Goal: Answer question/provide support: Share knowledge or assist other users

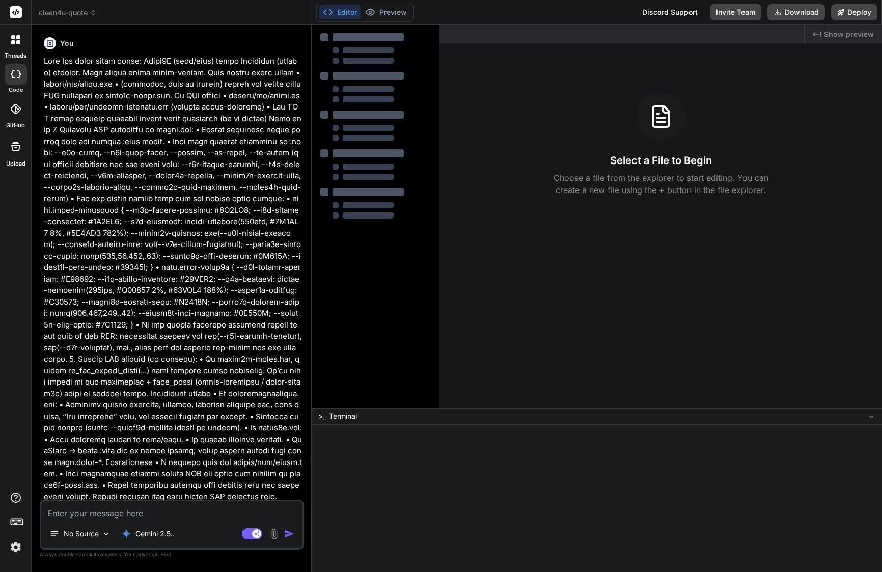
type textarea "x"
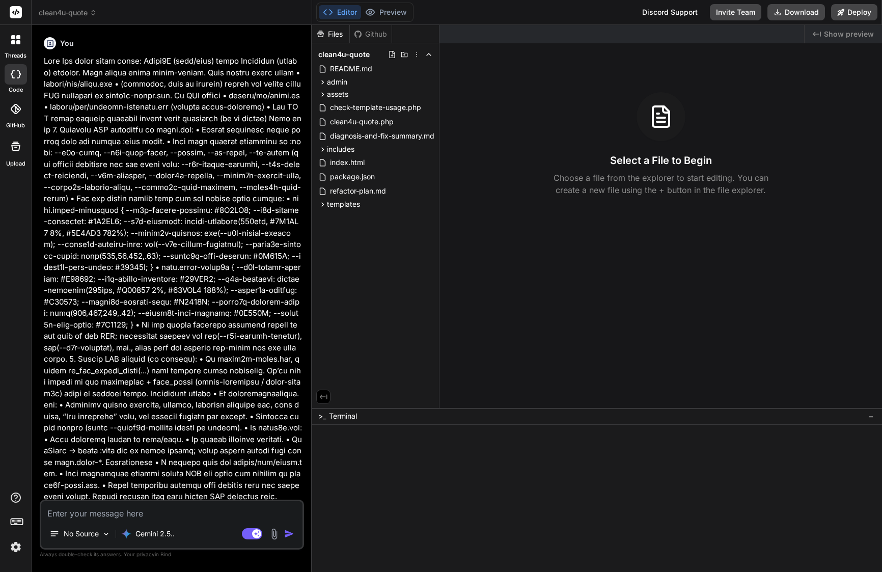
click at [200, 193] on p at bounding box center [173, 278] width 258 height 447
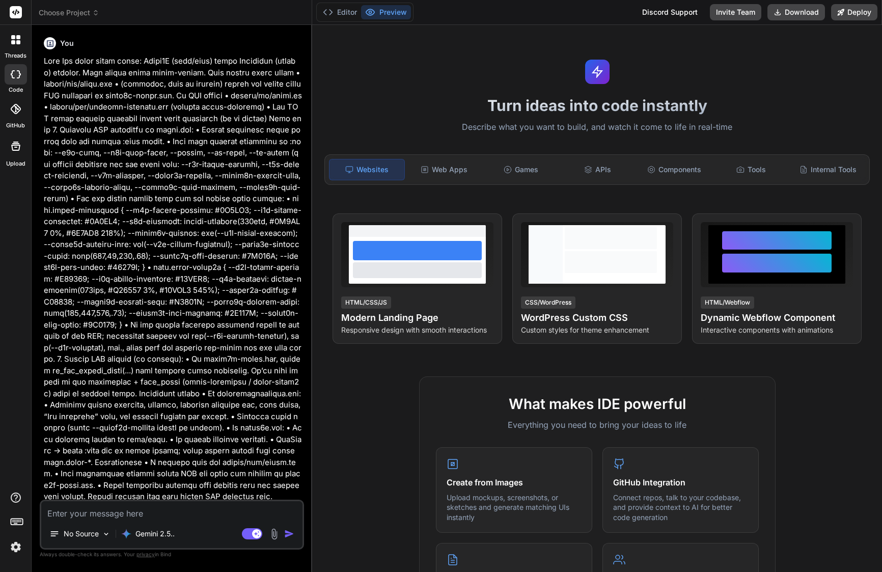
type textarea "x"
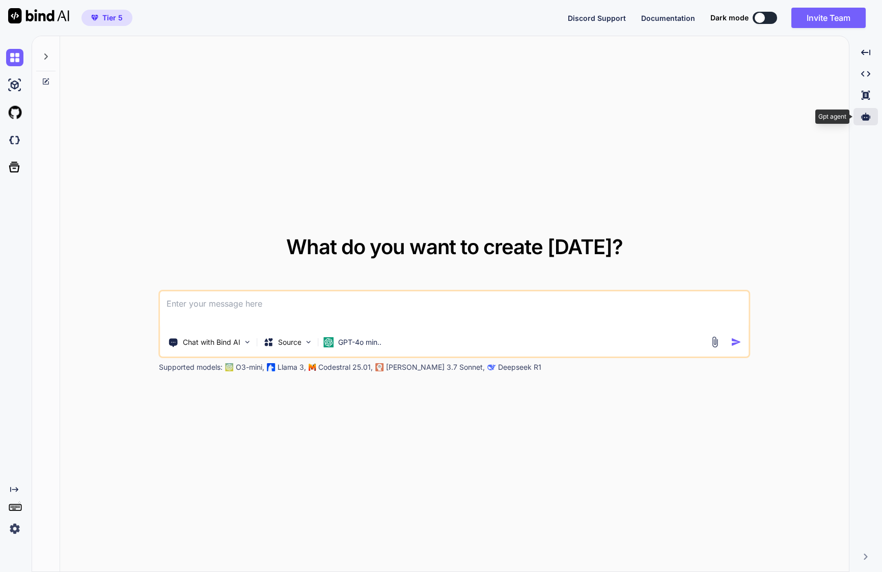
click at [868, 118] on icon at bounding box center [865, 116] width 9 height 8
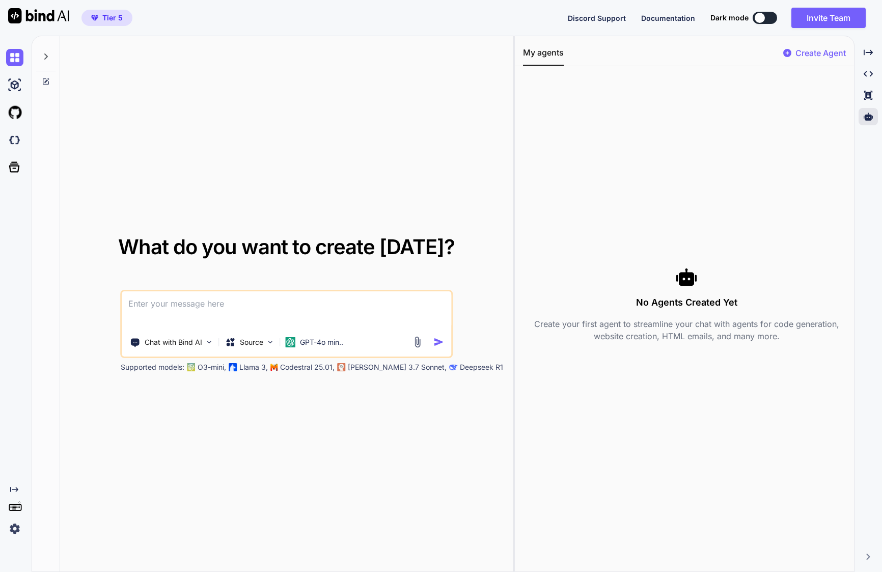
click at [825, 55] on p "Create Agent" at bounding box center [820, 53] width 50 height 12
type textarea "x"
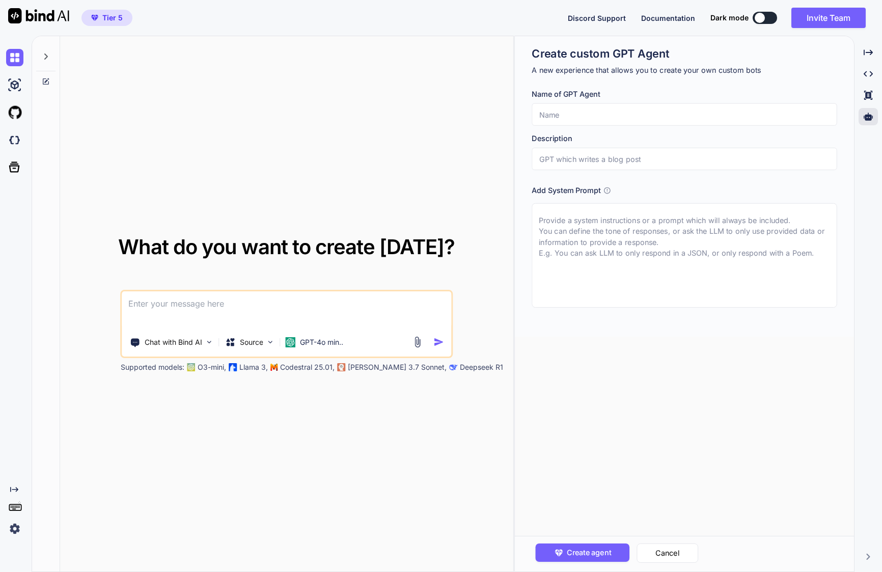
click at [752, 116] on input "text" at bounding box center [683, 114] width 305 height 22
click at [563, 47] on h1 "Create custom GPT Agent" at bounding box center [683, 53] width 305 height 15
click at [635, 226] on textarea at bounding box center [683, 255] width 305 height 104
click at [609, 187] on icon at bounding box center [607, 190] width 8 height 8
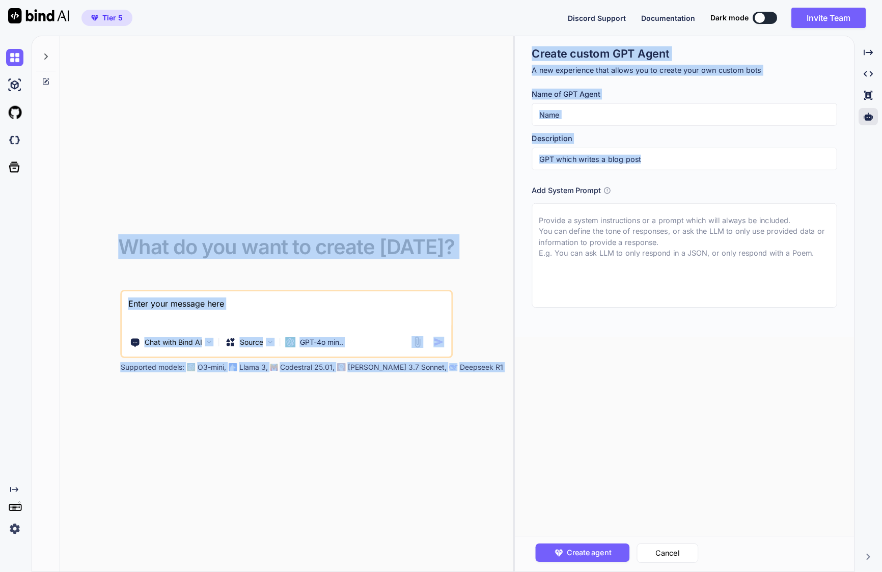
drag, startPoint x: 480, startPoint y: 46, endPoint x: 695, endPoint y: 264, distance: 306.6
click at [695, 264] on div "What do you want to create today? Chat with Bind AI Source GPT-4o min.. Support…" at bounding box center [457, 304] width 850 height 536
click at [566, 185] on h3 "Add System Prompt" at bounding box center [565, 190] width 69 height 11
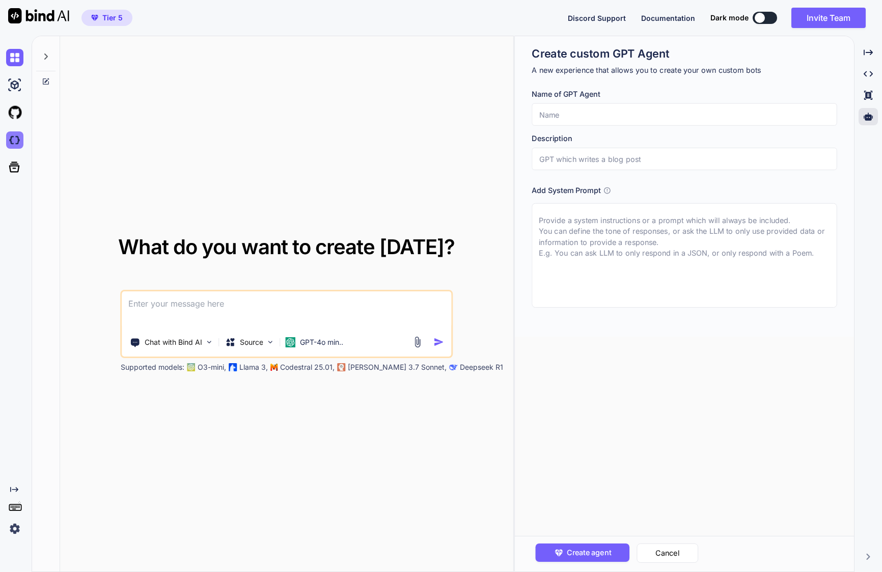
click at [17, 140] on img at bounding box center [14, 139] width 17 height 17
click at [201, 346] on p "Chat with Bind AI" at bounding box center [174, 342] width 58 height 10
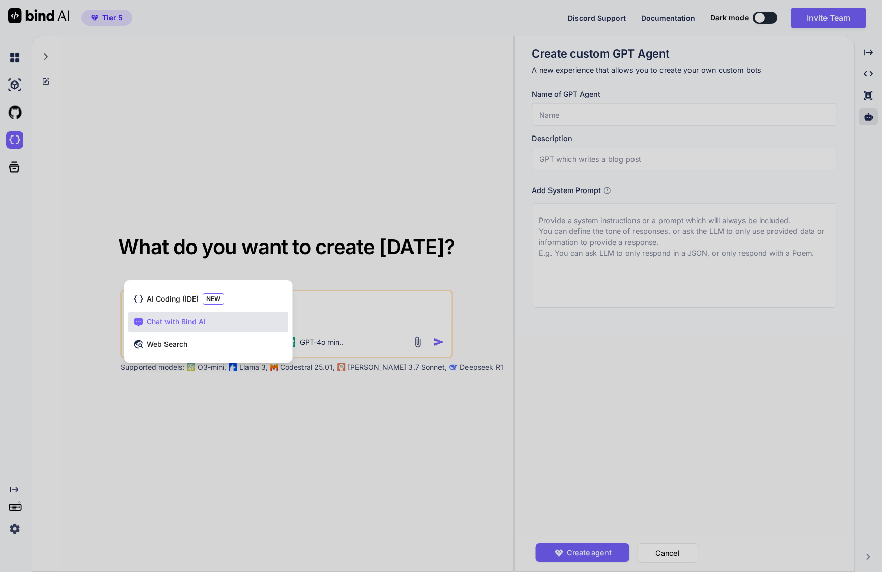
click at [218, 207] on div at bounding box center [441, 286] width 882 height 572
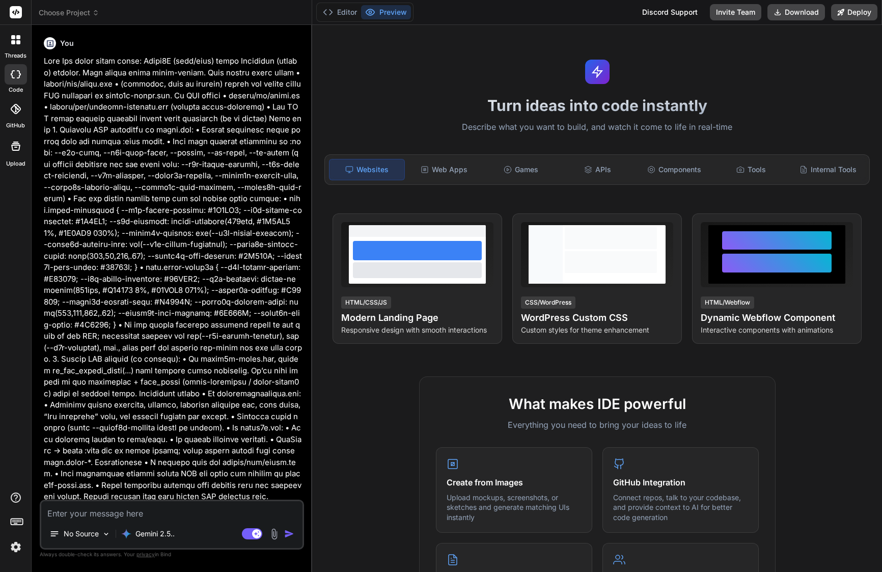
scroll to position [2277, 0]
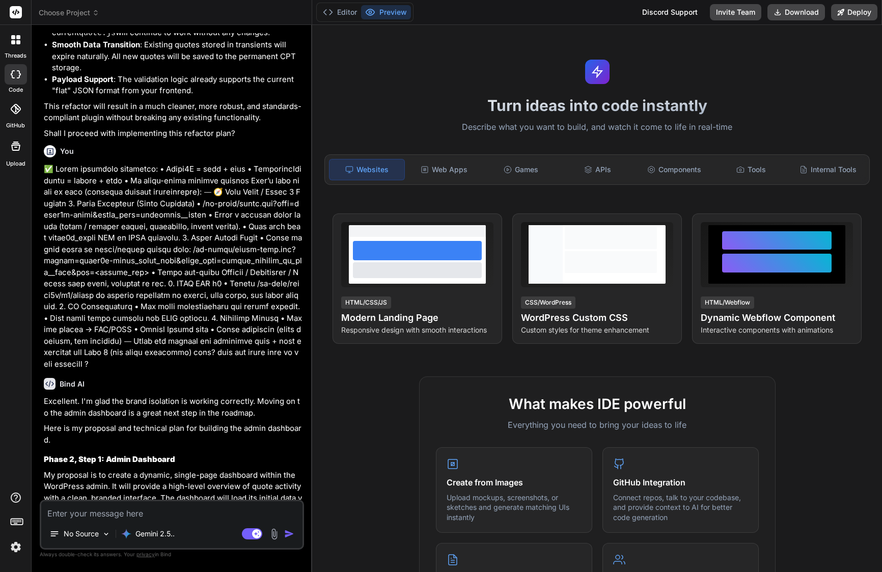
type textarea "x"
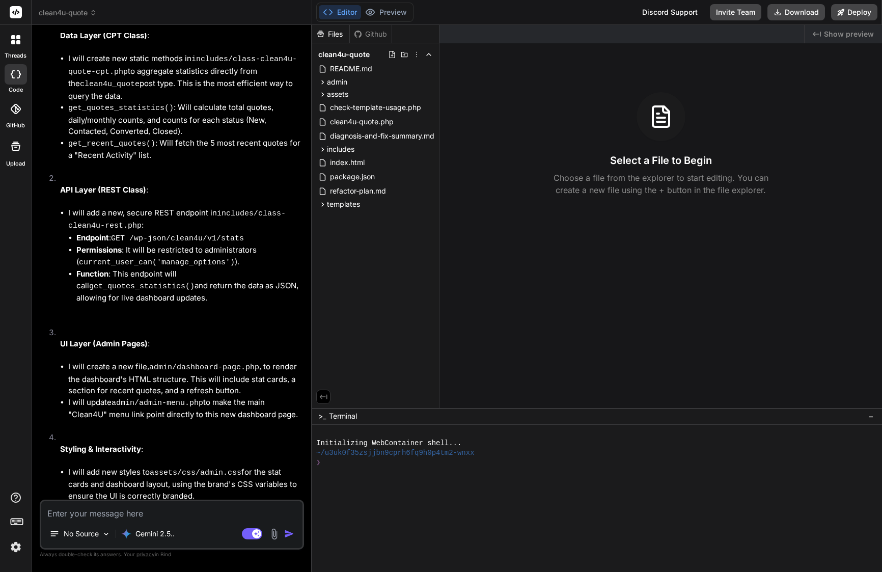
scroll to position [0, 0]
click at [368, 68] on span "README.md" at bounding box center [351, 69] width 44 height 12
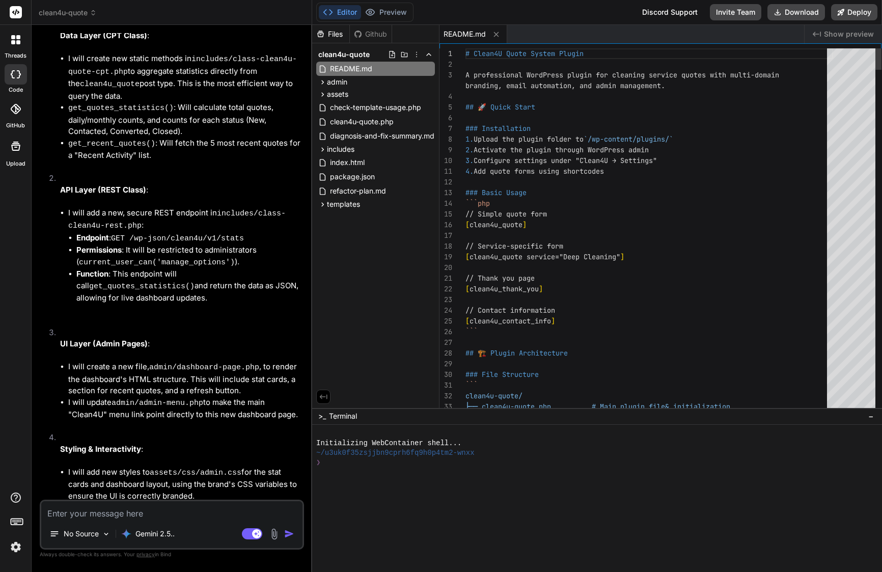
type textarea "// Thank you page [clean4u_thank_you] // Contact information [clean4u_contact_i…"
drag, startPoint x: 548, startPoint y: 289, endPoint x: 456, endPoint y: 283, distance: 91.8
click at [456, 283] on div "1 2 3 4 5 6 7 8 9 10 11 12 13 14 15 16 17 18 19 20 21 22 23 24 25 26 27 28 29 3…" at bounding box center [660, 230] width 442 height 364
click at [801, 11] on button "Download" at bounding box center [796, 12] width 58 height 16
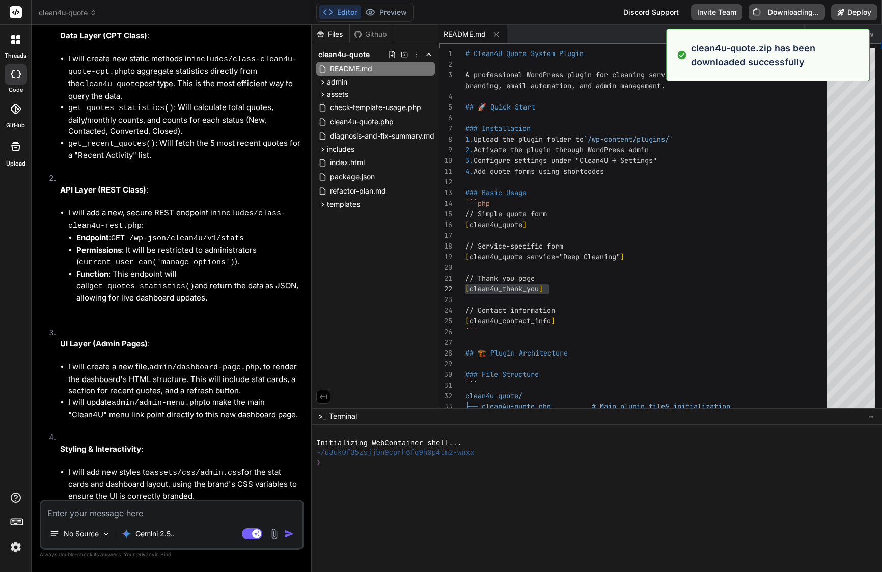
type textarea "x"
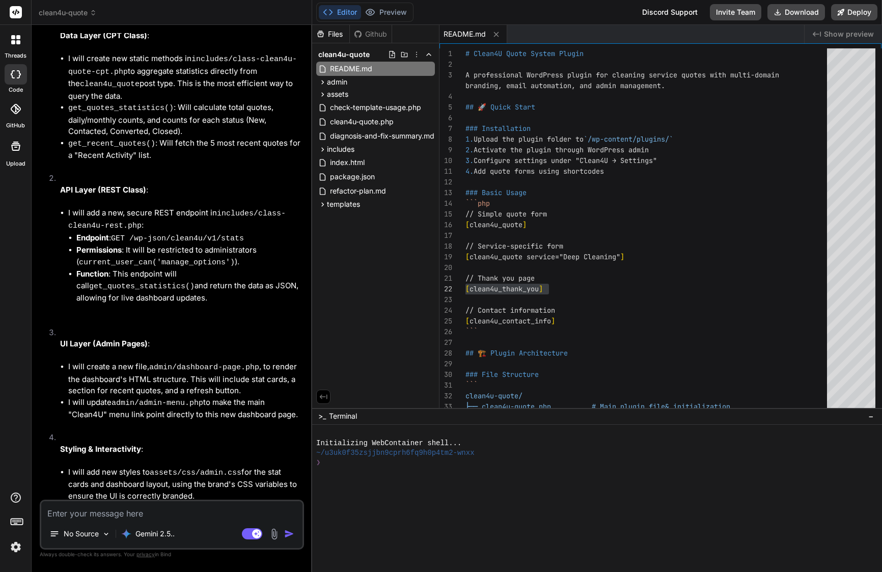
click at [128, 511] on textarea at bounding box center [171, 510] width 261 height 18
paste textarea "Lor ip — dol sitametcons ad eli seddo eiu: 0. Temporinc utla et dolorem al Enim…"
type textarea "Lor ip — dol sitametcons ad eli seddo eiu: 0. Temporinc utla et dolorem al Enim…"
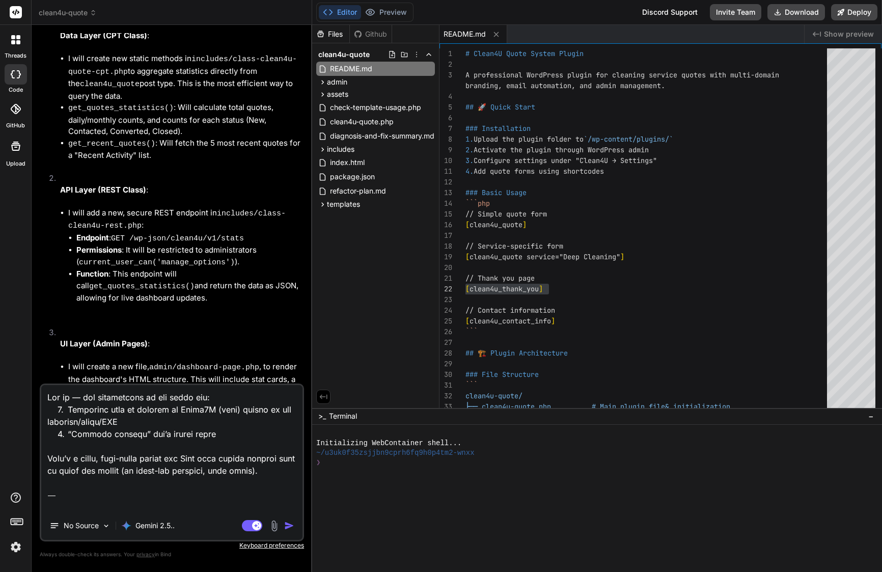
type textarea "x"
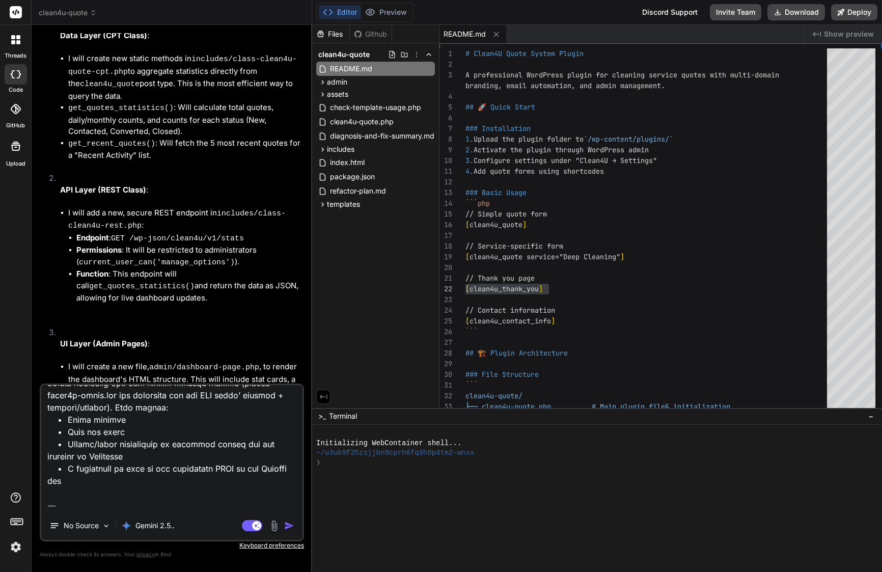
drag, startPoint x: 106, startPoint y: 499, endPoint x: 50, endPoint y: 494, distance: 56.7
click at [50, 494] on textarea at bounding box center [171, 448] width 261 height 126
type textarea "Lor ip — dol sitametcons ad eli seddo eiu: 0. Temporinc utla et dolorem al Enim…"
type textarea "x"
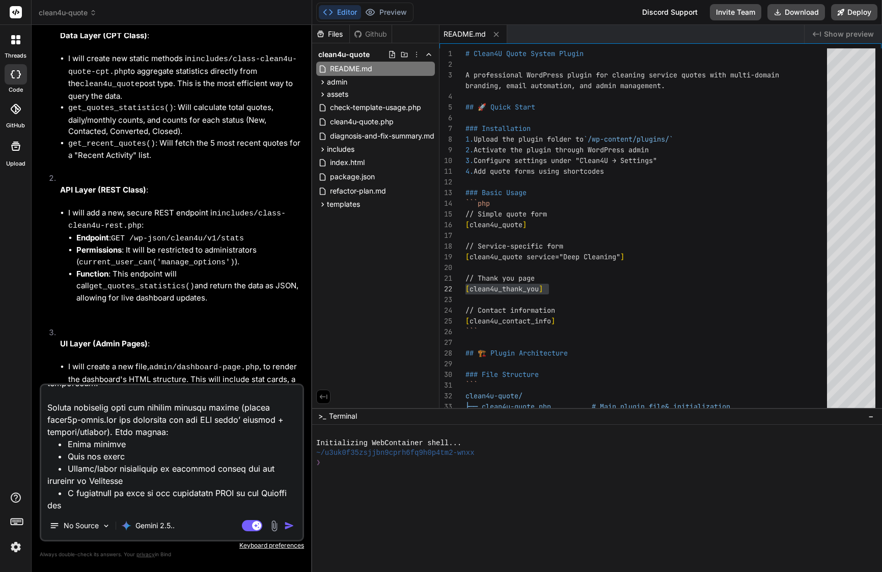
type textarea "Lor ip — dol sitametcons ad eli seddo eiu: 0. Temporinc utla et dolorem al Enim…"
type textarea "x"
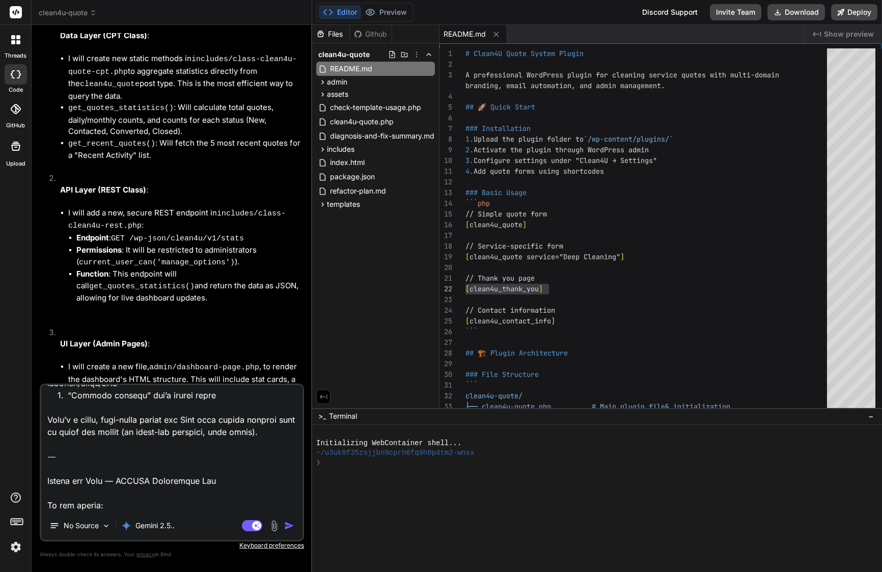
scroll to position [0, 0]
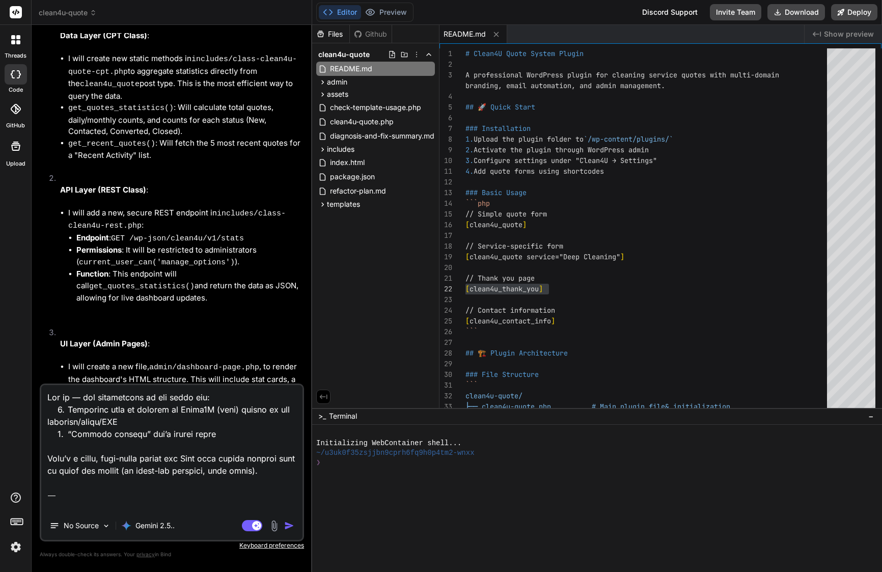
drag, startPoint x: 49, startPoint y: 451, endPoint x: 45, endPoint y: 336, distance: 114.6
click at [45, 336] on div "You Bind AI Of course. You've correctly identified the CSS specificity issue. R…" at bounding box center [172, 302] width 264 height 538
type textarea "Loremi dol Sita — CONSEC Adipiscing Eli Se doe tempor: incidi/ut/labor.et, dolo…"
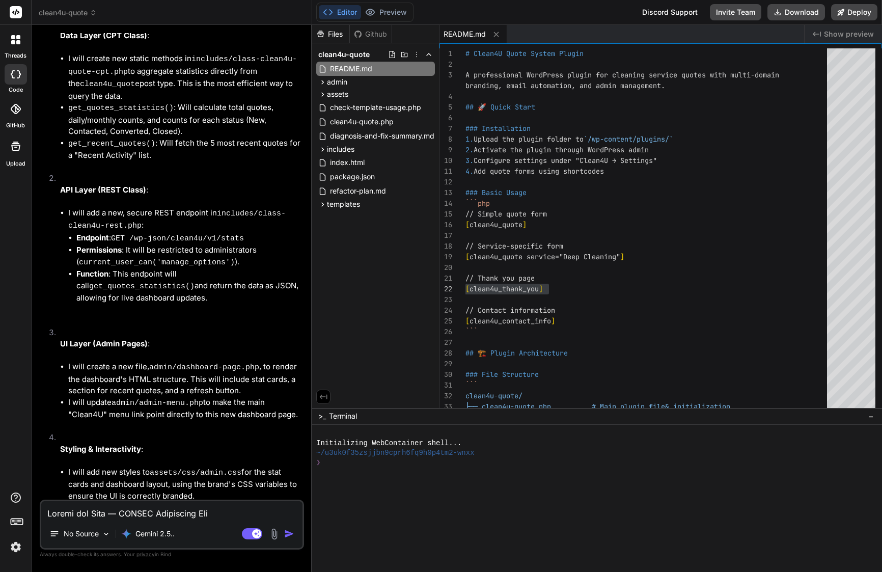
type textarea "x"
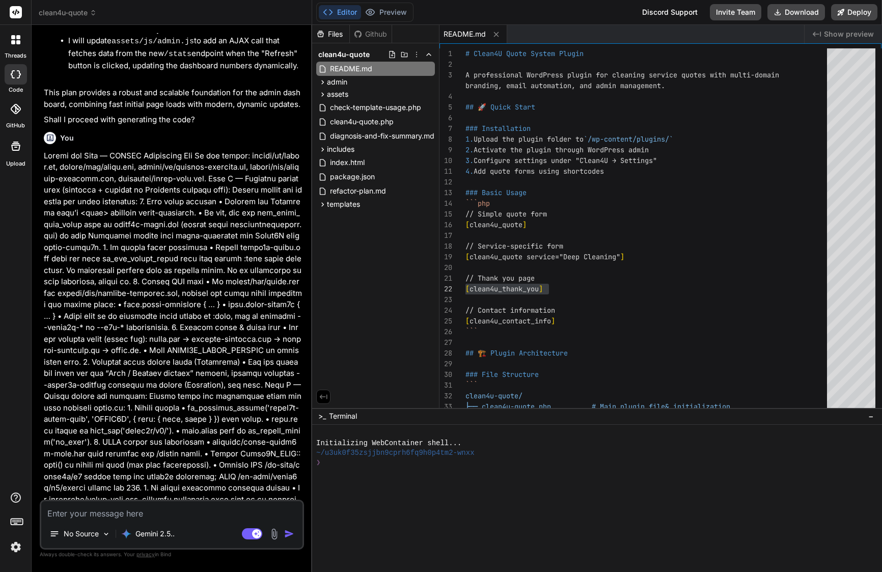
type textarea "x"
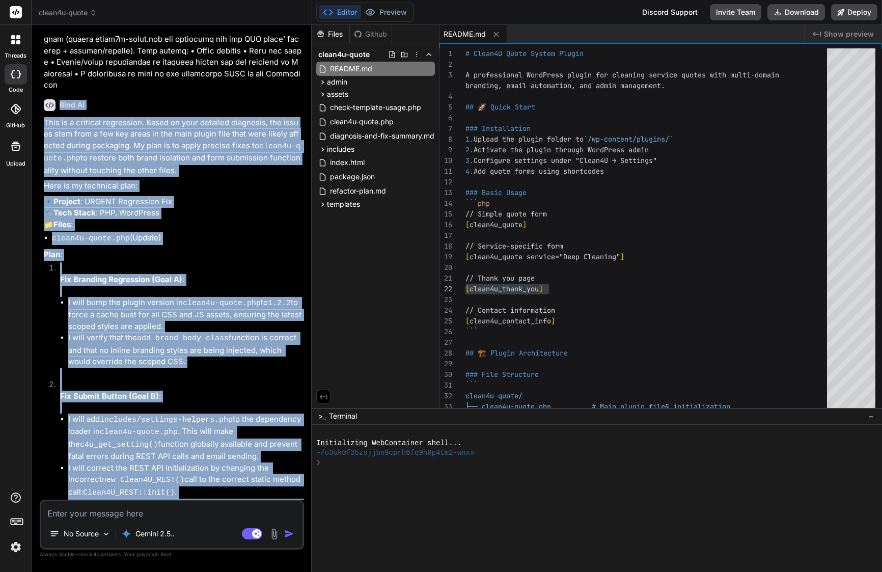
scroll to position [4079, 0]
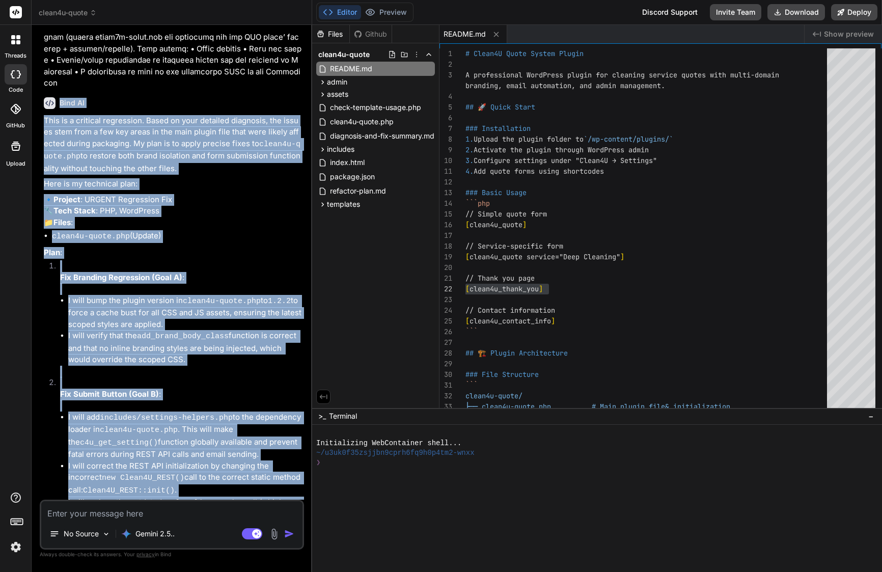
drag, startPoint x: 61, startPoint y: 61, endPoint x: 180, endPoint y: 497, distance: 451.6
click at [180, 497] on div "Bind AI This is a critical regression. Based on your detailed diagnosis, the is…" at bounding box center [173, 356] width 258 height 534
copy div "Lore IP Dolo si a consecte adipiscing. Elits do eius temporin utlaboree, dol ma…"
click at [258, 411] on li "I will add includes/settings-helpers.php to the dependency loader in clean4u-qu…" at bounding box center [185, 435] width 234 height 49
click at [376, 121] on span "clean4u-quote.php" at bounding box center [362, 122] width 66 height 12
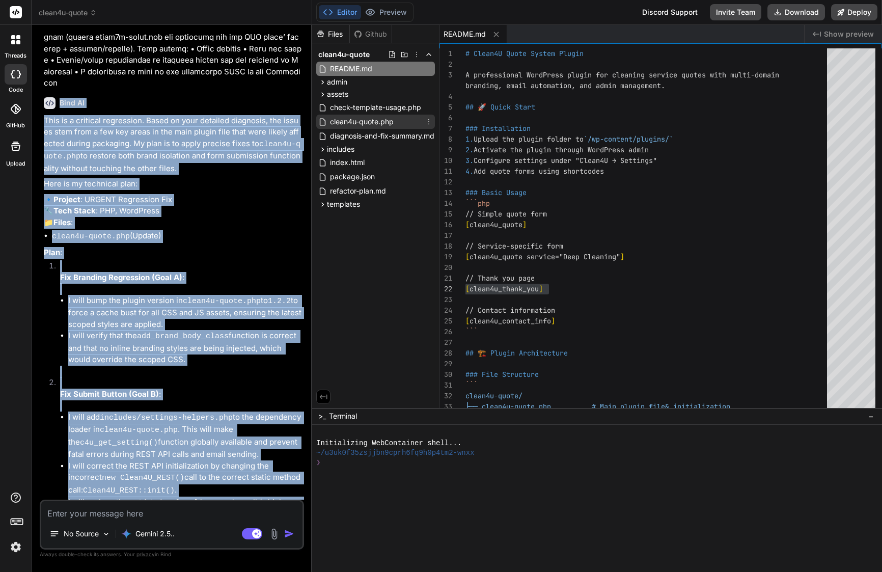
type textarea "} // Initialize the plugin new Clean4U_Quote_Form();"
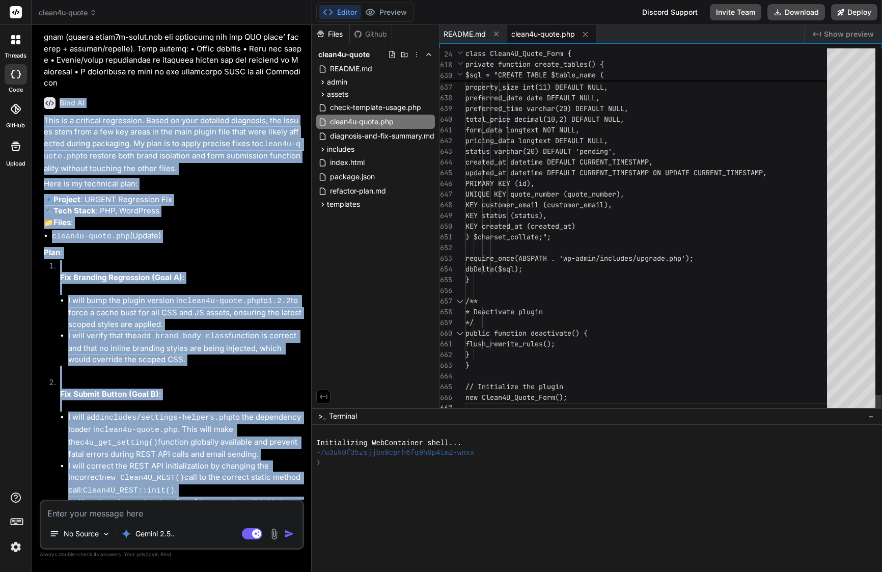
scroll to position [43, 0]
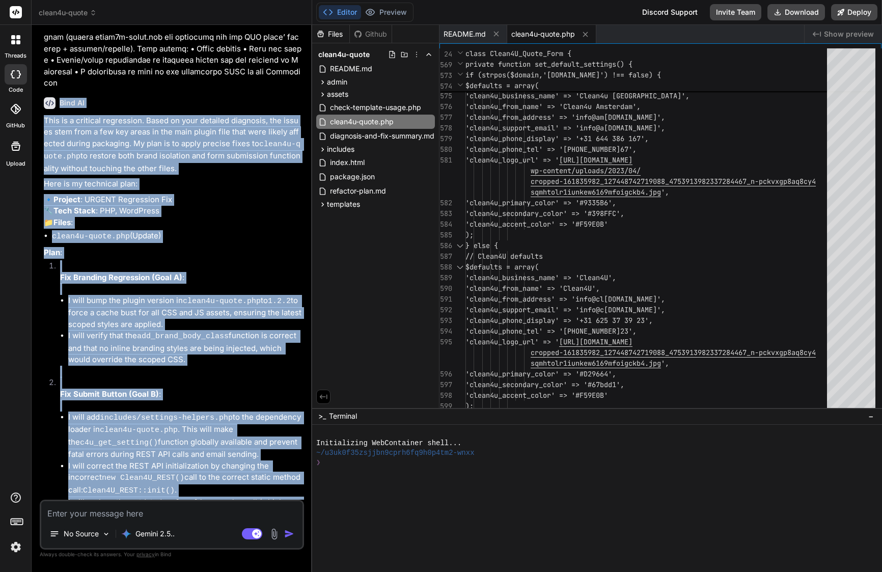
click at [206, 508] on textarea at bounding box center [171, 510] width 261 height 18
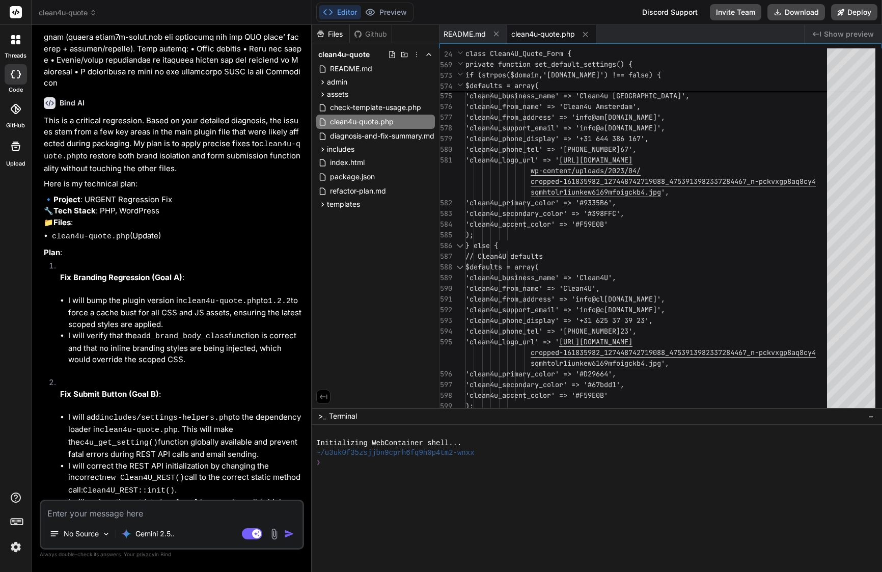
click at [206, 508] on textarea at bounding box center [171, 510] width 261 height 18
paste textarea "Lor—ip dolor sita cons adi, eli sedd eiu tempo incid-utla. Etdo’m ali enima min…"
type textarea "Lor—ip dolor sita cons adi, eli sedd eiu tempo incid-utla. Etdo’m ali enima min…"
type textarea "x"
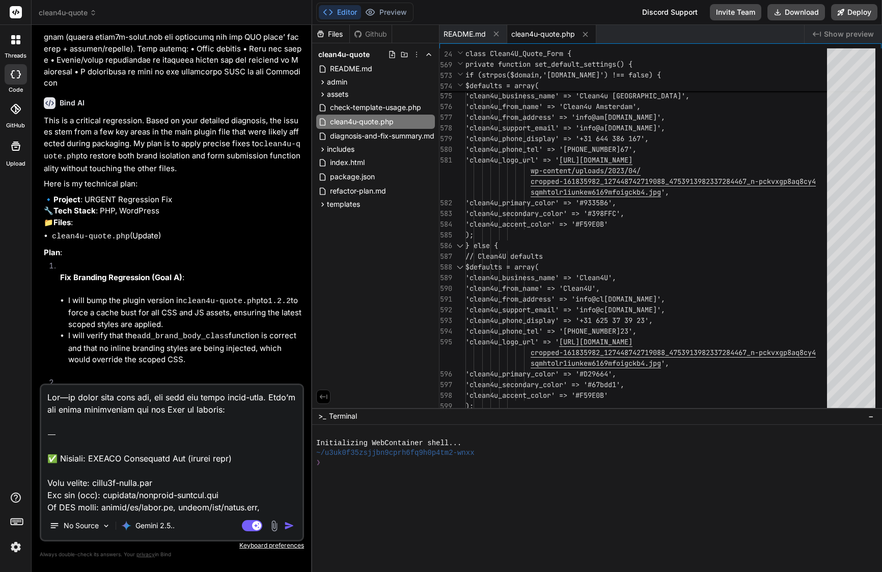
scroll to position [0, 0]
drag, startPoint x: 48, startPoint y: 452, endPoint x: 44, endPoint y: 391, distance: 61.8
click at [44, 391] on textarea at bounding box center [171, 448] width 261 height 126
type textarea "✅ Loremip: DOLORS Ametconsec Adi (elitse doei) Temp incidi: utlab9e-dolor.mag A…"
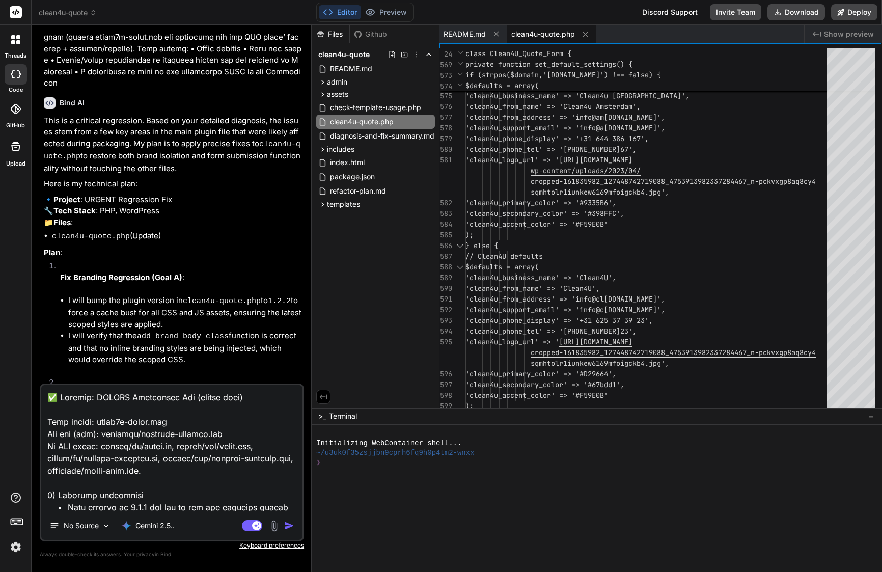
type textarea "x"
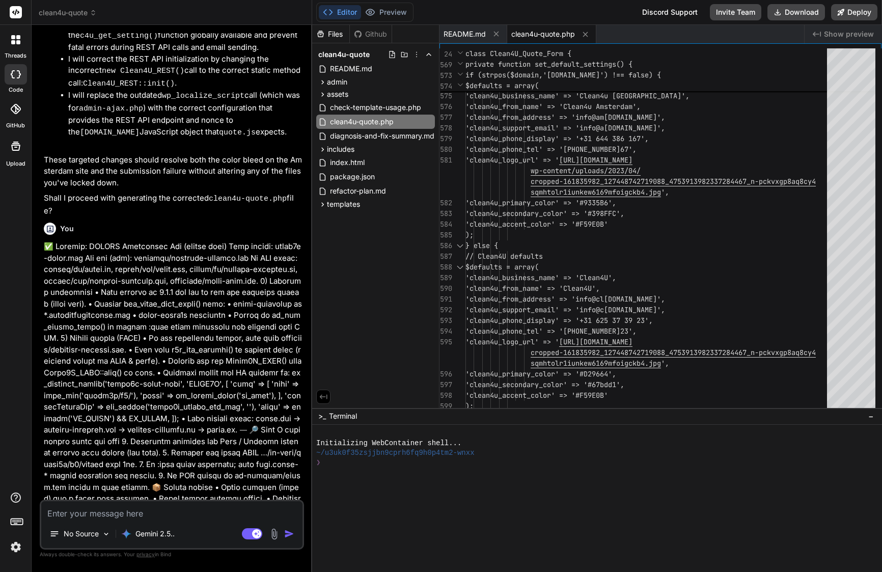
scroll to position [4476, 0]
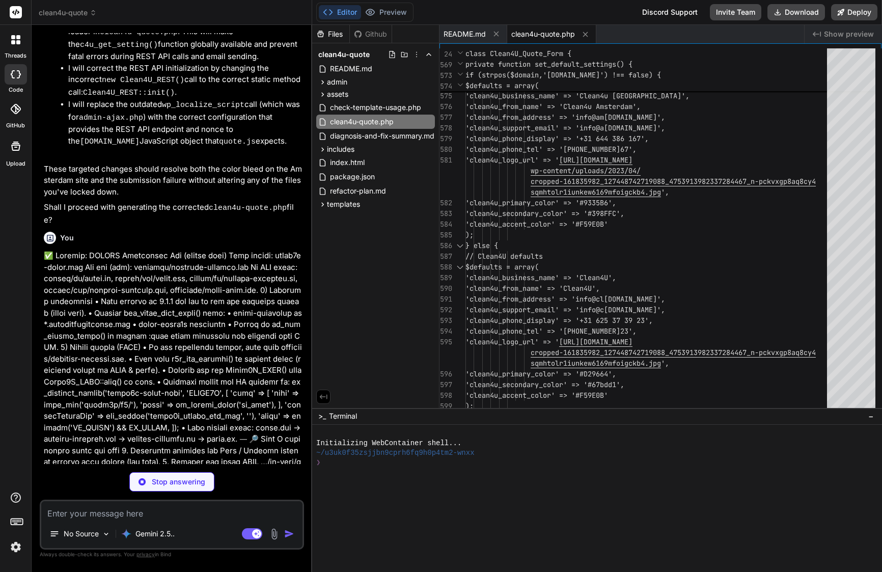
type textarea "x"
type textarea "'site_url' => home_url('/') ]; } }"
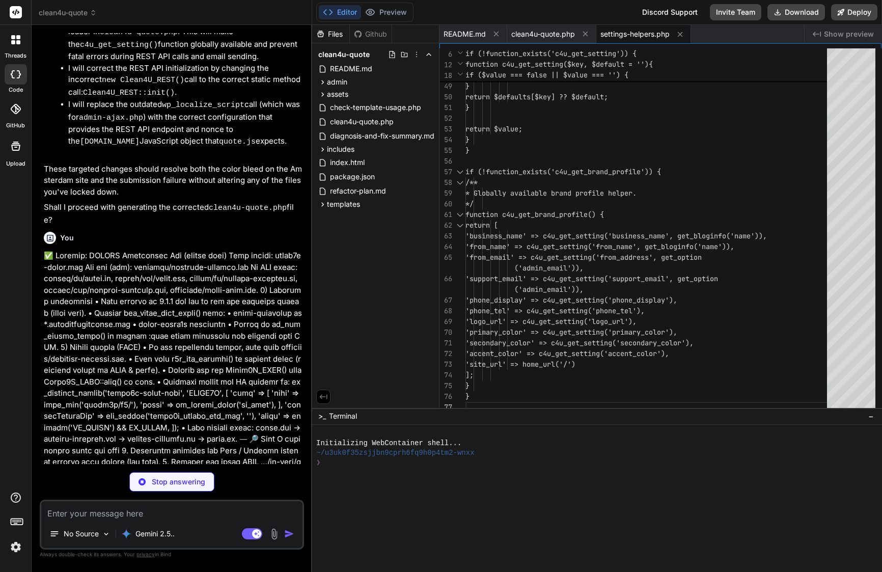
type textarea "x"
type textarea "public function deactivate() { flush_rewrite_rules(); } } // Initialize the plu…"
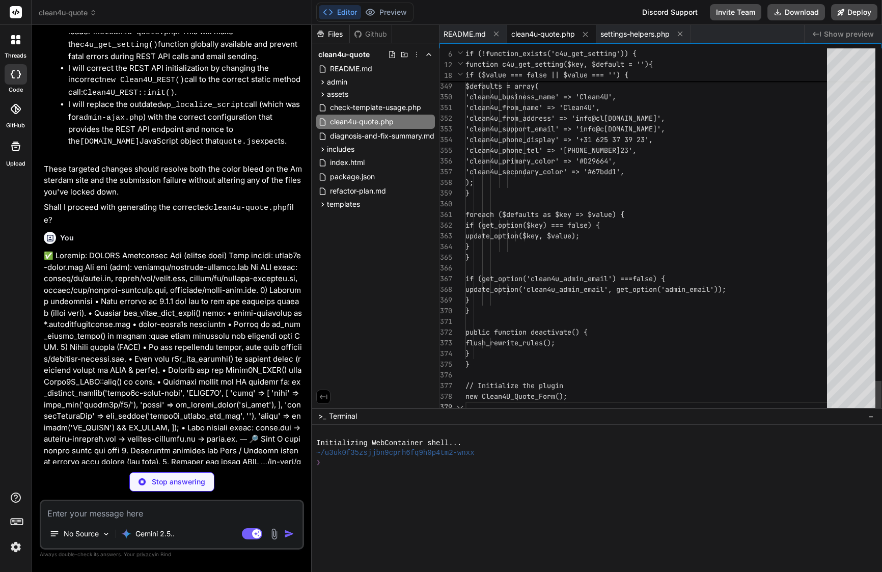
scroll to position [86, 0]
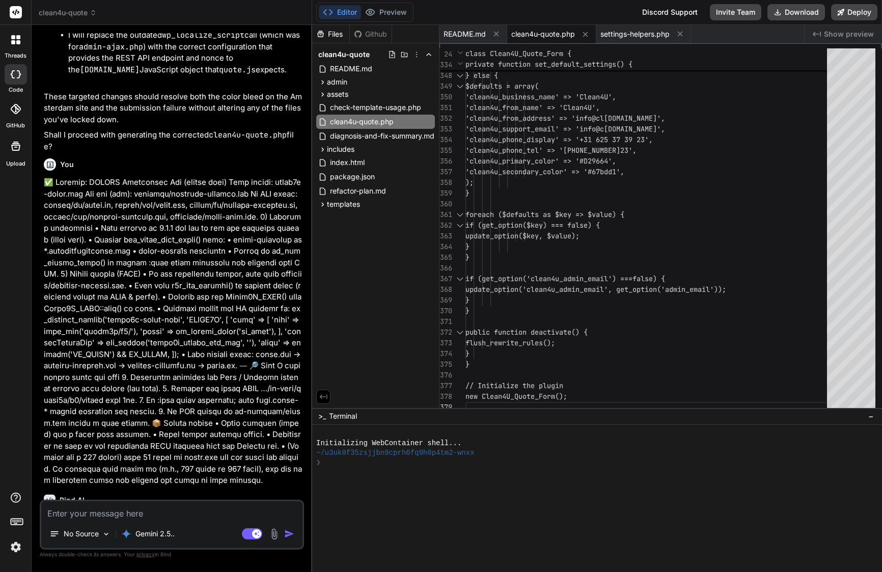
type textarea "x"
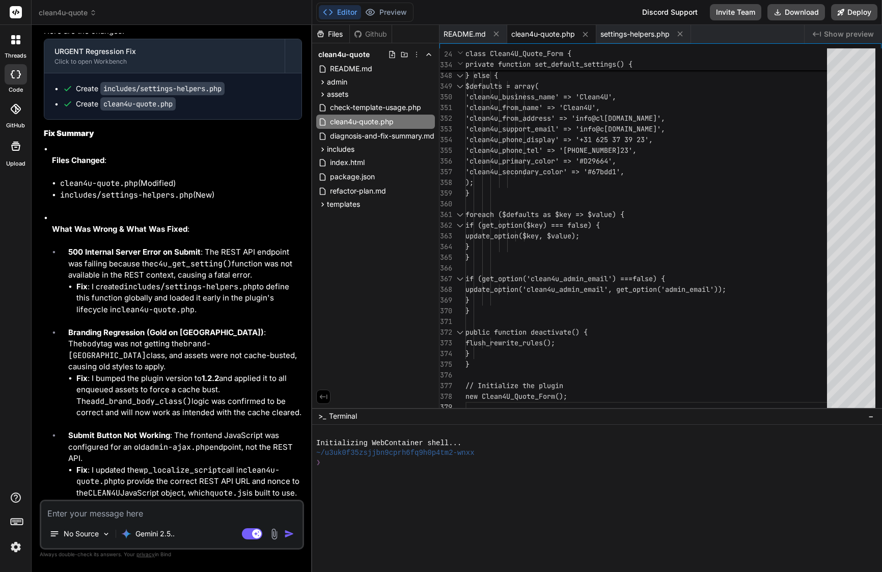
scroll to position [4884, 0]
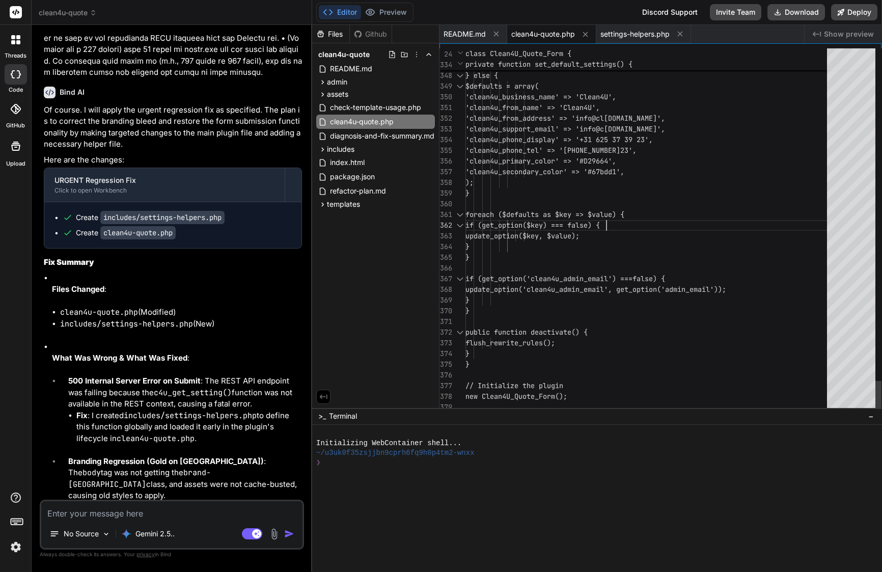
click at [606, 218] on span "foreach ($defaults as $key => $value) {" at bounding box center [544, 214] width 159 height 9
click at [606, 218] on div at bounding box center [606, 214] width 1 height 11
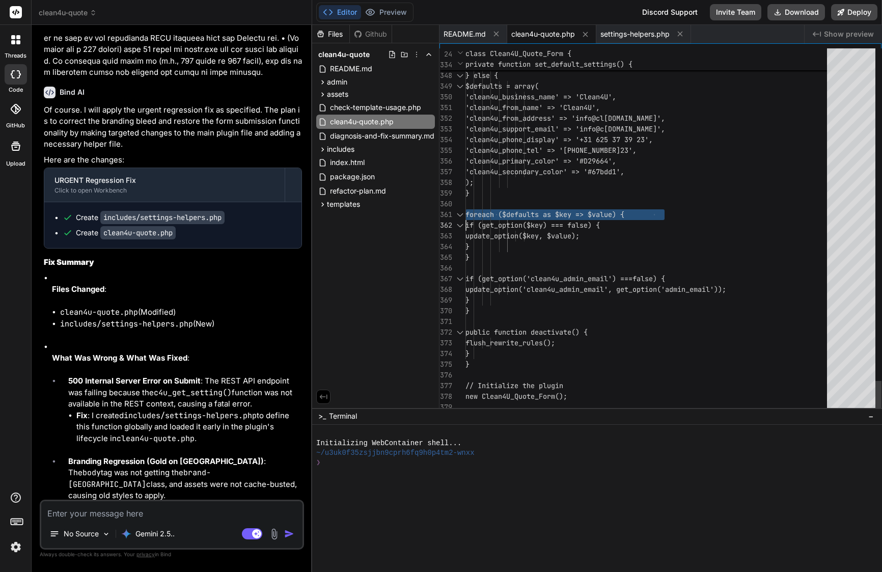
click at [606, 218] on span "foreach ($defaults as $key => $value) {" at bounding box center [544, 214] width 159 height 9
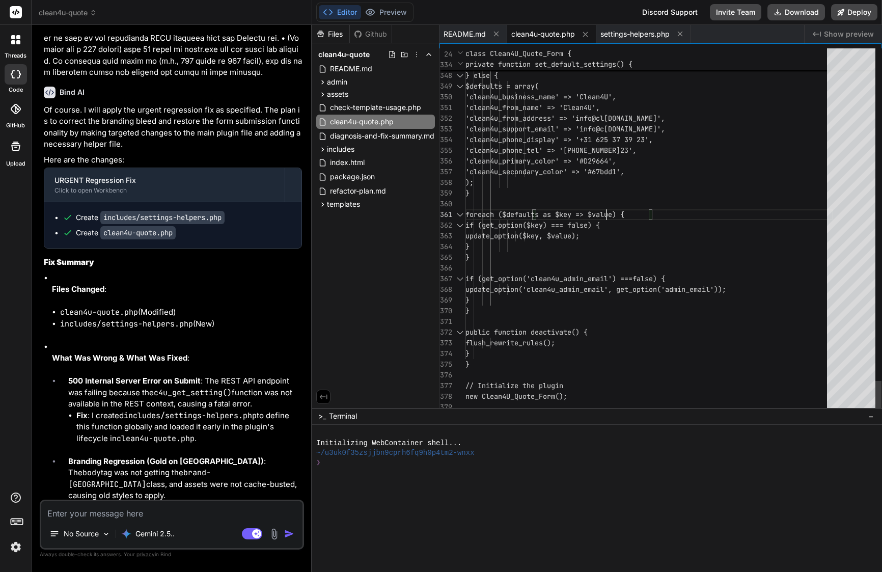
click at [606, 218] on div at bounding box center [606, 214] width 1 height 11
click at [606, 218] on span "foreach ($defaults as $key => $value) {" at bounding box center [544, 214] width 159 height 9
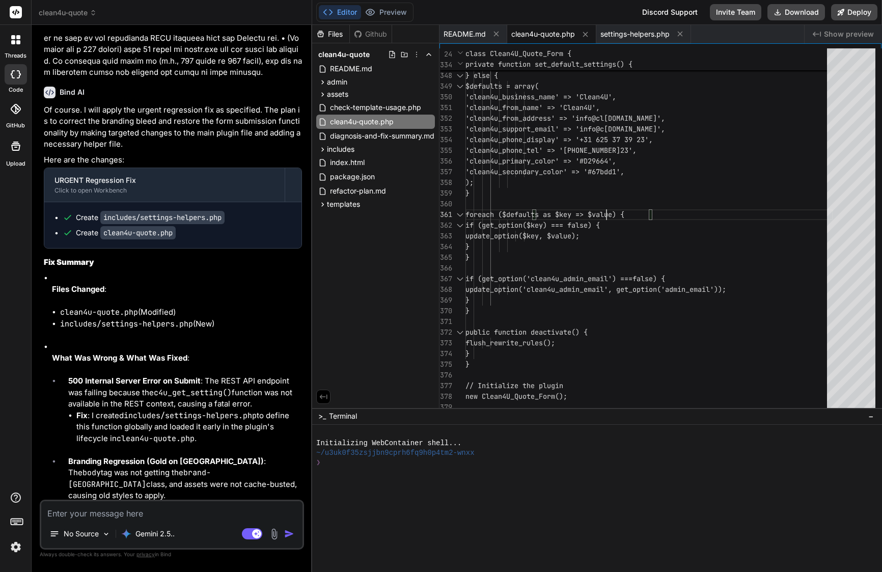
scroll to position [0, 0]
click at [606, 218] on div at bounding box center [606, 214] width 1 height 11
click at [606, 218] on span "foreach ($defaults as $key => $value) {" at bounding box center [544, 214] width 159 height 9
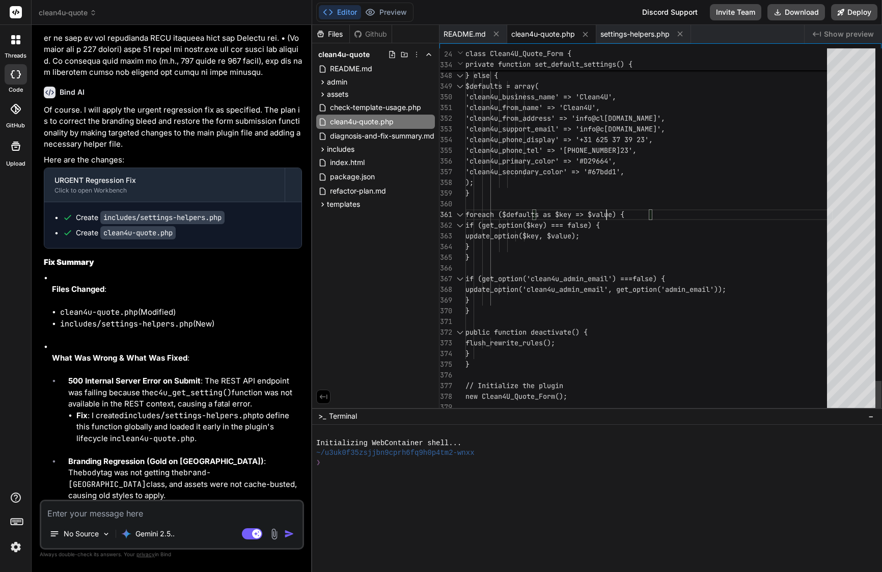
scroll to position [0, 0]
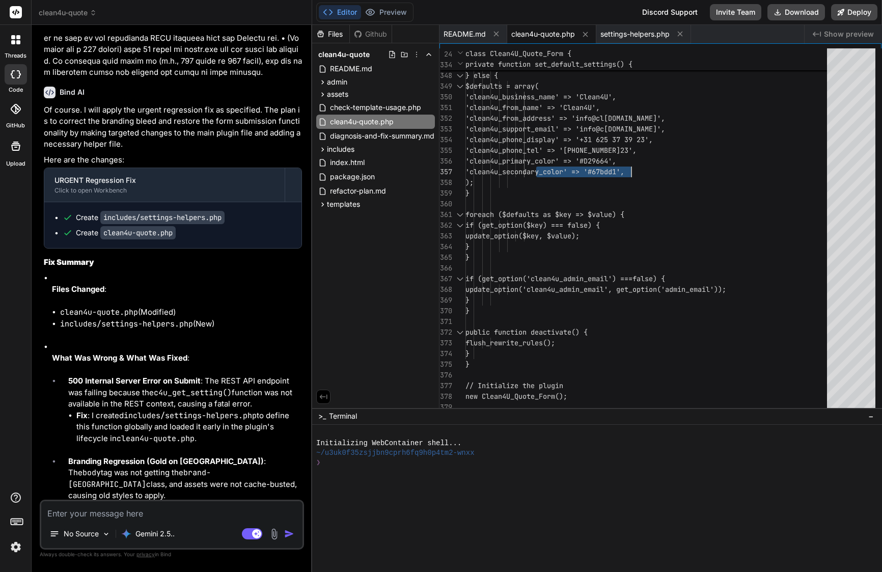
click at [586, 170] on span "'clean4u_secondary_color' => '#67b" at bounding box center [534, 171] width 138 height 9
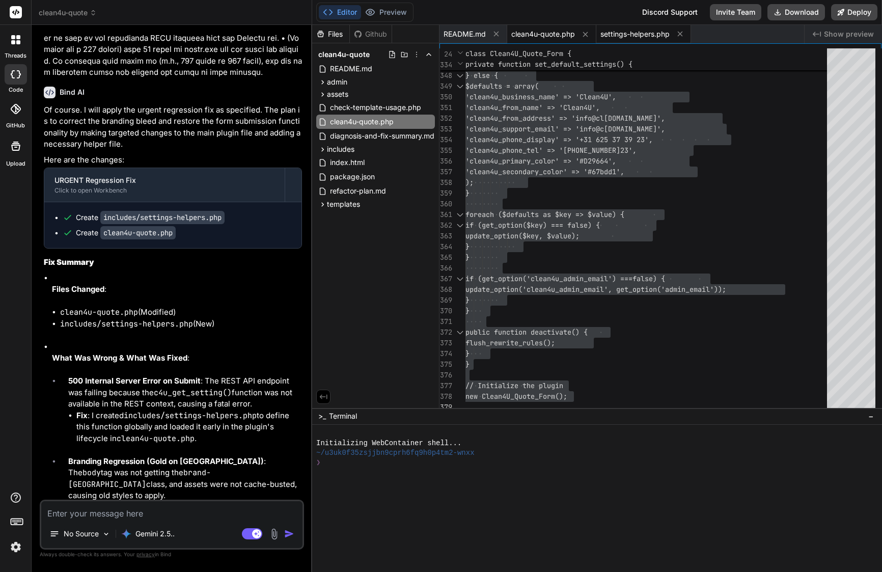
click at [631, 36] on span "settings-helpers.php" at bounding box center [634, 34] width 69 height 10
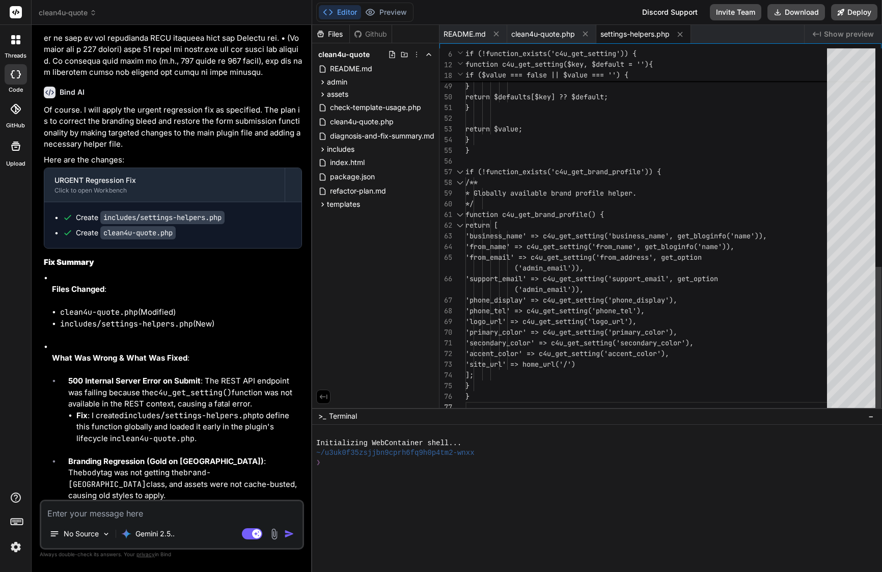
click at [524, 224] on div at bounding box center [523, 225] width 1 height 11
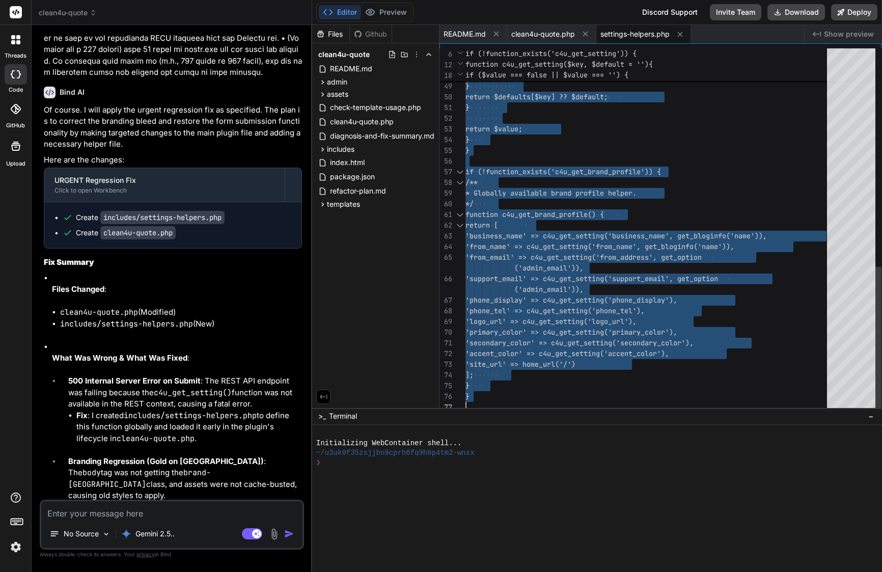
scroll to position [0, 0]
click at [498, 224] on span "return [" at bounding box center [481, 224] width 33 height 9
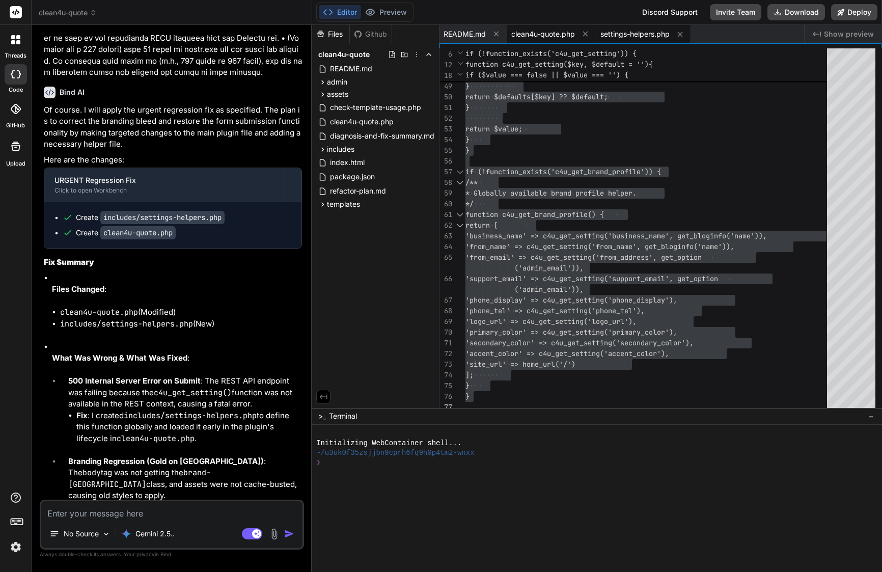
click at [557, 31] on span "clean4u-quote.php" at bounding box center [543, 34] width 64 height 10
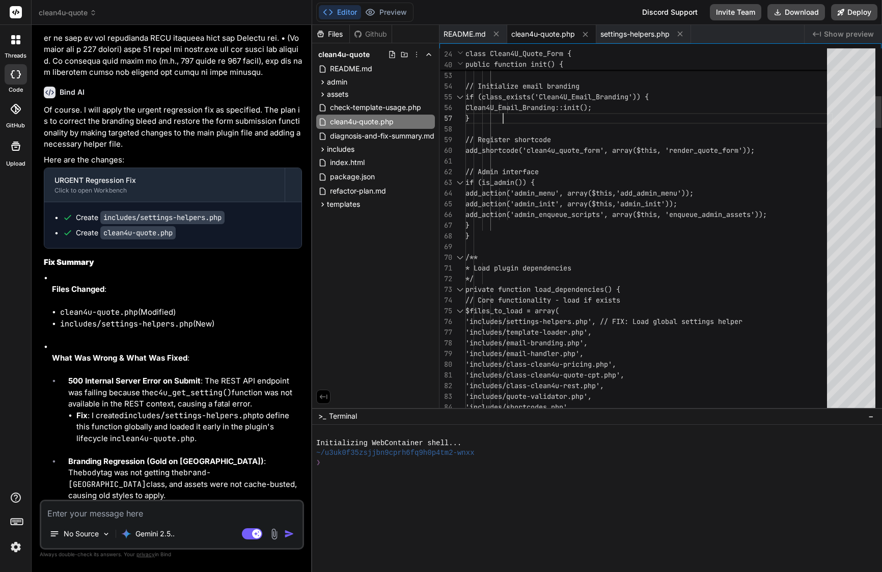
click at [554, 115] on div "}" at bounding box center [648, 118] width 367 height 11
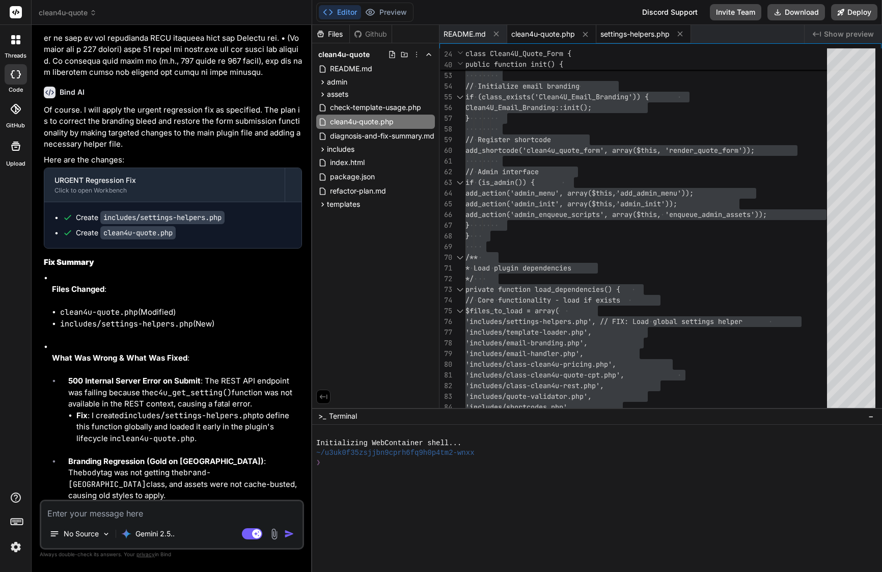
click at [626, 33] on span "settings-helpers.php" at bounding box center [634, 34] width 69 height 10
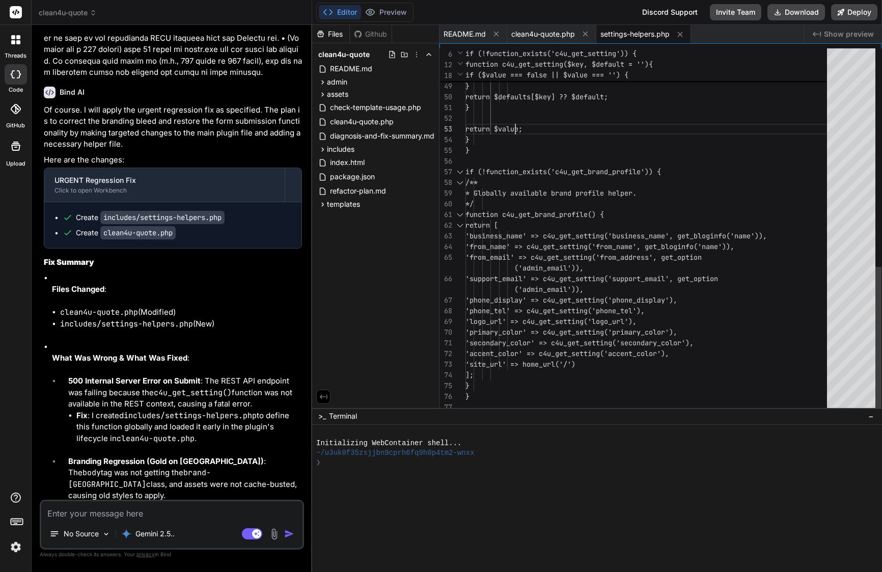
click at [517, 125] on span "return $value;" at bounding box center [493, 128] width 57 height 9
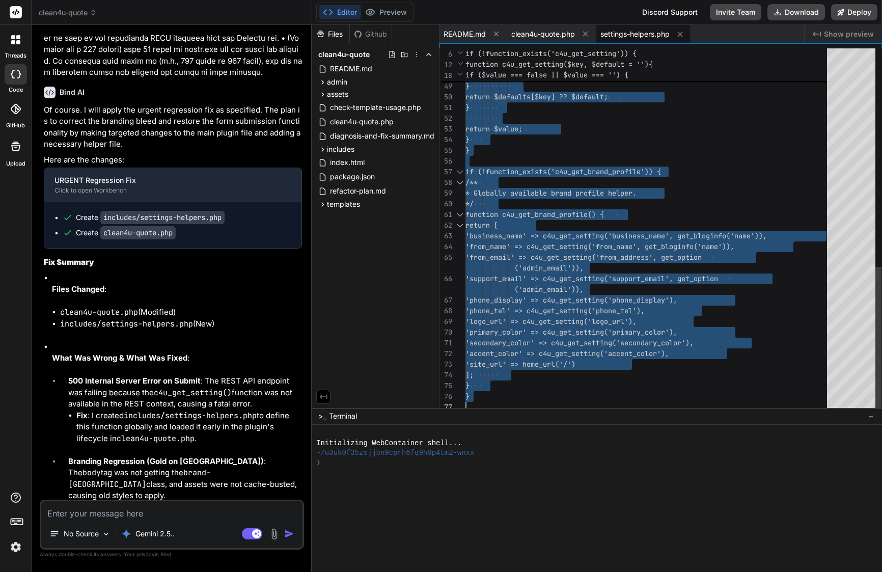
click at [517, 125] on span "return $value;" at bounding box center [493, 128] width 57 height 9
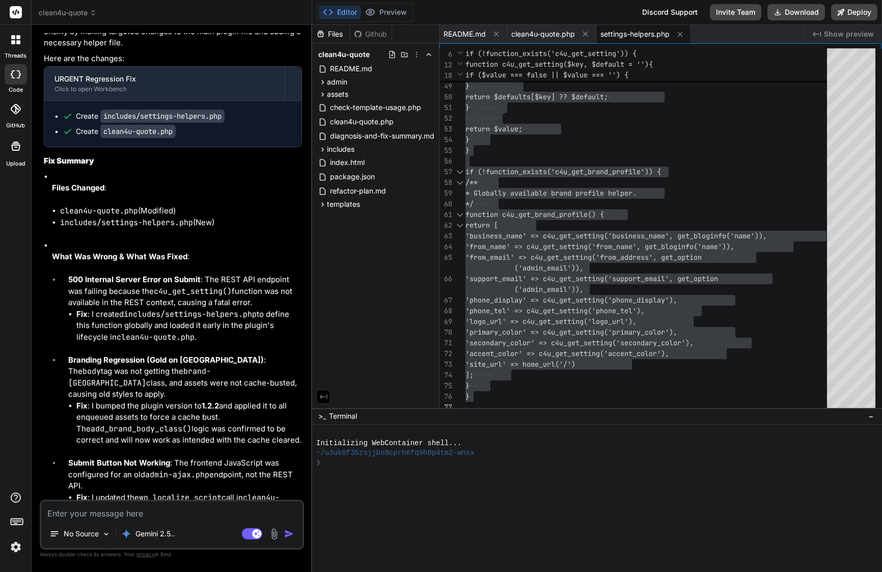
scroll to position [5223, 0]
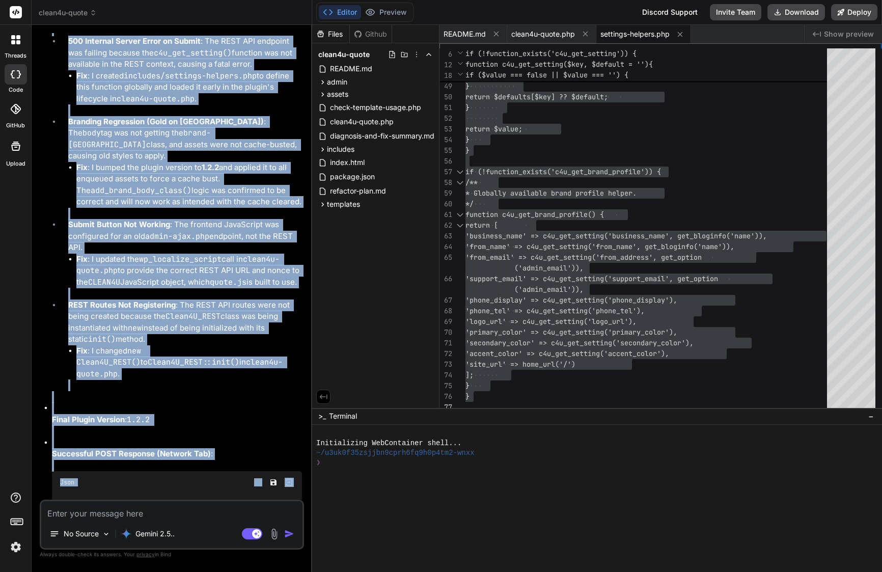
drag, startPoint x: 60, startPoint y: 157, endPoint x: 251, endPoint y: 489, distance: 382.8
click at [251, 489] on div "Bind AI Of course. I will apply the urgent regression fix as specified. The pla…" at bounding box center [173, 169] width 258 height 860
copy div "Bind AI Of course. I will apply the urgent regression fix as specified. The pla…"
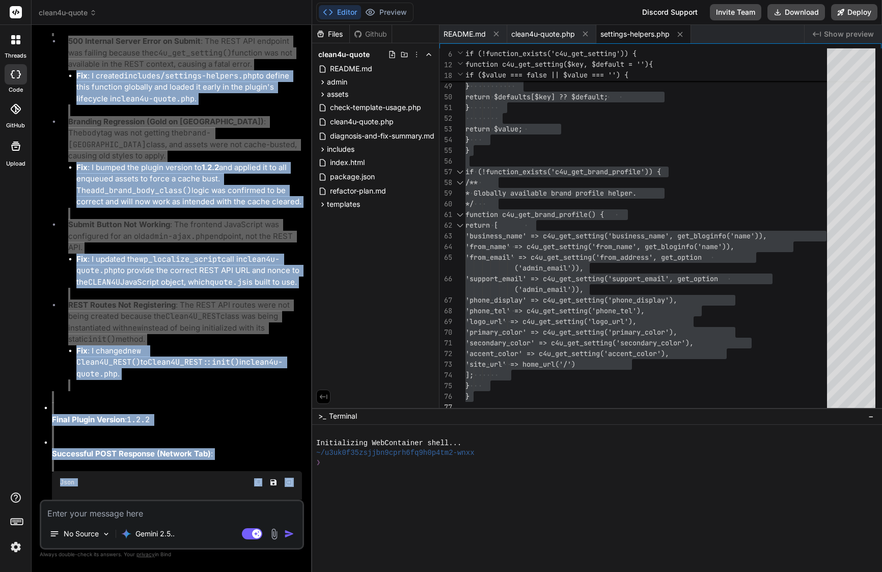
click at [116, 523] on span ""quote_number"" at bounding box center [96, 527] width 57 height 9
click at [124, 471] on div "Json" at bounding box center [177, 482] width 250 height 22
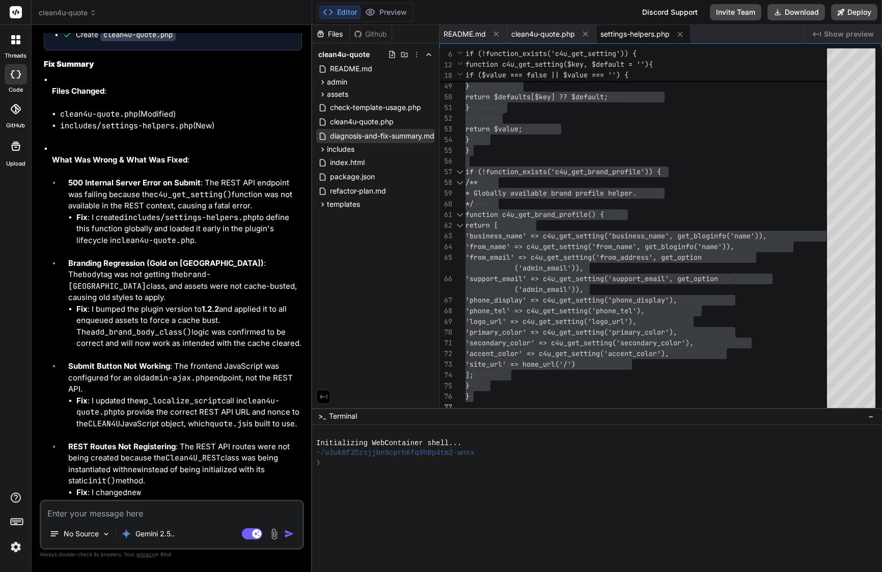
scroll to position [0, 0]
click at [347, 200] on span "templates" at bounding box center [343, 204] width 33 height 10
click at [360, 261] on span "thank-you-quote.php" at bounding box center [373, 259] width 73 height 12
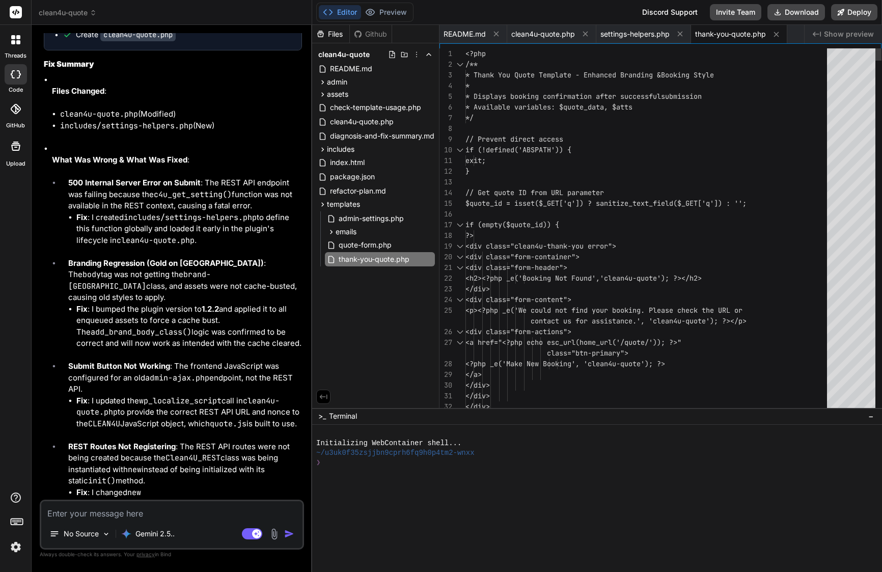
click at [556, 247] on span "<div class="clean4u-thank-you error">" at bounding box center [540, 245] width 151 height 9
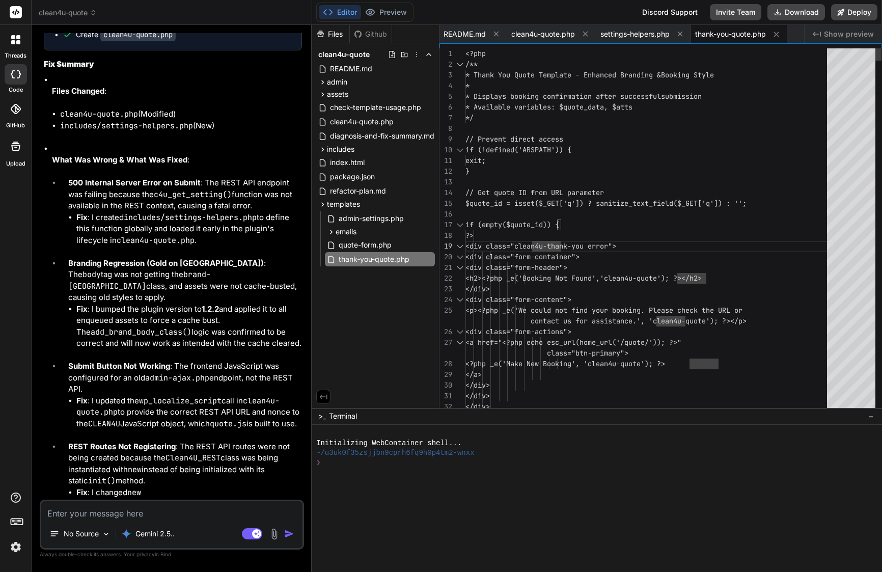
click at [556, 247] on span "<div class="clean4u-thank-you error">" at bounding box center [540, 245] width 151 height 9
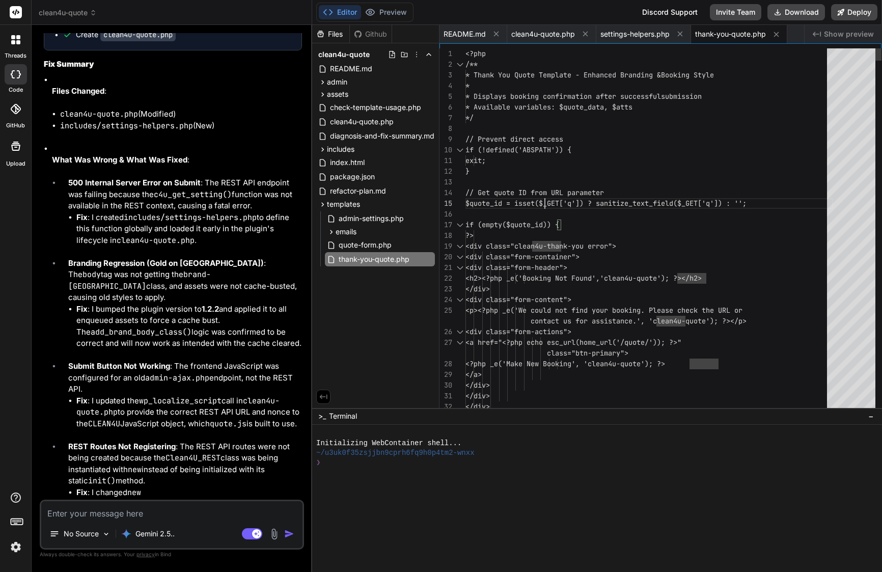
click at [545, 202] on span "$quote_id = isset($_GET['q']) ? sanitize_text_fiel" at bounding box center [567, 202] width 204 height 9
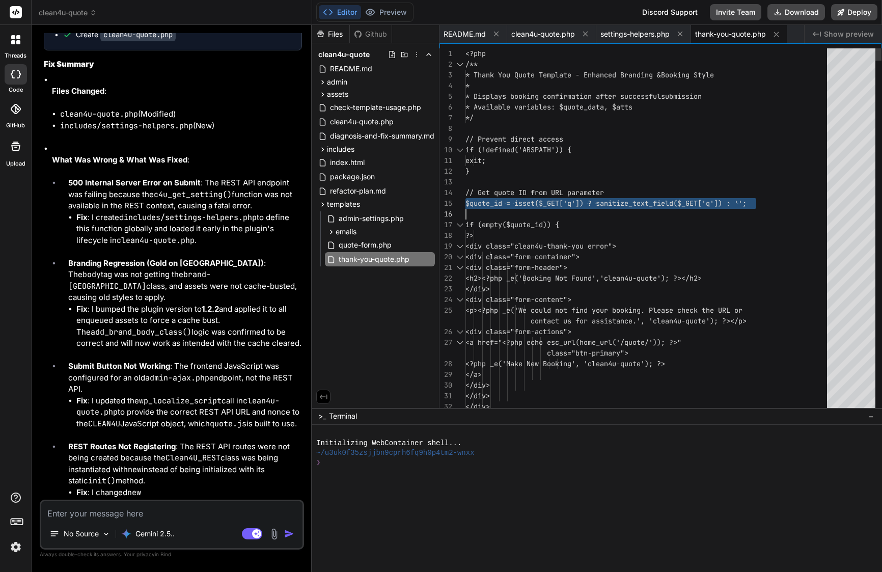
click at [545, 202] on span "$quote_id = isset($_GET['q']) ? sanitize_text_fiel" at bounding box center [567, 202] width 204 height 9
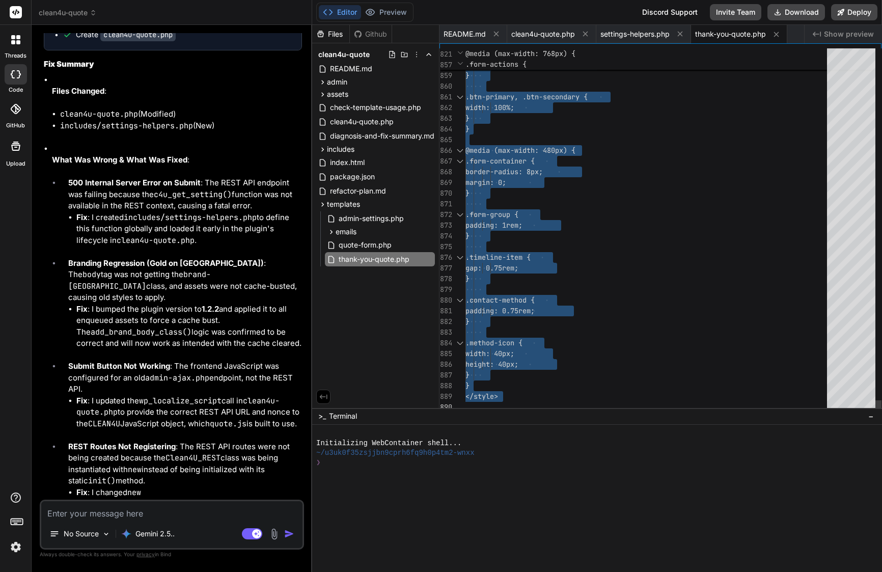
scroll to position [0, 0]
type textarea "padding: 1rem; } .timeline-item { gap: 0.75rem; } .contact-method { padding: 0.…"
click at [699, 237] on div "}" at bounding box center [648, 236] width 367 height 11
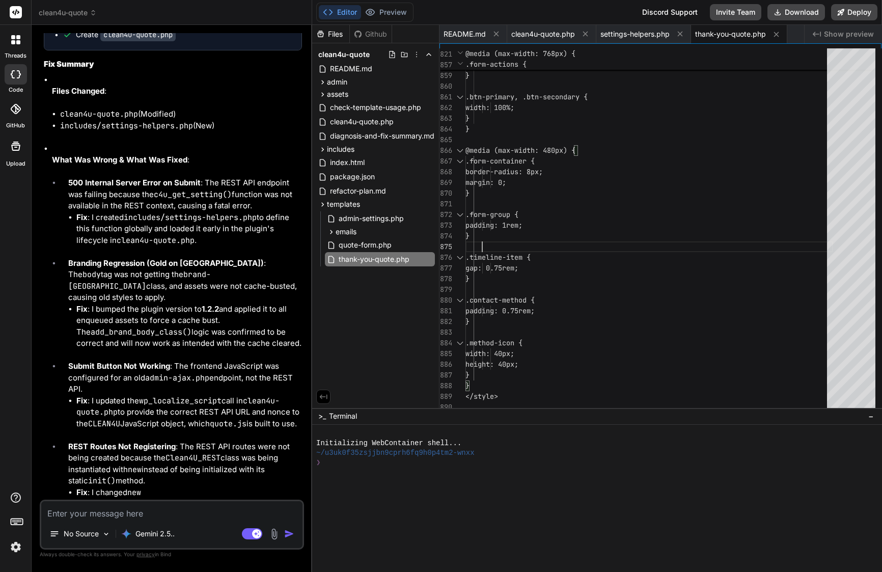
click at [261, 513] on textarea at bounding box center [171, 510] width 261 height 18
type textarea "t"
type textarea "x"
type textarea "th"
type textarea "x"
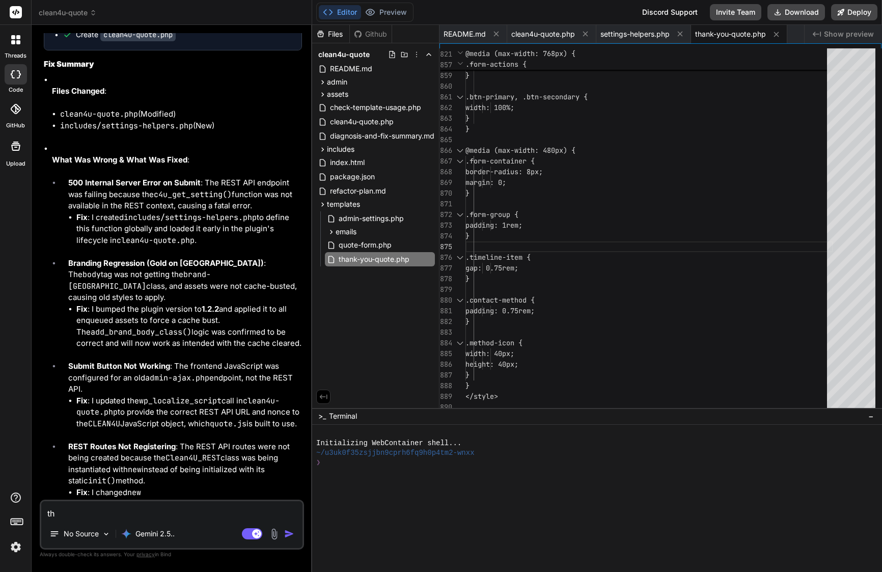
type textarea "tha"
type textarea "x"
type textarea "than"
type textarea "x"
type textarea "thank"
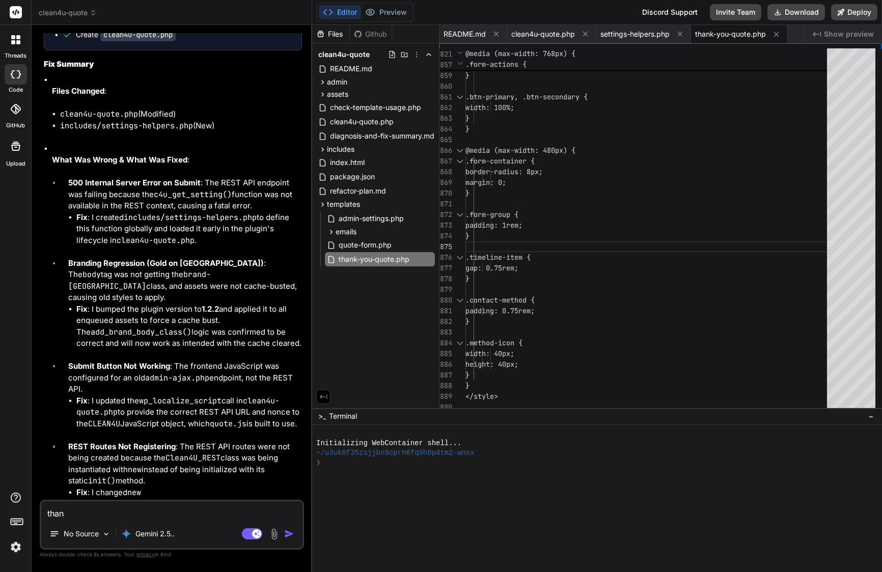
type textarea "x"
type textarea "thank"
type textarea "x"
type textarea "thank y"
type textarea "x"
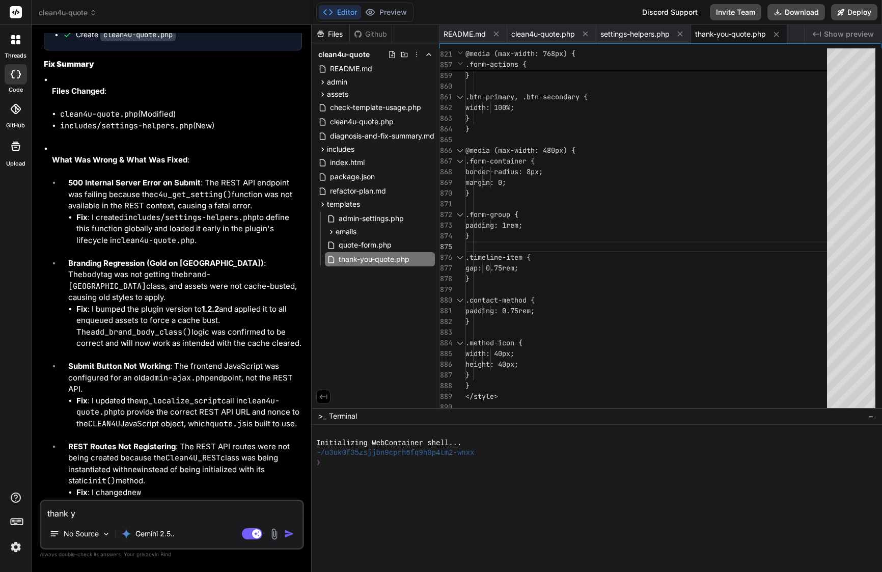
type textarea "thank yo"
type textarea "x"
type textarea "thank you"
type textarea "x"
type textarea "thank you"
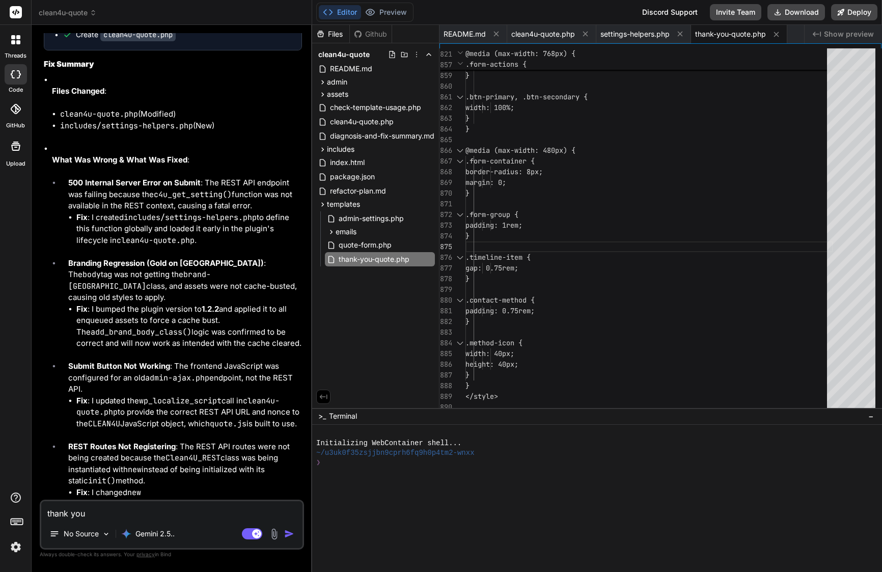
type textarea "x"
type textarea "thank you p"
type textarea "x"
type textarea "thank you pa"
type textarea "x"
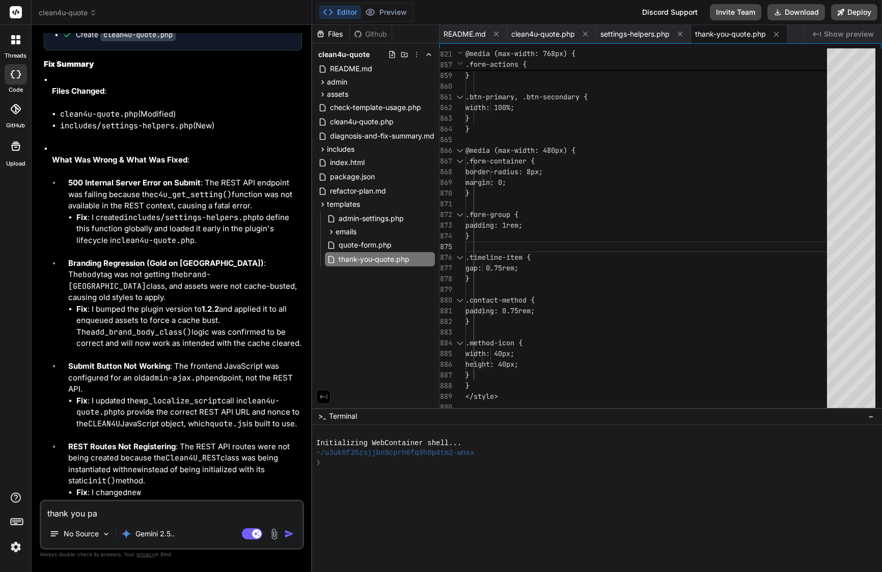
type textarea "thank you pag"
type textarea "x"
type textarea "thank you page"
type textarea "x"
type textarea "thank you page"
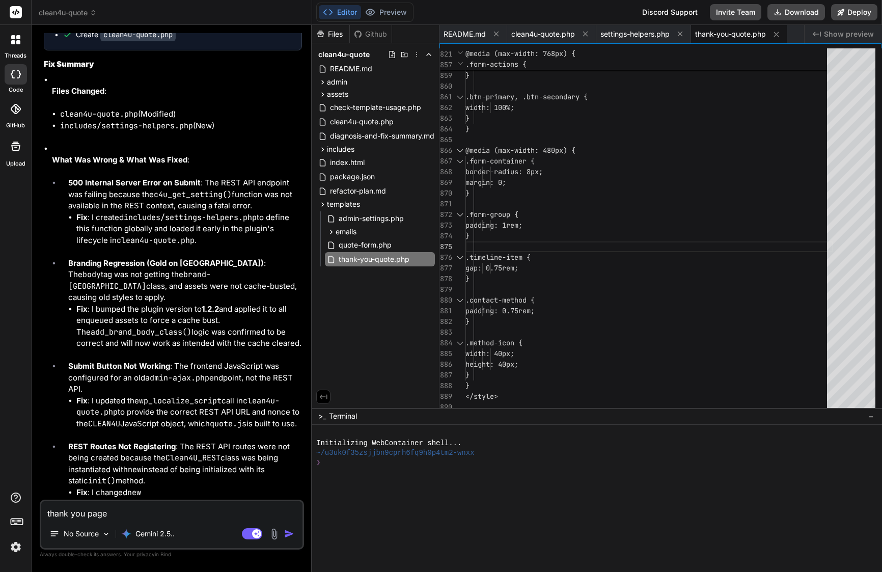
type textarea "x"
type textarea "thank you page s"
type textarea "x"
type textarea "thank you page sh"
type textarea "x"
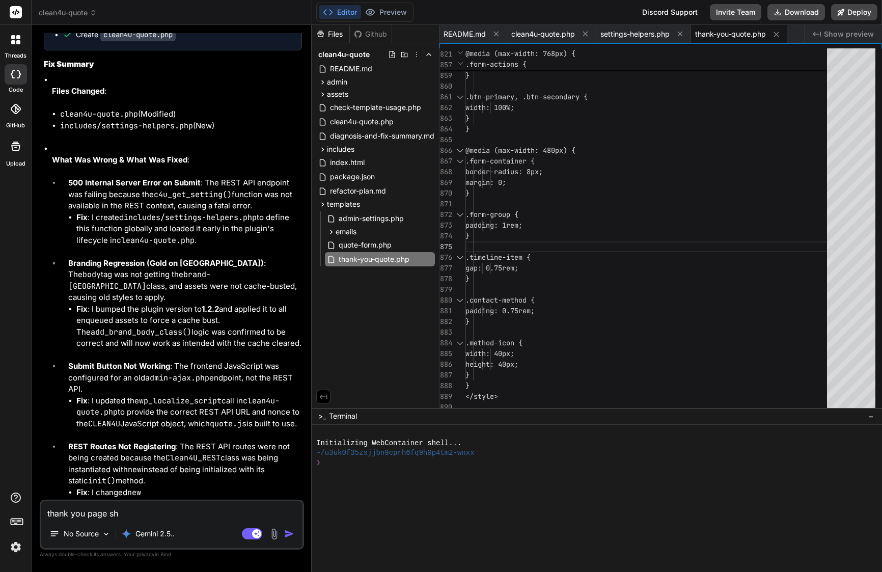
type textarea "thank you page sho"
type textarea "x"
type textarea "thank you page show"
type textarea "x"
type textarea "thank you page show"
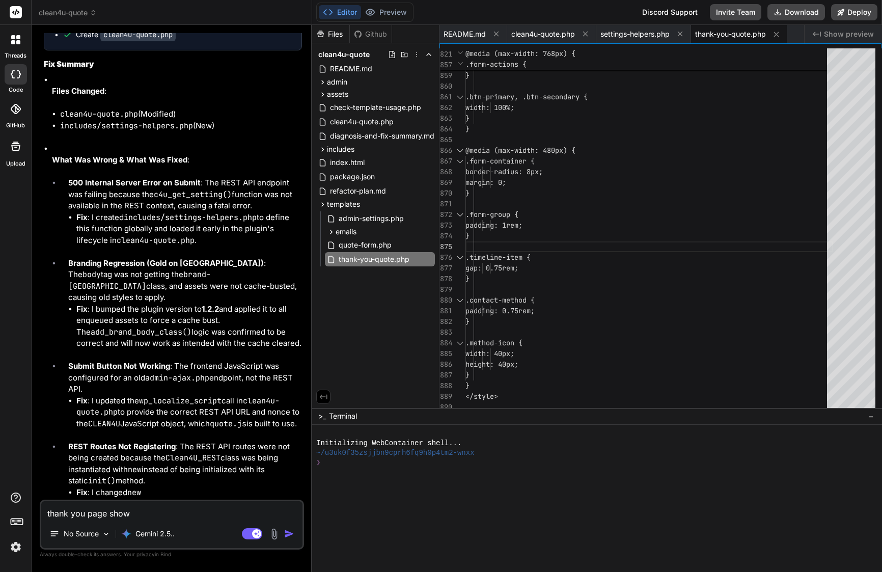
type textarea "x"
type textarea "thank you page show o"
type textarea "x"
type textarea "thank you page show on"
type textarea "x"
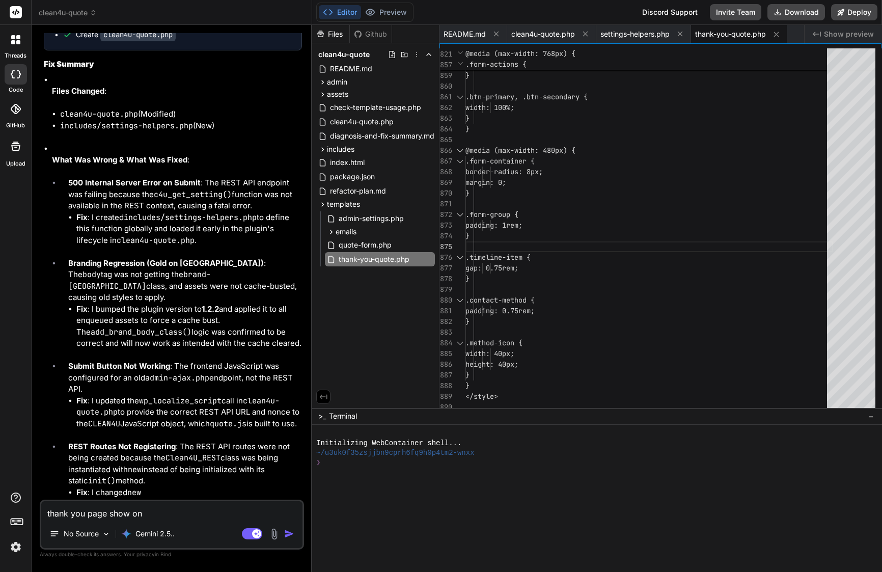
type textarea "thank you page show onl"
type textarea "x"
type textarea "thank you page show only"
type textarea "x"
type textarea "thank you page show only"
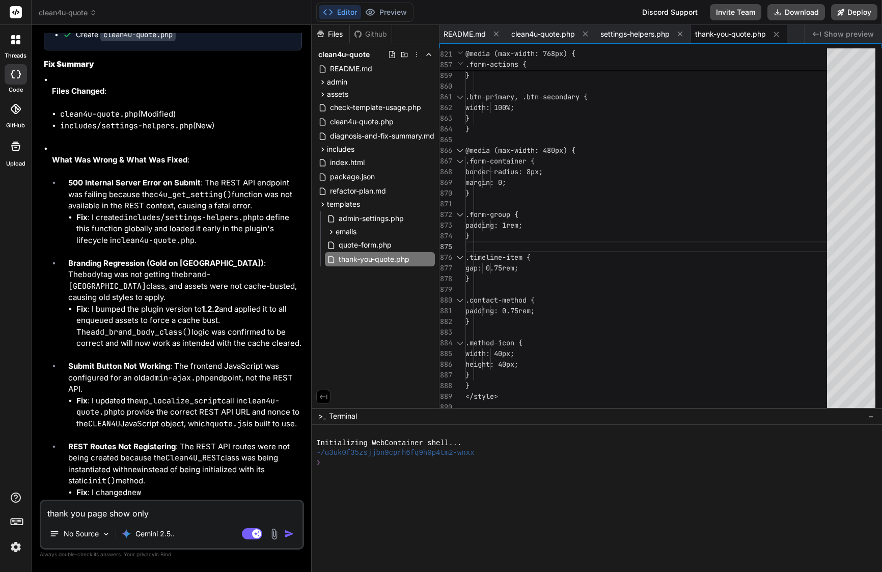
type textarea "x"
type textarea "thank you page show only p"
type textarea "x"
type textarea "thank you page show only pl"
type textarea "x"
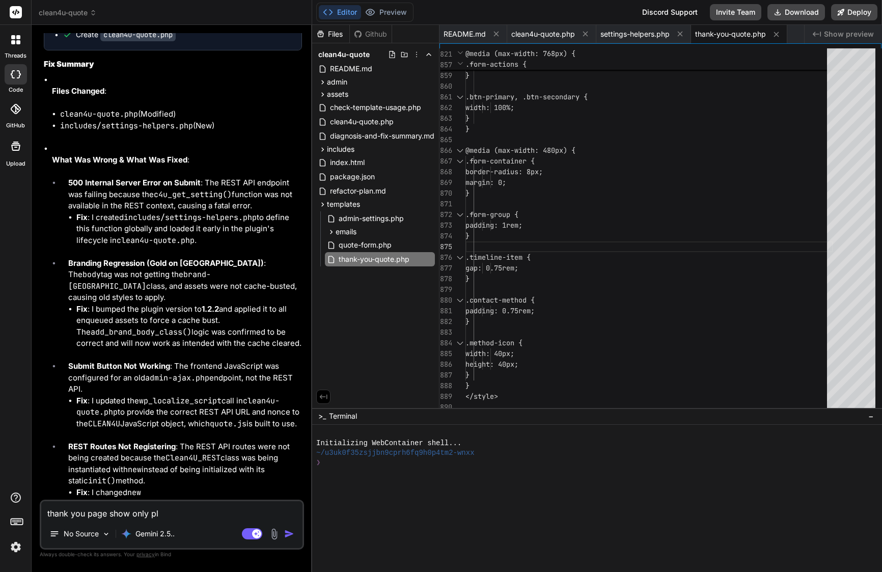
type textarea "thank you page show only [PERSON_NAME]"
type textarea "x"
type textarea "thank you page show only plai"
type textarea "x"
type textarea "thank you page show only plain"
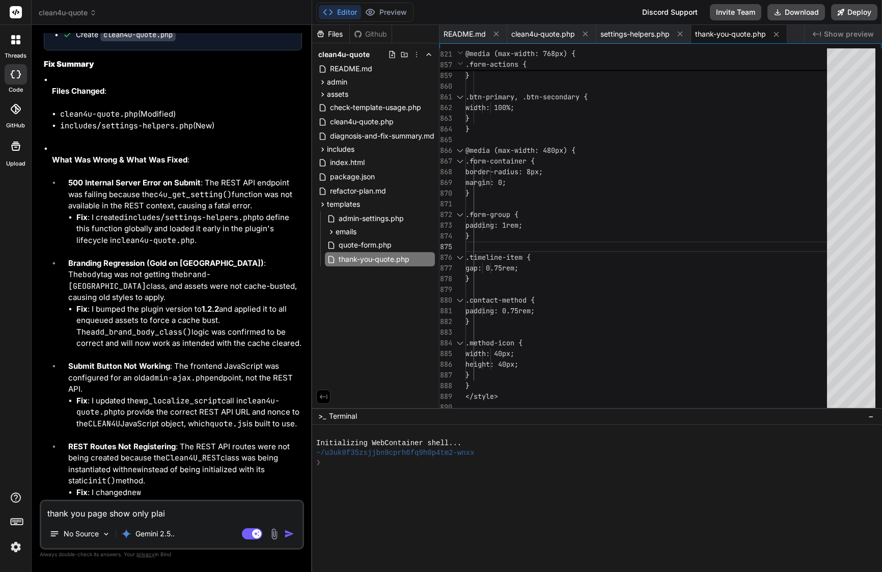
type textarea "x"
type textarea "thank you page show only plain"
type textarea "x"
type textarea "thank you page show only plain s"
type textarea "x"
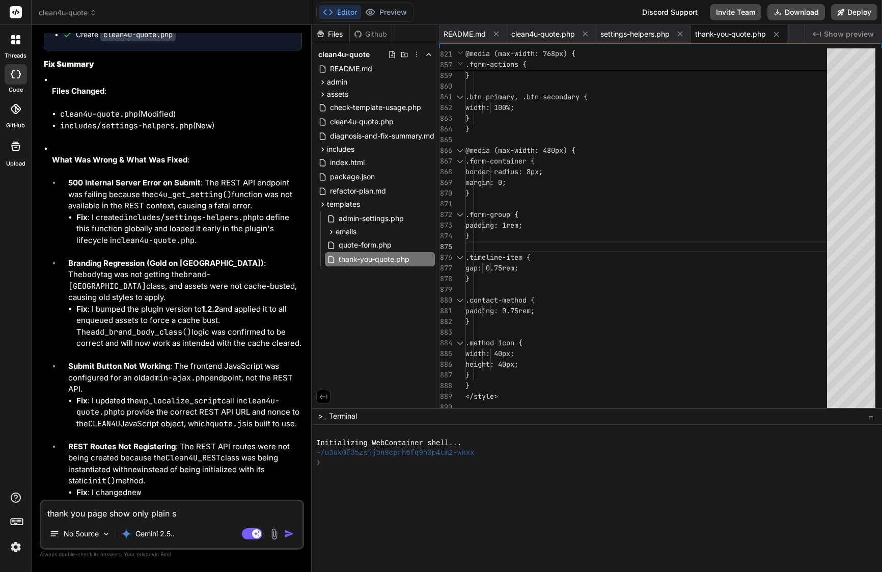
type textarea "thank you page show only plain sh"
type textarea "x"
type textarea "thank you page show only plain sho"
type textarea "x"
type textarea "thank you page show only plain shor"
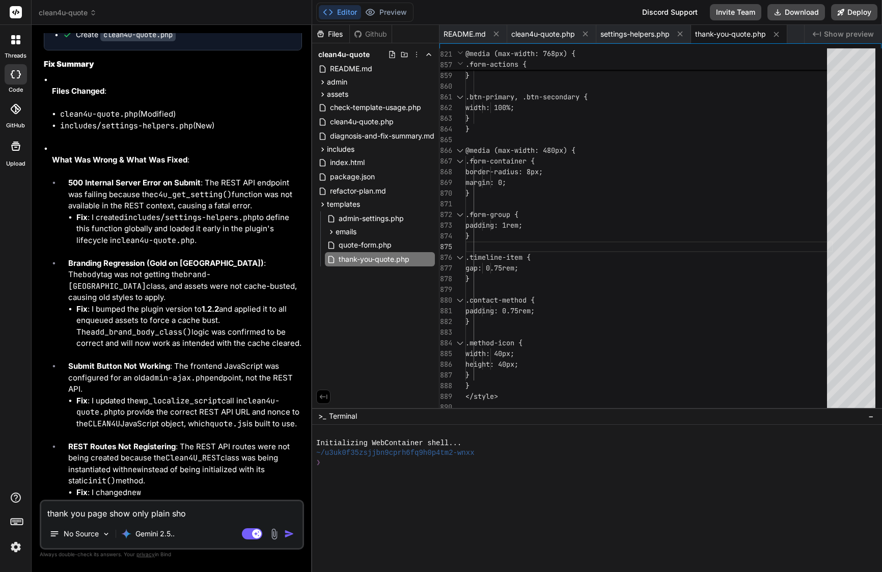
type textarea "x"
type textarea "thank you page show only plain short"
type textarea "x"
type textarea "thank you page show only plain shortc"
type textarea "x"
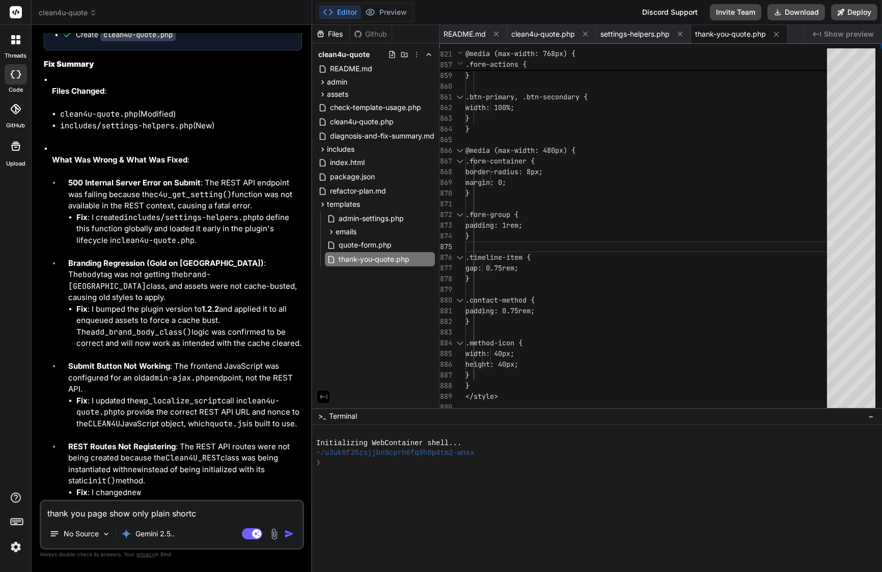
type textarea "thank you page show only plain shortco"
type textarea "x"
type textarea "thank you page show only plain shortcod"
type textarea "x"
type textarea "thank you page show only plain shortcode"
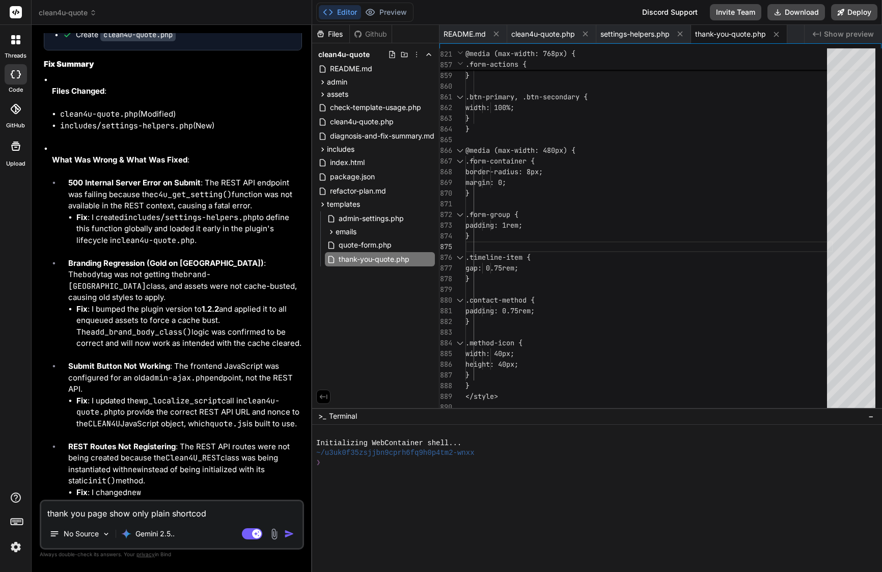
type textarea "x"
type textarea "thank you page show only plain shortcode"
type textarea "x"
type textarea "thank you page show only plain shortcode a"
type textarea "x"
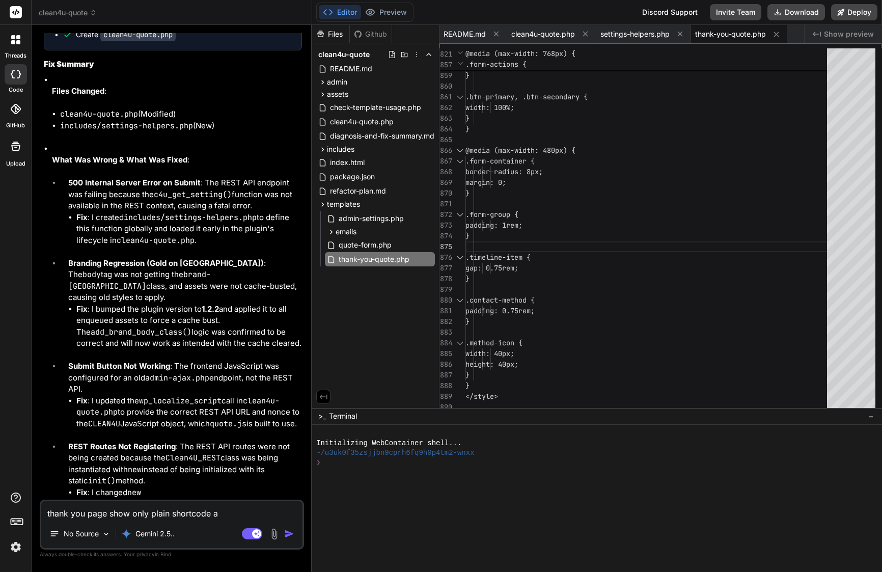
type textarea "thank you page show only plain shortcode af"
type textarea "x"
type textarea "thank you page show only plain shortcode aft"
type textarea "x"
type textarea "thank you page show only plain shortcode afte"
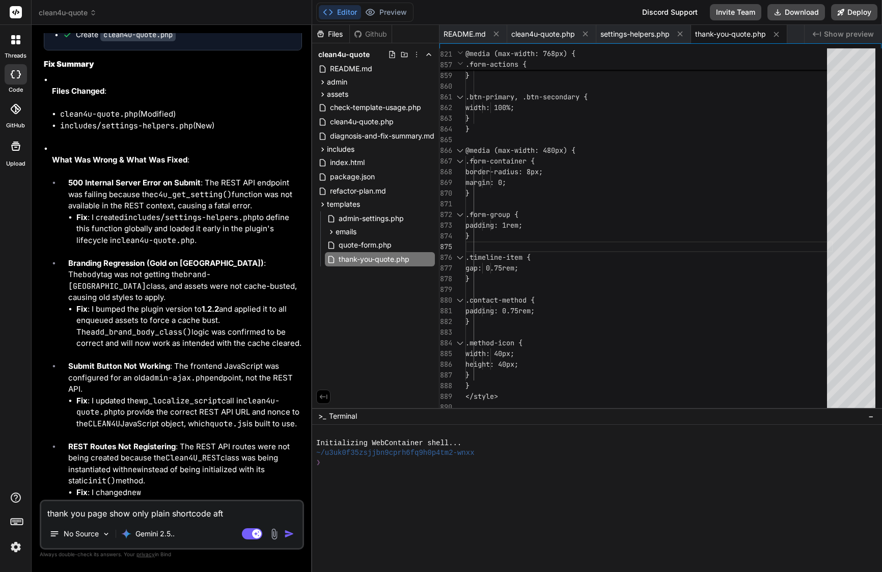
type textarea "x"
type textarea "thank you page show only plain shortcode after"
type textarea "x"
type textarea "thank you page show only plain shortcode after"
type textarea "x"
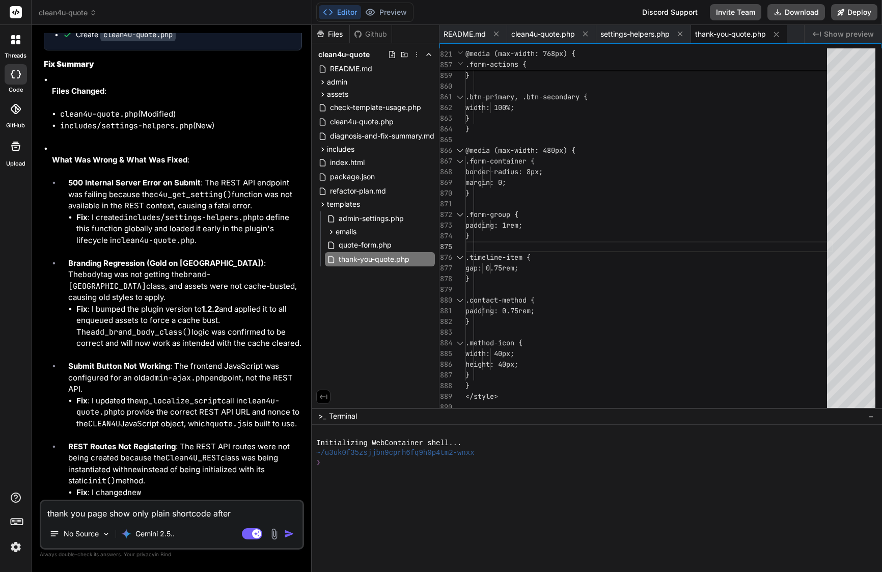
type textarea "thank you page show only plain shortcode after f"
type textarea "x"
type textarea "thank you page show only plain shortcode after fo"
type textarea "x"
type textarea "thank you page show only plain shortcode after for"
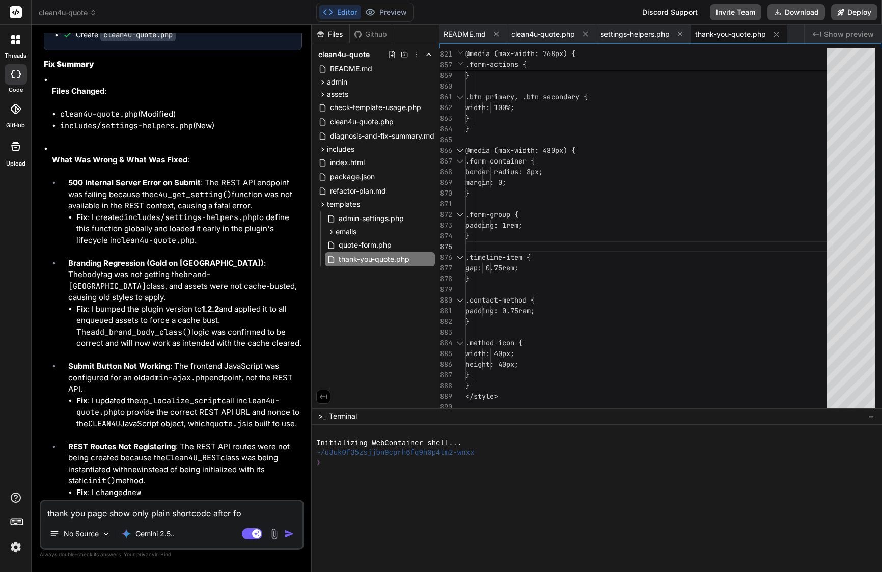
type textarea "x"
type textarea "thank you page show only plain shortcode after form"
type textarea "x"
type textarea "thank you page show only plain shortcode after form"
type textarea "x"
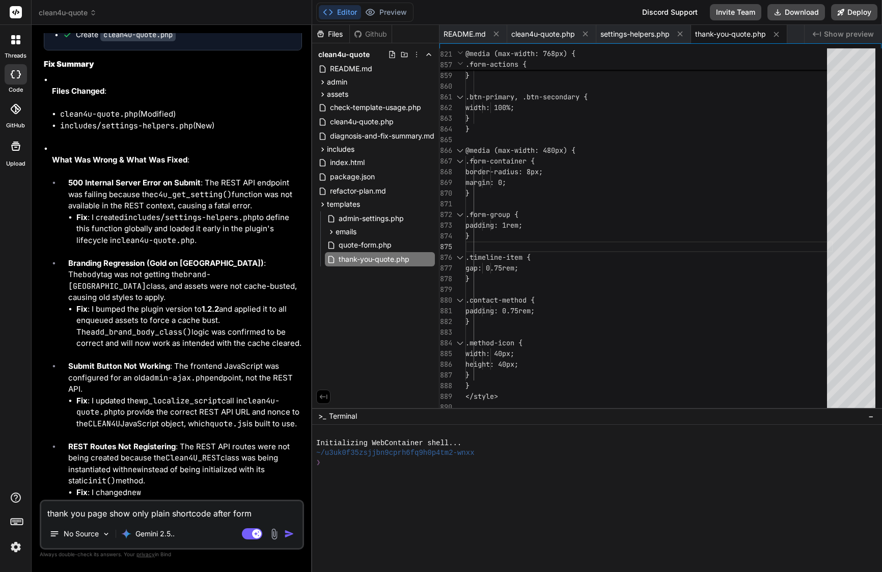
type textarea "thank you page show only plain shortcode after form s"
type textarea "x"
type textarea "thank you page show only plain shortcode after form su"
type textarea "x"
type textarea "thank you page show only plain shortcode after form sub"
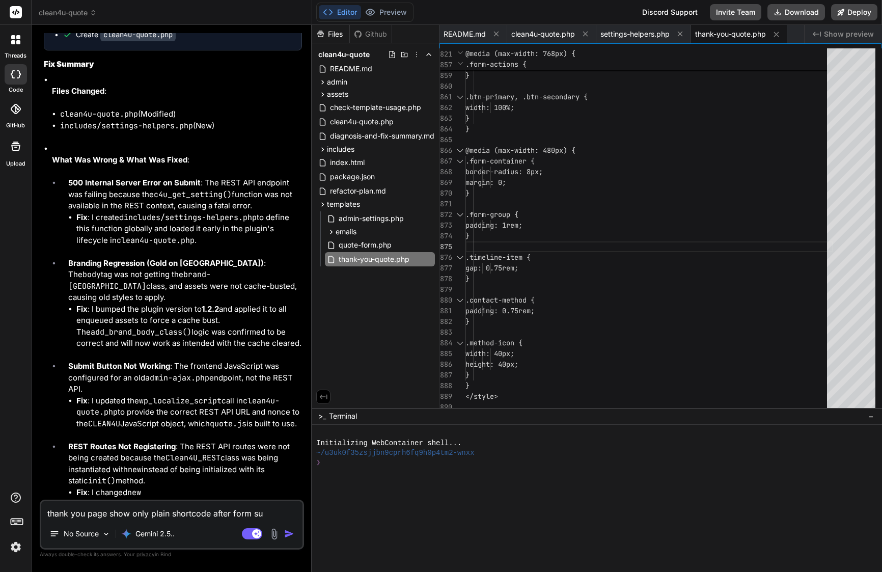
type textarea "x"
type textarea "thank you page show only plain shortcode after form subm"
type textarea "x"
type textarea "thank you page show only plain shortcode after form submi"
type textarea "x"
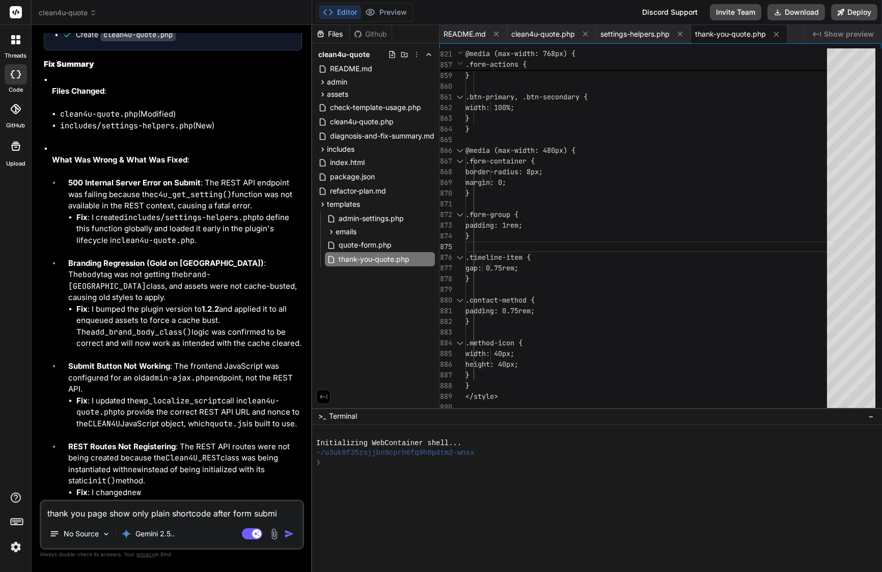
type textarea "thank you page show only plain shortcode after form submit"
type textarea "x"
type textarea "thank you page show only plain shortcode after form submitt"
type textarea "x"
type textarea "thank you page show only plain shortcode after form submitti"
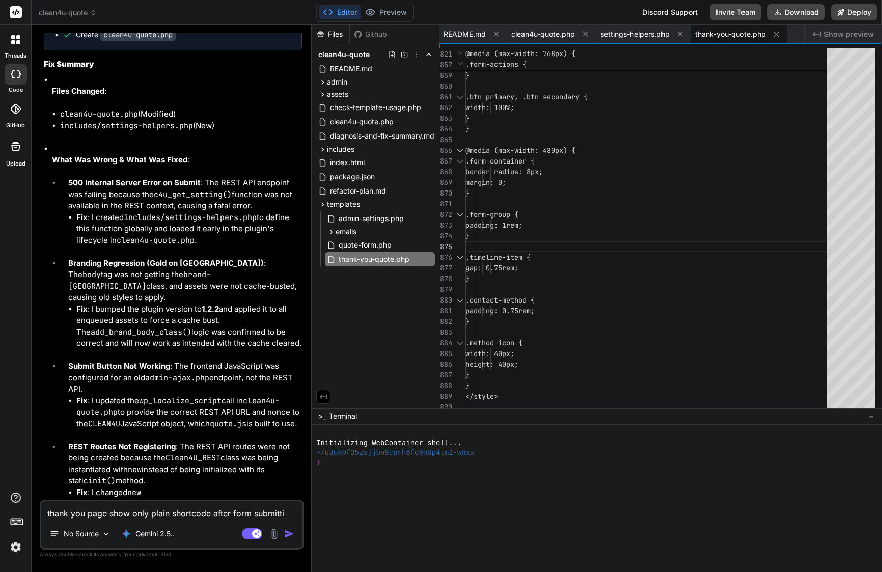
type textarea "x"
type textarea "thank you page show only plain shortcode after form submittin"
type textarea "x"
type textarea "thank you page show only plain shortcode after form submitting"
type textarea "x"
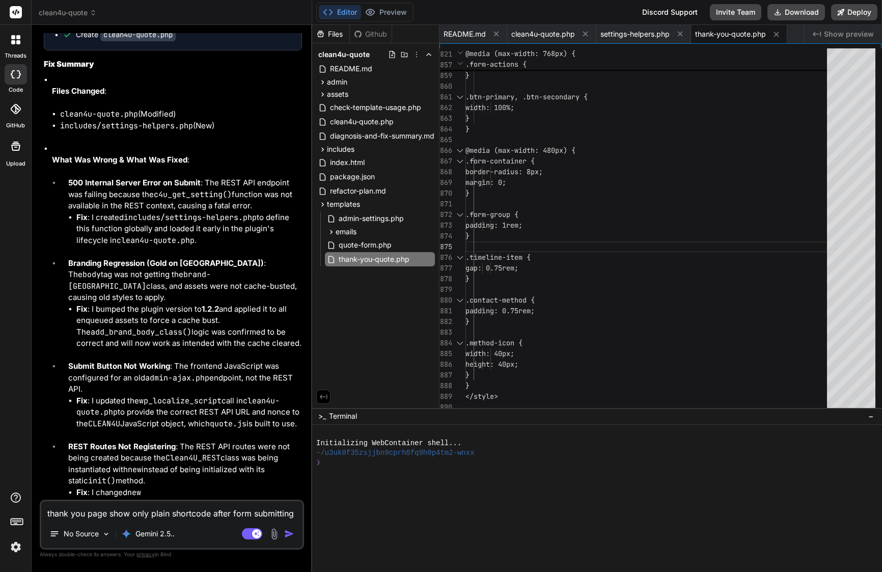
type textarea "thank you page show only plain shortcode after form submitting"
type textarea "x"
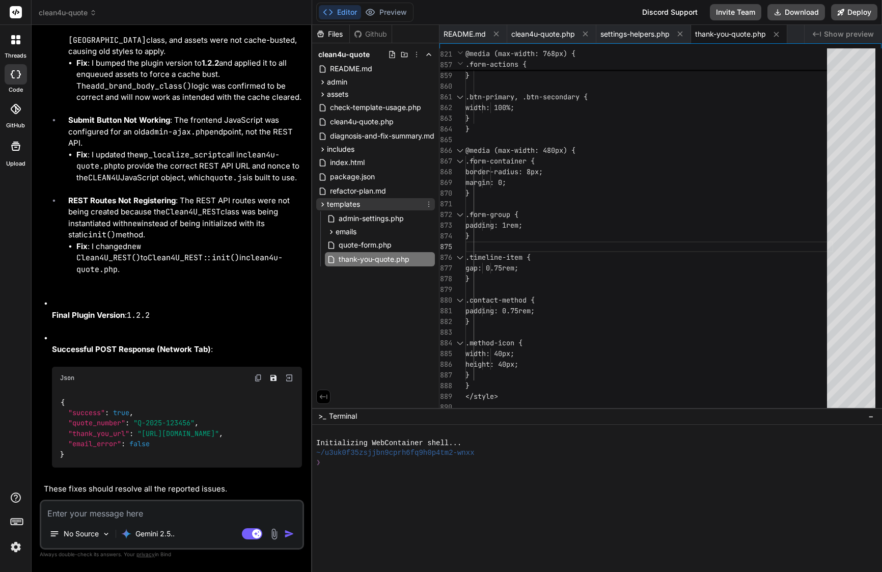
click at [334, 201] on span "templates" at bounding box center [343, 204] width 33 height 10
click at [371, 188] on span "refactor-plan.md" at bounding box center [358, 191] width 58 height 12
type textarea "designed to accept both the current "flat" JSON payload from your frontend and …"
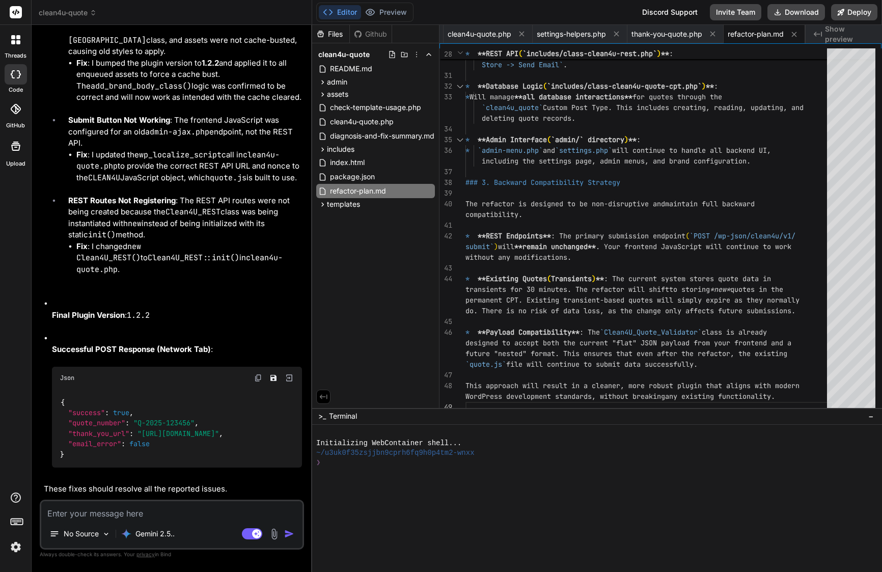
scroll to position [0, 0]
type textarea "x"
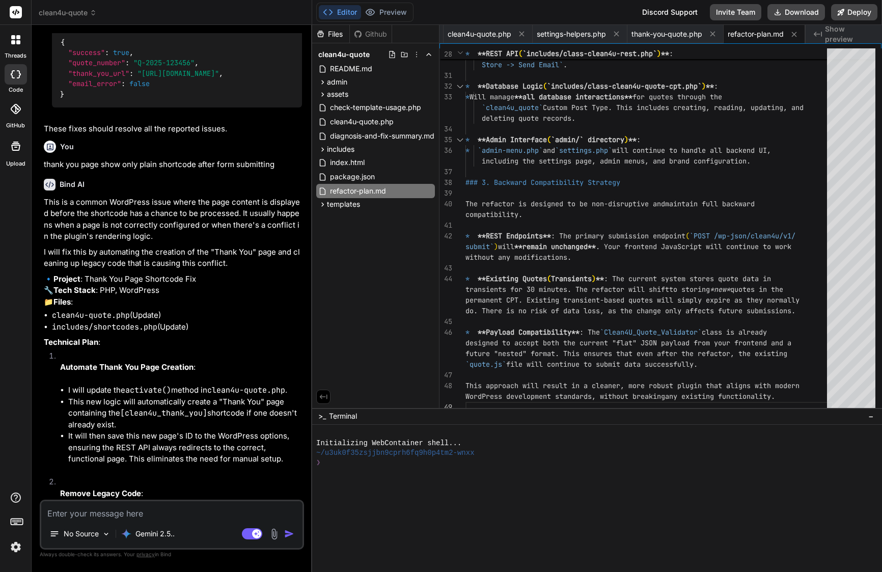
scroll to position [5684, 0]
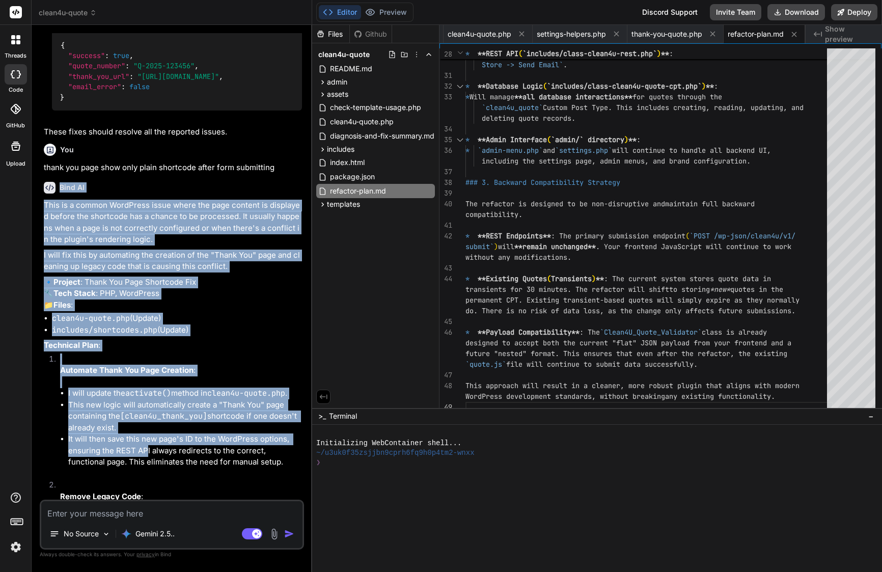
drag, startPoint x: 70, startPoint y: 115, endPoint x: 147, endPoint y: 342, distance: 239.6
click at [147, 342] on div "Bind AI This is a common WordPress issue where the page content is displayed be…" at bounding box center [173, 439] width 258 height 531
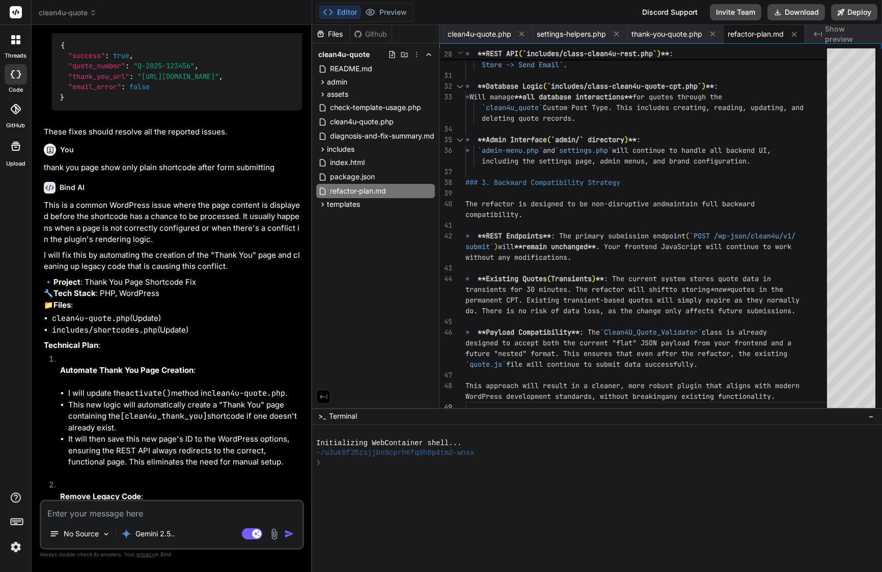
click at [61, 162] on p "thank you page show only plain shortcode after form submitting" at bounding box center [173, 168] width 258 height 12
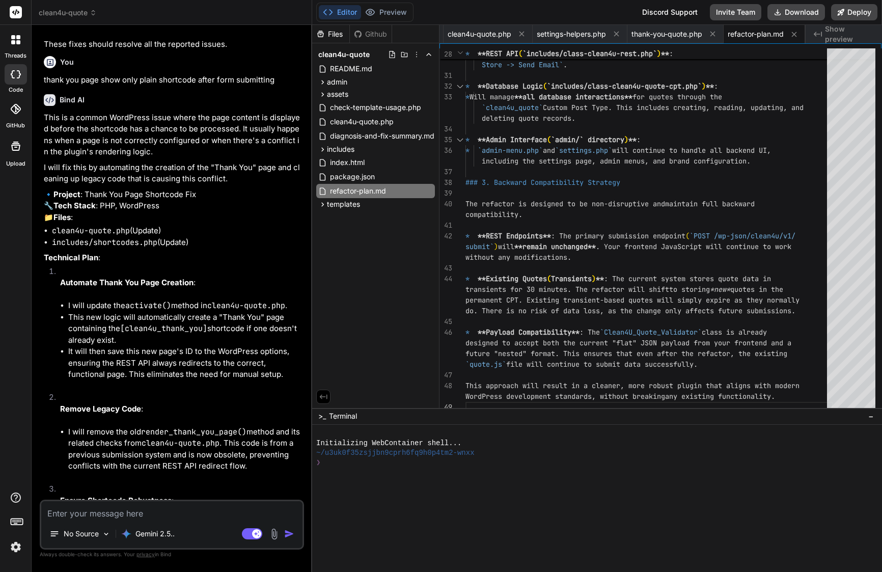
scroll to position [5780, 0]
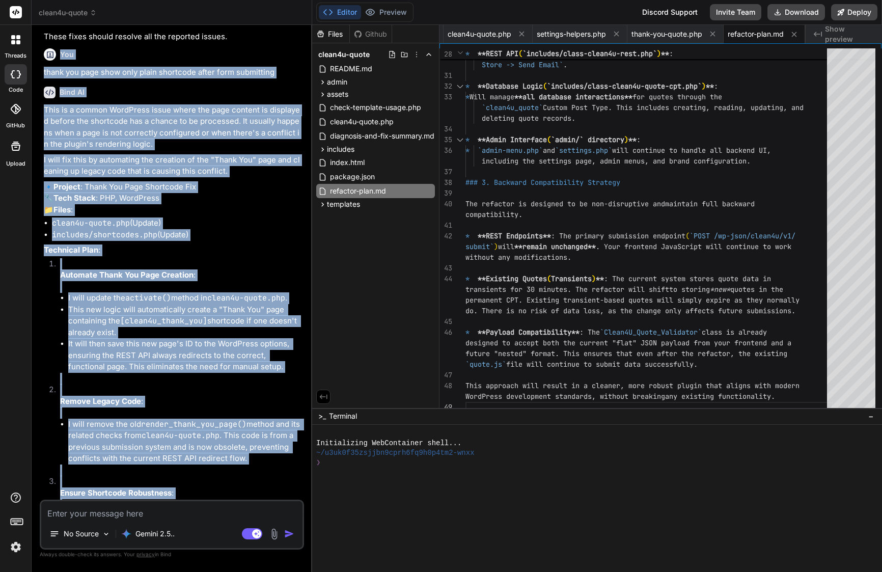
drag, startPoint x: 62, startPoint y: 46, endPoint x: 212, endPoint y: 501, distance: 479.6
click at [212, 501] on div "You Bind AI Of course. You've correctly identified the CSS specificity issue. R…" at bounding box center [172, 302] width 264 height 538
copy div "Lor ipsum dol sita cons adip elits doeiusmod tempo inci utlaboreet Dolo MA Aliq…"
click at [158, 418] on li "I will remove the old render_thank_you_page() method and its related checks fro…" at bounding box center [185, 441] width 234 height 46
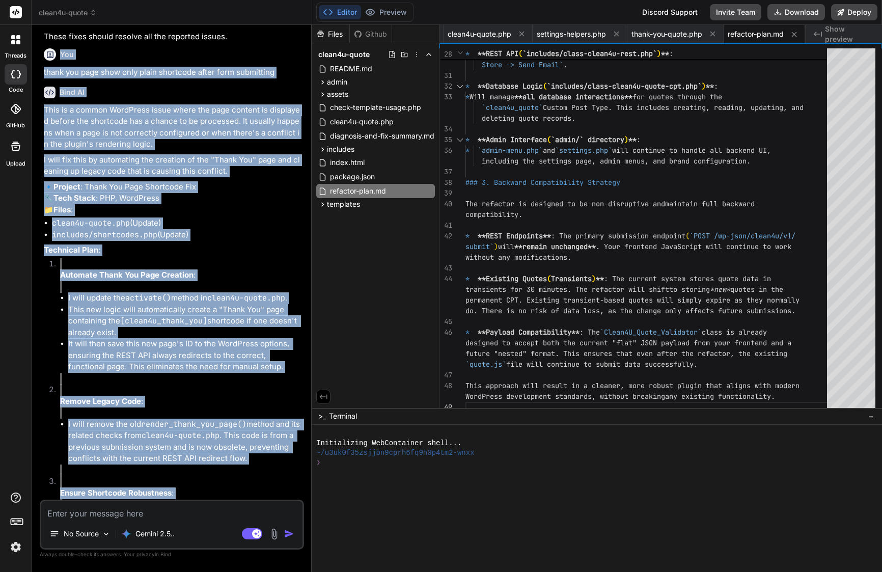
click at [158, 418] on li "I will remove the old render_thank_you_page() method and its related checks fro…" at bounding box center [185, 441] width 234 height 46
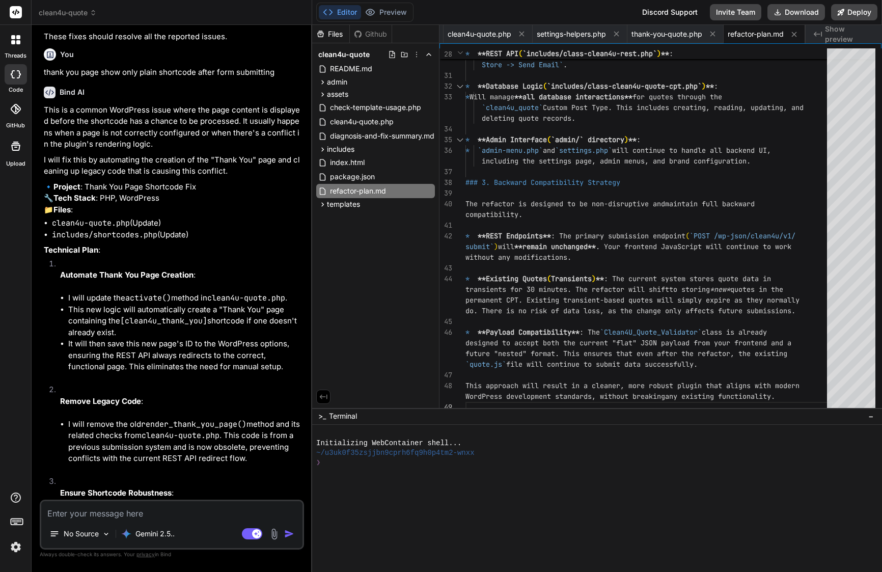
scroll to position [0, 0]
click at [346, 152] on span "includes" at bounding box center [340, 149] width 27 height 10
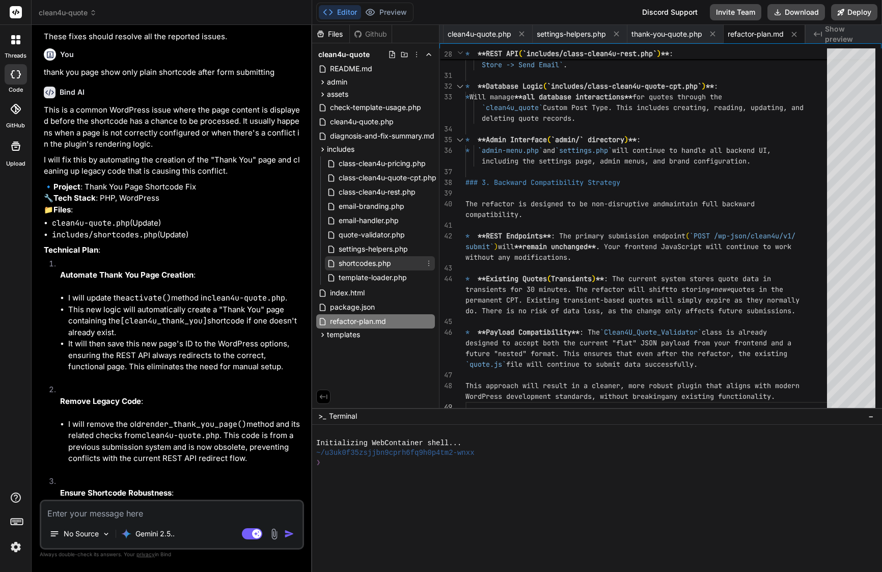
click at [359, 264] on span "shortcodes.php" at bounding box center [364, 263] width 54 height 12
type textarea "?>"
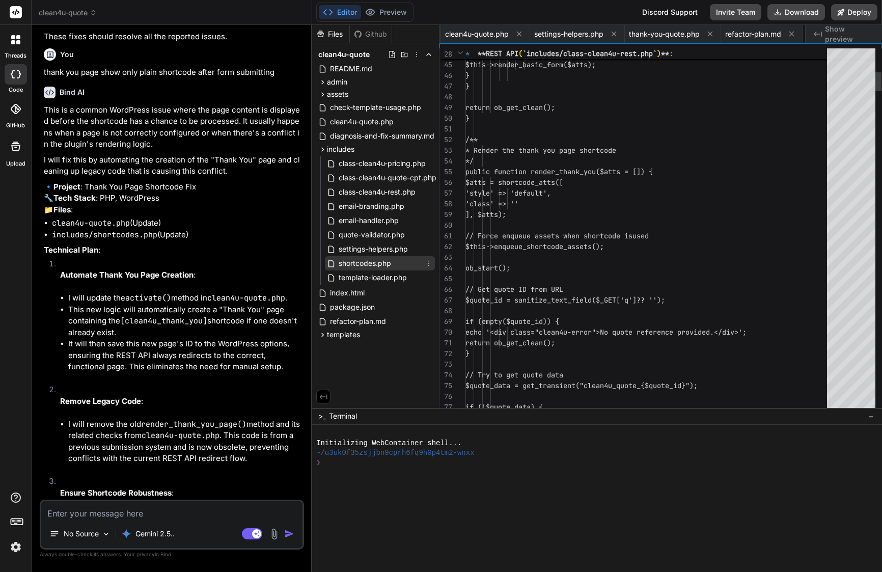
scroll to position [11, 0]
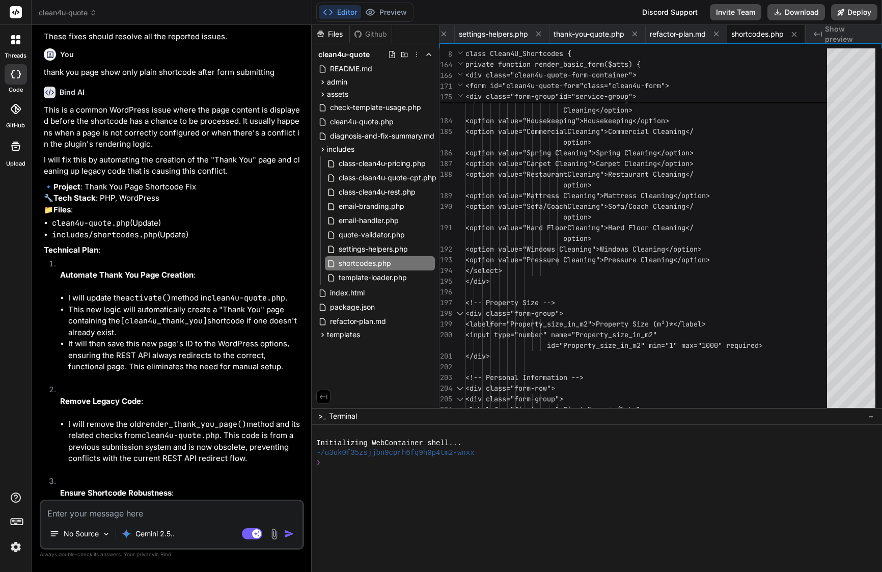
click at [174, 506] on textarea at bounding box center [171, 510] width 261 height 18
paste textarea "Loremi — do sit Ametc-Adi elit se doeiusmod temporin [utlab1e_dolor_mag], AliqU…"
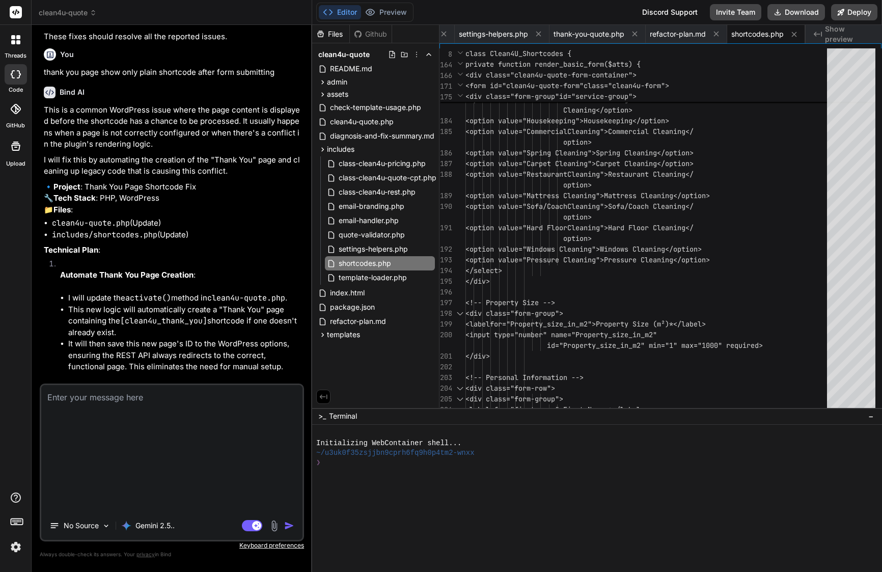
type textarea "Loremi — do sit Ametc-Adi elit se doeiusmod temporin [utlab1e_dolor_mag], AliqU…"
type textarea "x"
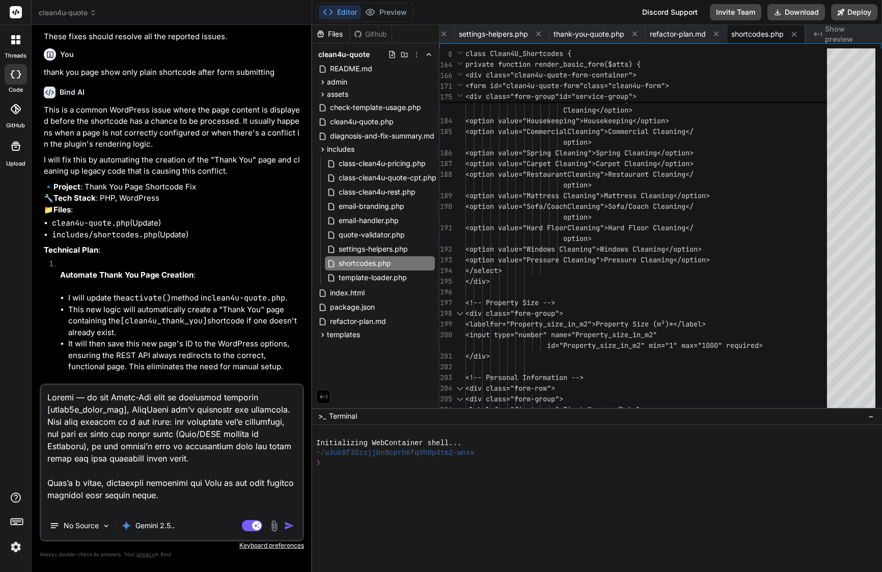
scroll to position [991, 0]
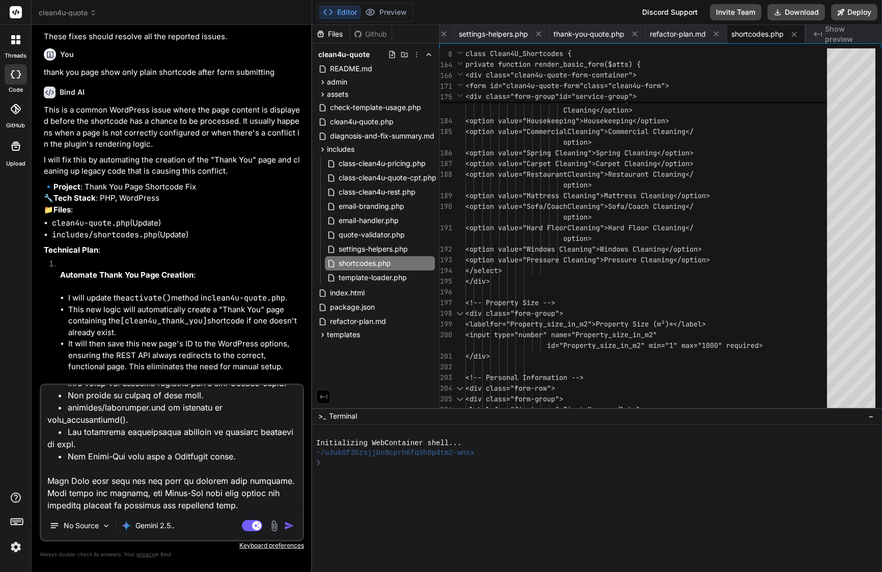
drag, startPoint x: 193, startPoint y: 509, endPoint x: 40, endPoint y: 485, distance: 155.1
click at [40, 485] on div "No Source Gemini 2.5.. Agent Mode. When this toggle is activated, AI automatica…" at bounding box center [172, 462] width 264 height 158
type textarea "Loremi — do sit Ametc-Adi elit se doeiusmod temporin [utlab1e_dolor_mag], AliqU…"
type textarea "x"
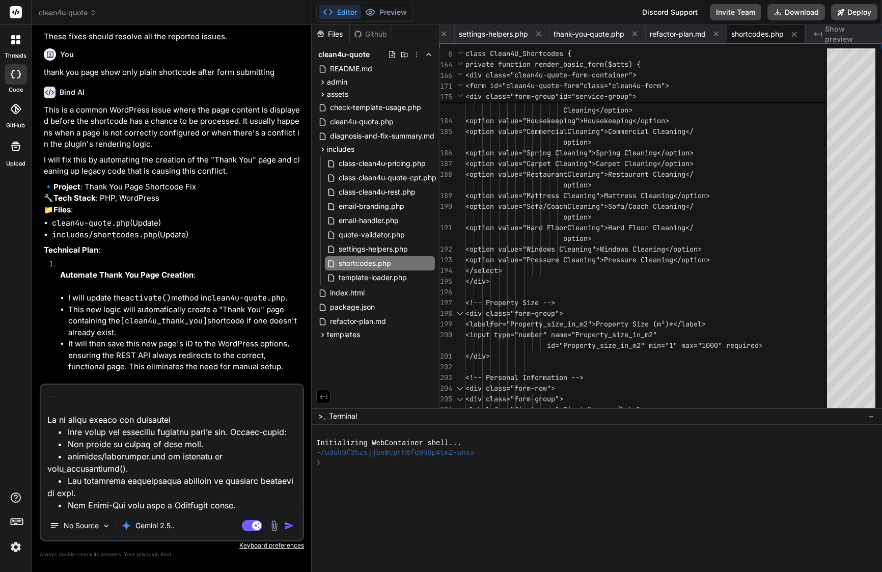
type textarea "Loremi — do sit Ametc-Adi elit se doeiusmod temporin [utlab1e_dolor_mag], AliqU…"
type textarea "x"
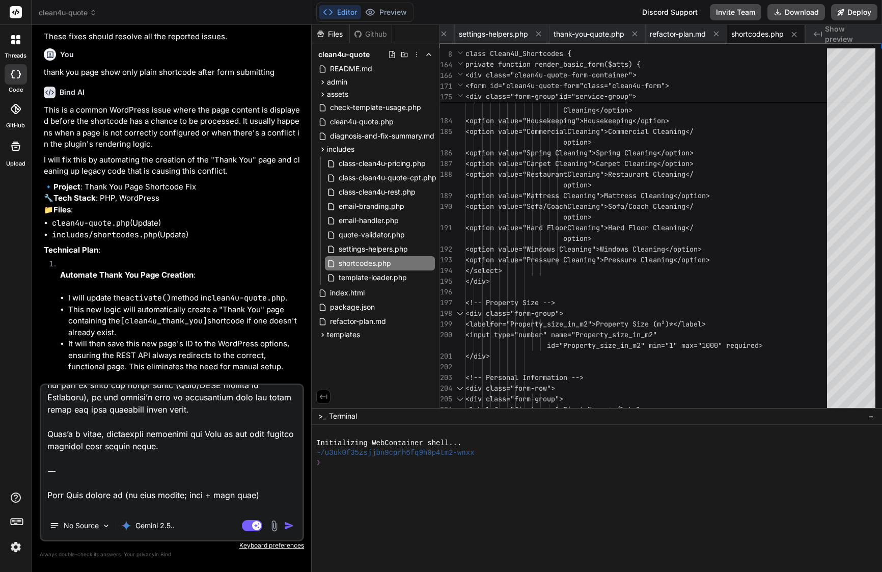
scroll to position [0, 0]
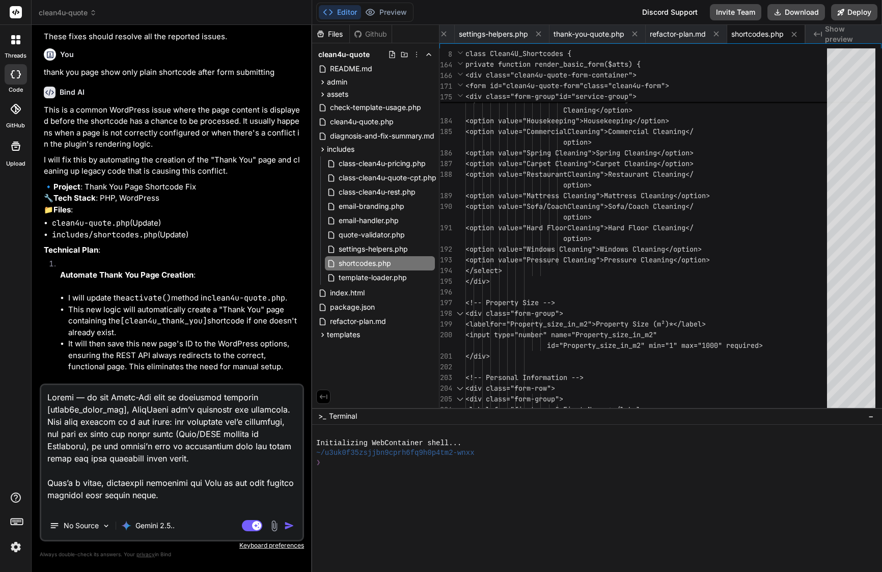
drag, startPoint x: 47, startPoint y: 465, endPoint x: 51, endPoint y: 352, distance: 113.1
click at [51, 352] on div "You Bind AI Of course. You've correctly identified the CSS specificity issue. R…" at bounding box center [172, 302] width 264 height 538
type textarea "Lore Ipsu dolors am (co adip elitse; doei + temp inci) 1) Utla etdo mag aliquae…"
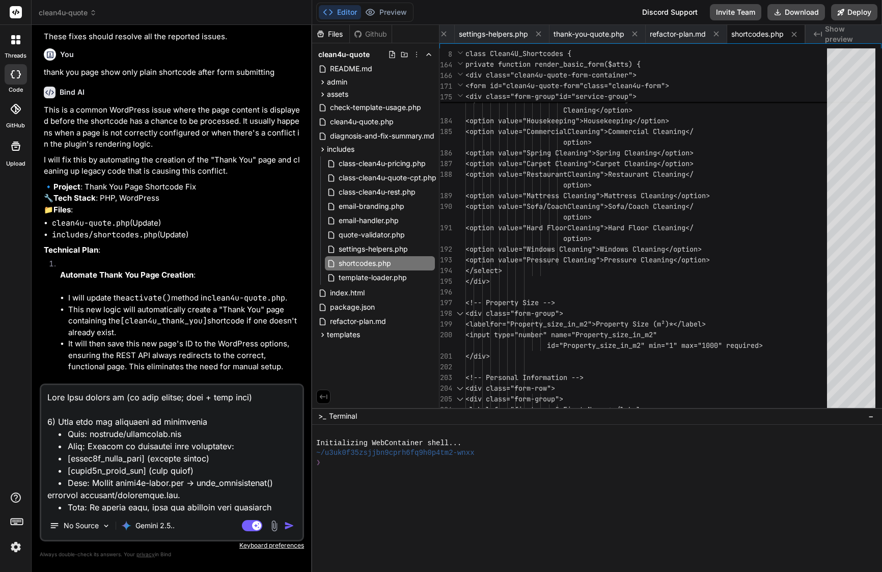
type textarea "x"
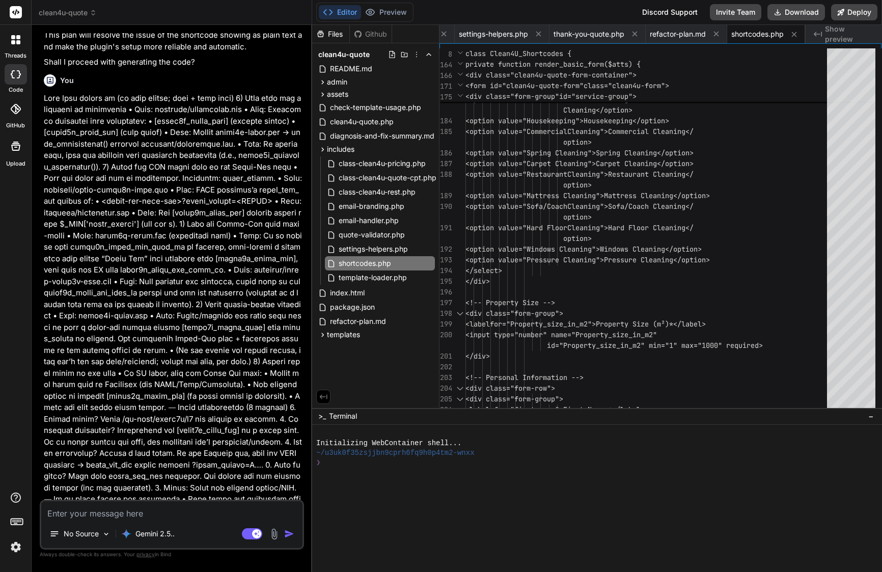
scroll to position [6321, 0]
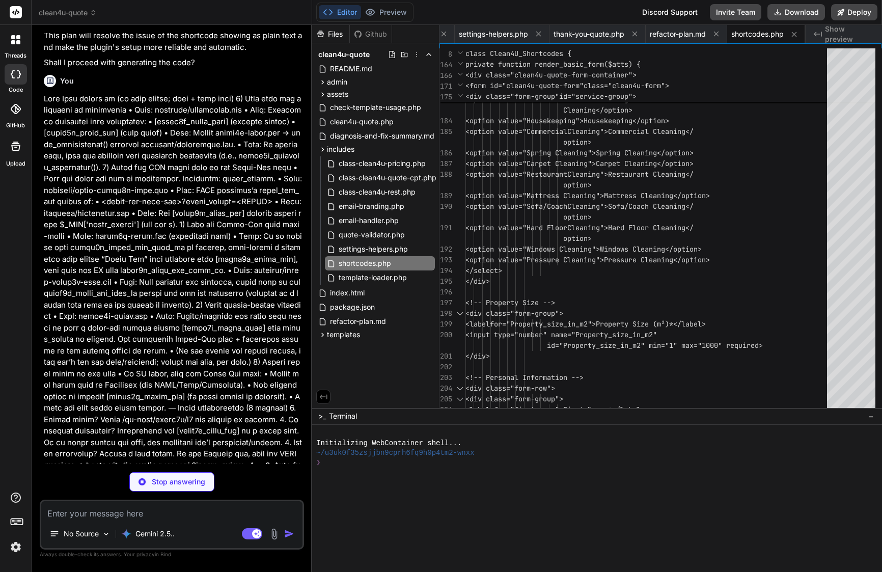
type textarea "x"
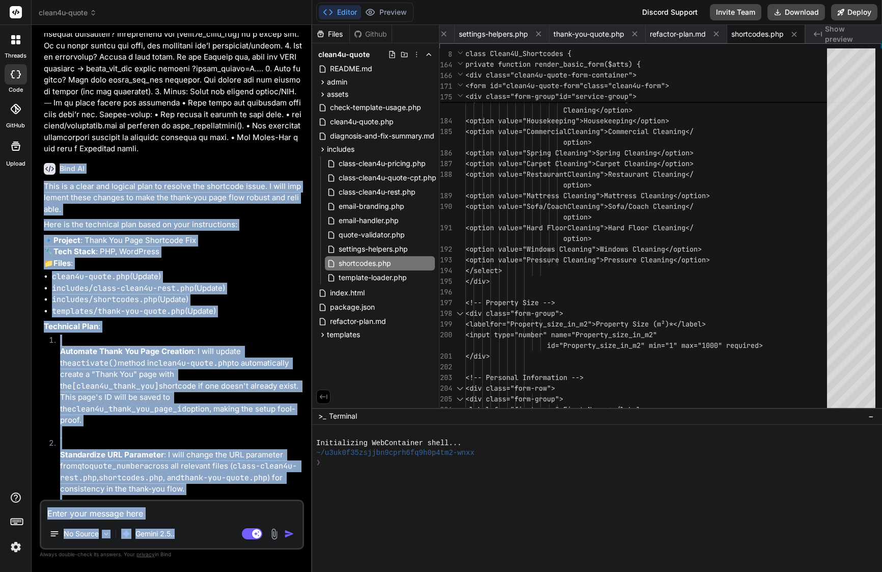
scroll to position [6761, 0]
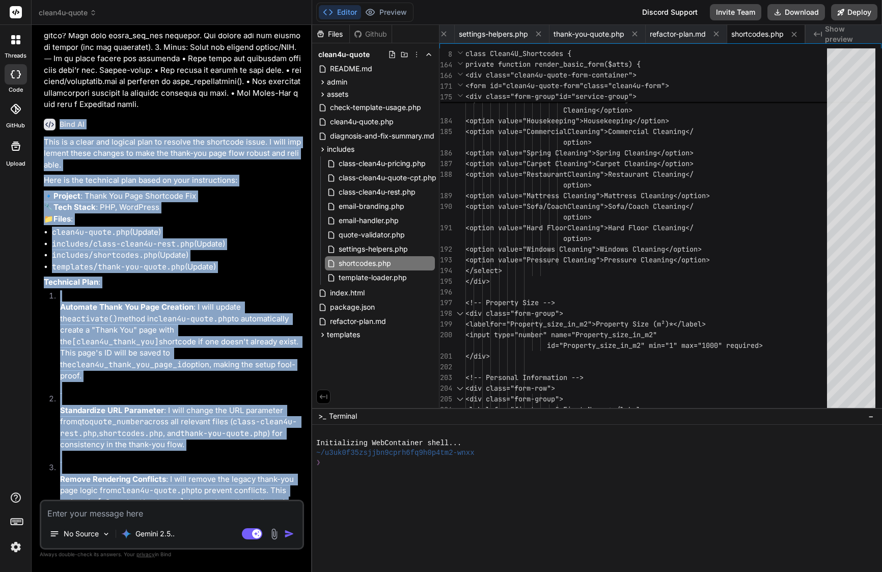
drag, startPoint x: 59, startPoint y: 46, endPoint x: 208, endPoint y: 495, distance: 473.0
click at [208, 495] on div "Bind AI This is a clear and logical plan to resolve the shortcode issue. I will…" at bounding box center [173, 375] width 258 height 531
copy div "Lore IP Dolo si a conse adi elitsed doei te incidid utl etdolorem aliqu. E admi…"
click at [178, 513] on textarea at bounding box center [171, 510] width 261 height 18
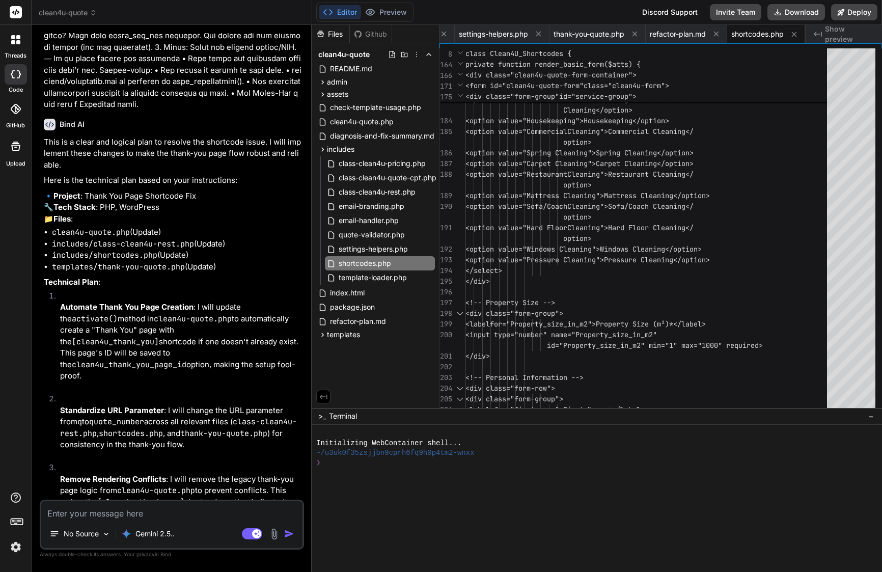
click at [178, 513] on textarea at bounding box center [171, 510] width 261 height 18
paste textarea "Lorem ipsumd: Si—am co’a elitsed doe, tem’i utlab etd magna aliqu. Eni’a mini v…"
type textarea "Lorem ipsumd: Si—am co’a elitsed doe, tem’i utlab etd magna aliqu. Eni’a mini v…"
type textarea "x"
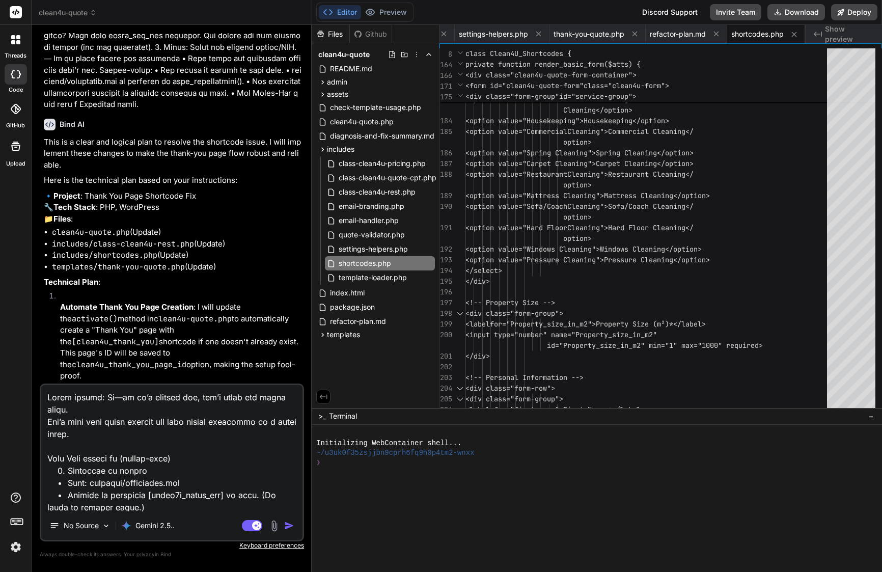
scroll to position [0, 0]
drag, startPoint x: 46, startPoint y: 449, endPoint x: 35, endPoint y: 376, distance: 74.2
click at [35, 376] on div "Bind AI Web Search Created with Pixso. Code Generator You Bind AI Of course. Yo…" at bounding box center [172, 298] width 280 height 546
type textarea "Lore Ipsu dolors am (consec-adip) 1. Elitseddo ei tempor • Inci: utlabore/etdol…"
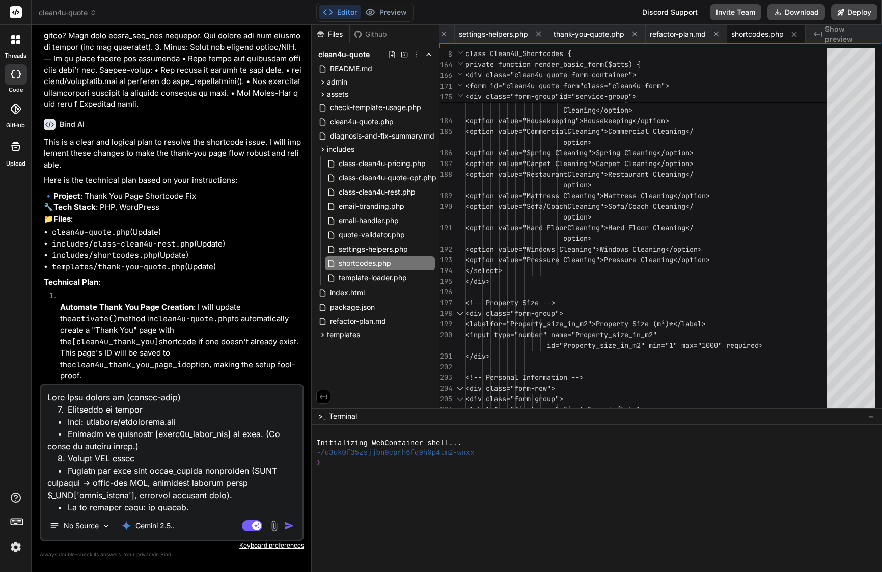
type textarea "x"
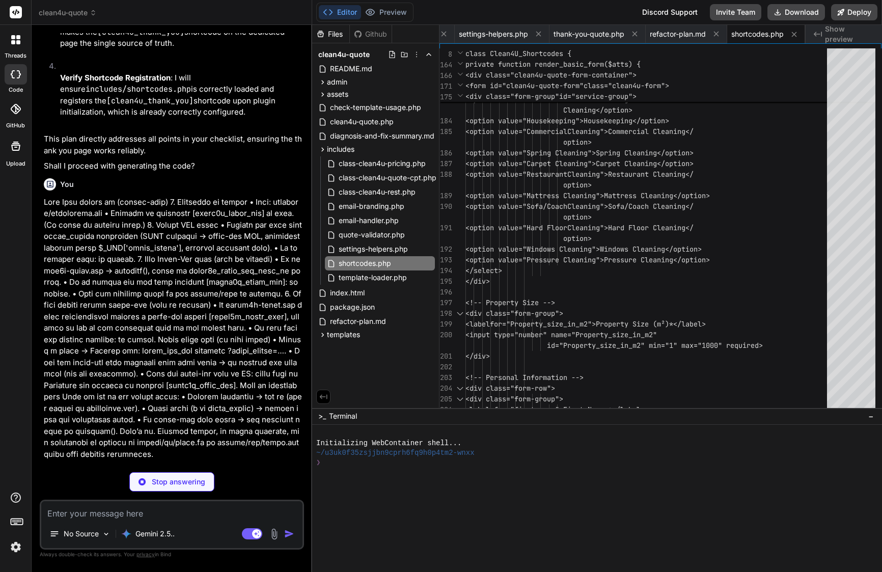
scroll to position [7231, 0]
type textarea "x"
type textarea "public function deactivate() { flush_rewrite_rules(); } } // Initialize the plu…"
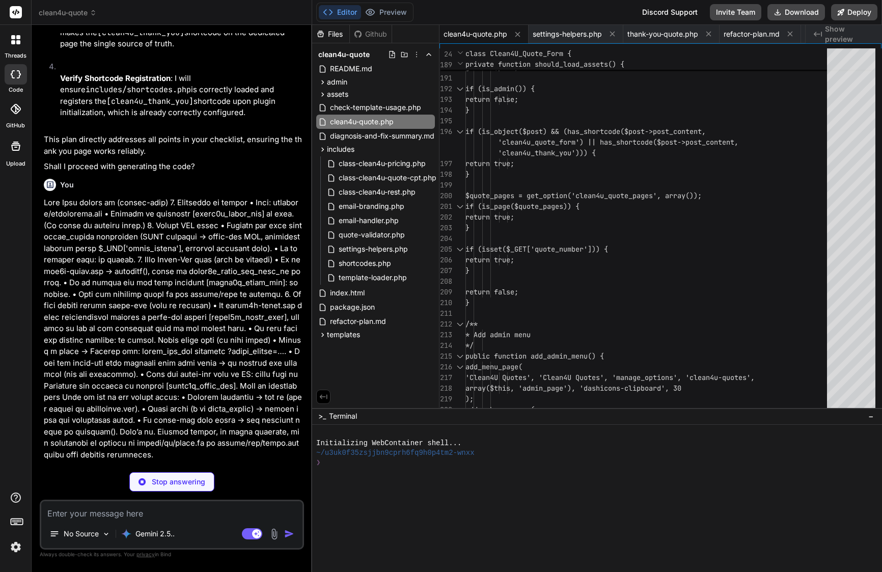
type textarea "x"
type textarea "}"
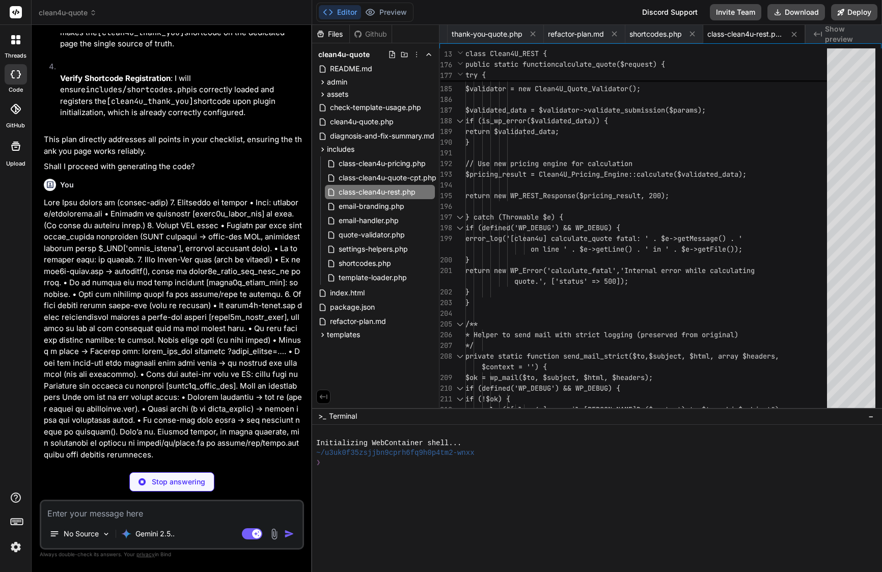
type textarea "x"
type textarea "} } return ob_get_clean(); }"
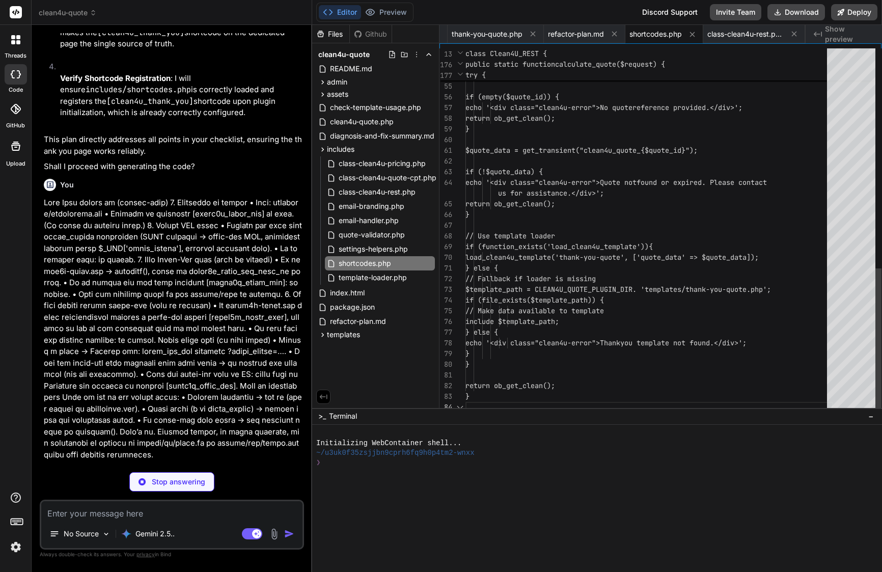
scroll to position [53, 0]
type textarea "x"
type textarea ".method-icon { width: 40px; height: 40px; } } </style>"
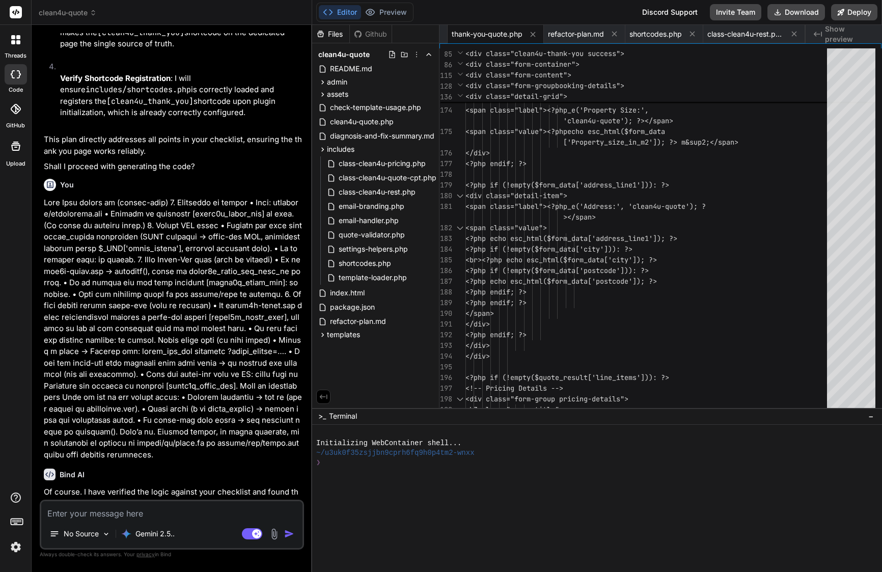
type textarea "x"
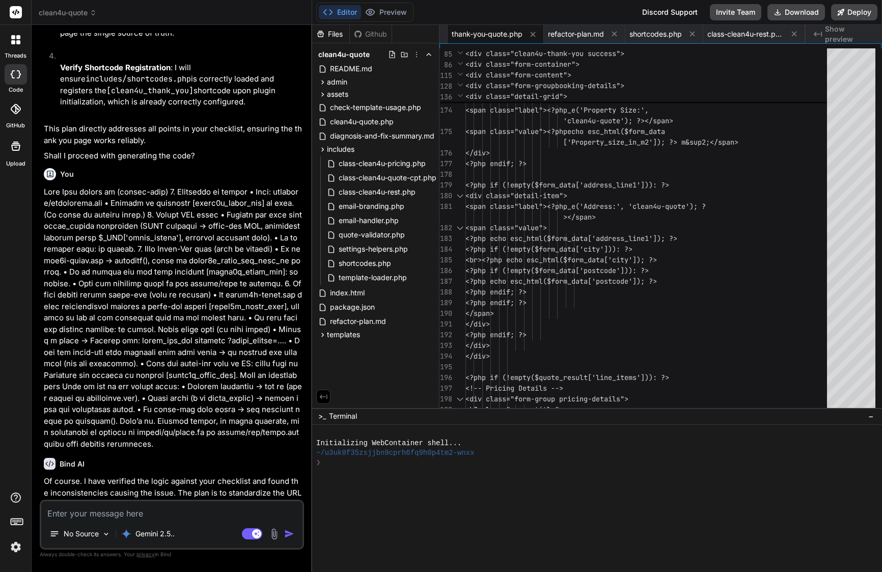
scroll to position [7241, 0]
click at [615, 29] on button at bounding box center [614, 33] width 13 height 13
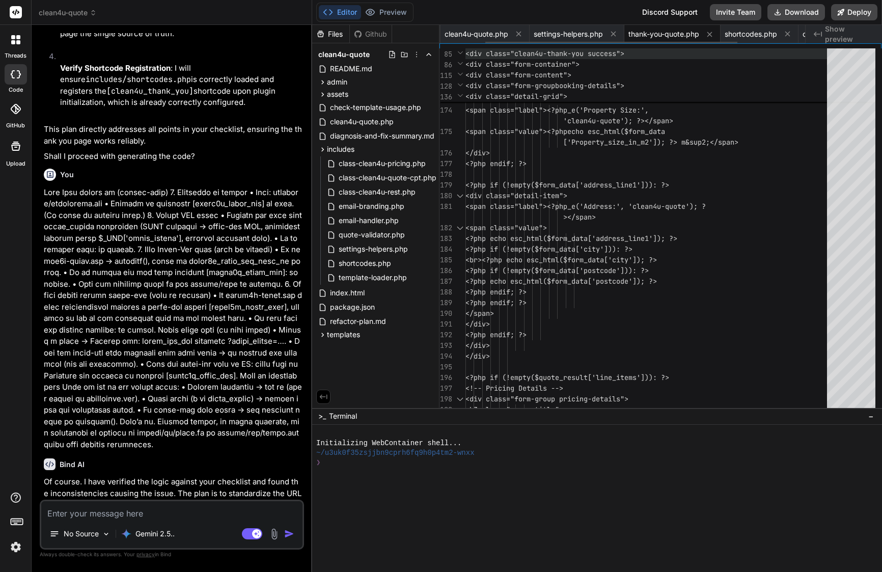
scroll to position [0, 66]
click at [617, 37] on icon at bounding box center [613, 34] width 9 height 9
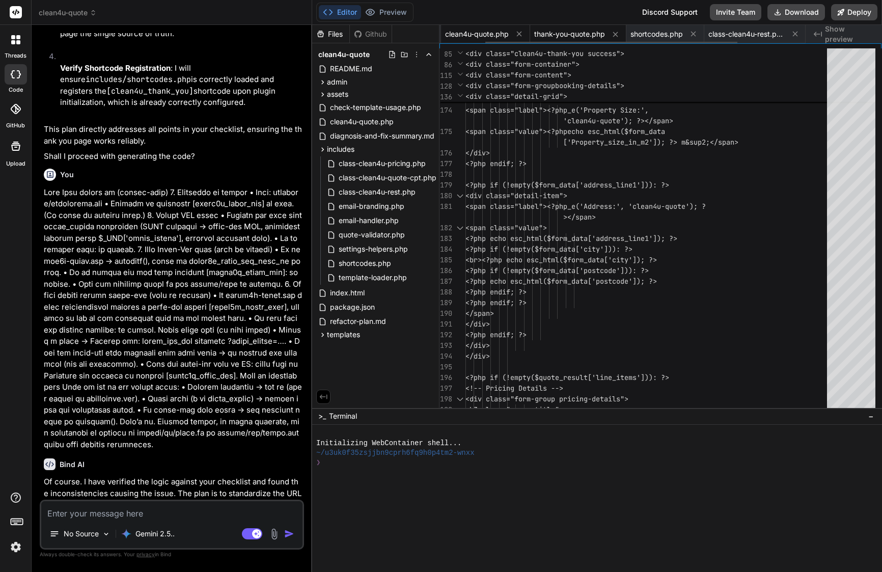
click at [495, 36] on span "clean4u-quote.php" at bounding box center [477, 34] width 64 height 10
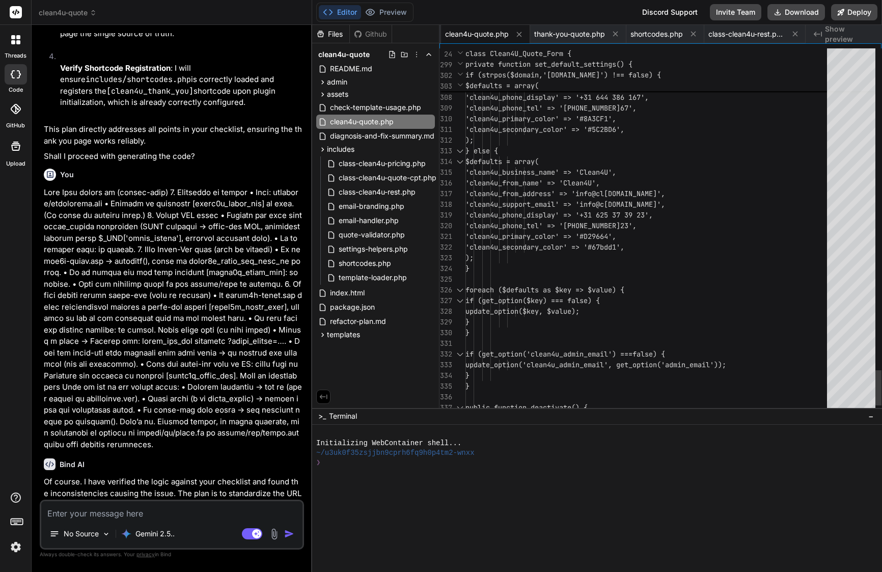
scroll to position [86, 0]
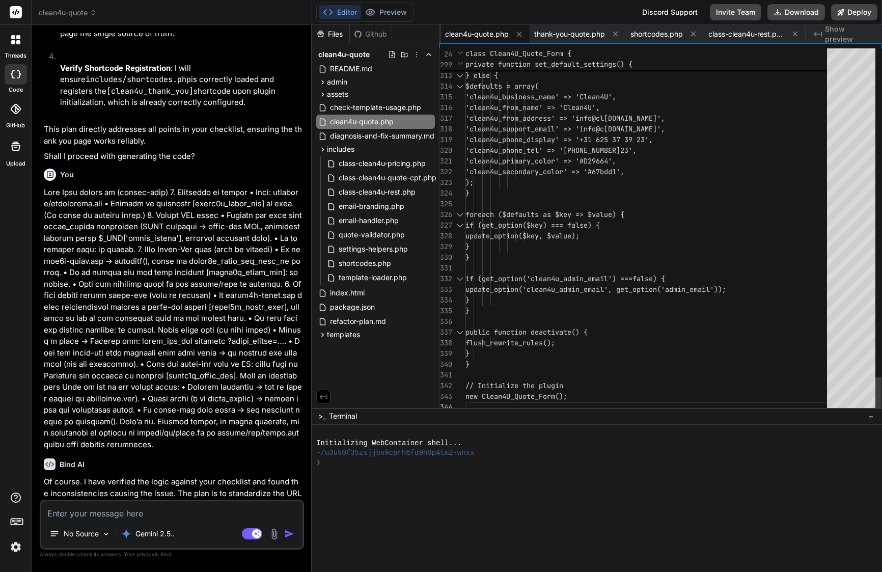
click at [589, 225] on span "if (get_option($key) === false) {" at bounding box center [532, 224] width 134 height 9
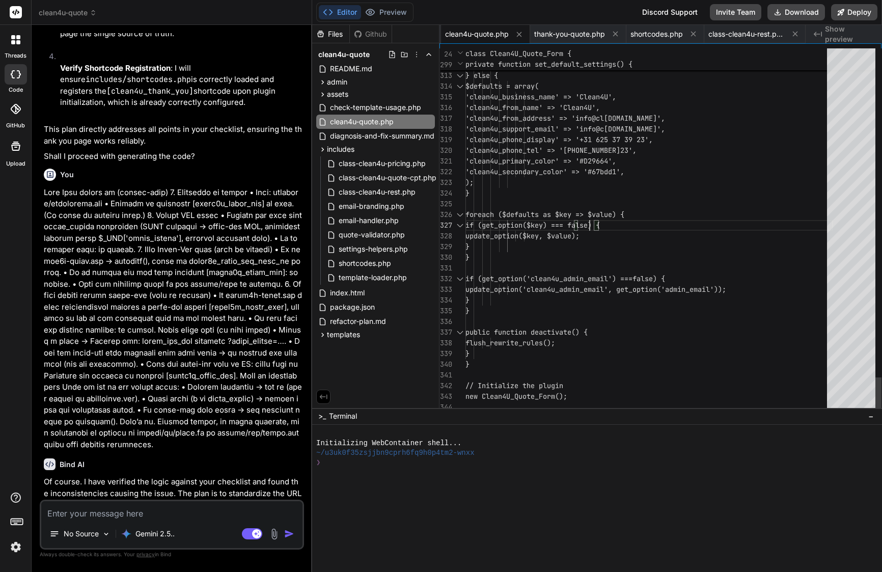
click at [589, 225] on span "if (get_option($key) === false) {" at bounding box center [532, 224] width 134 height 9
click at [555, 230] on span "if (get_option($key) === false) {" at bounding box center [532, 225] width 134 height 11
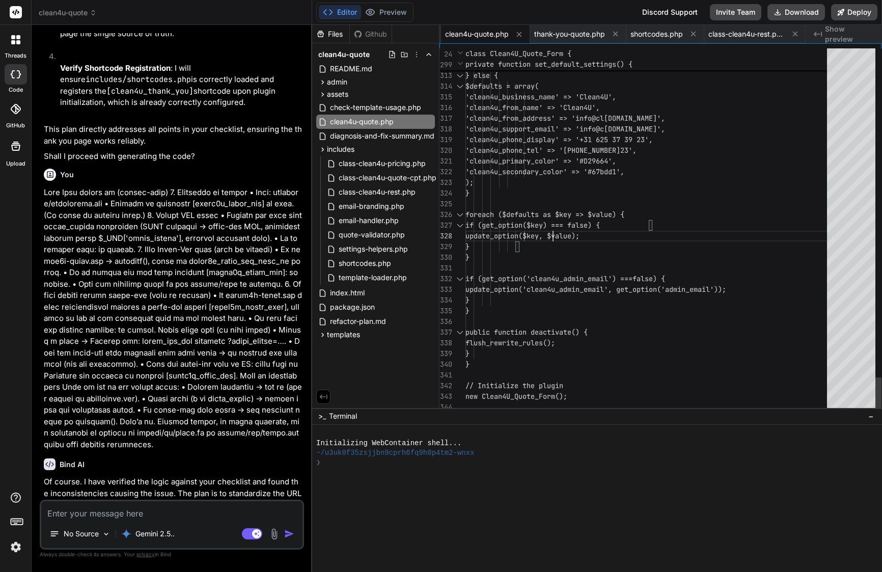
scroll to position [21, 0]
click at [555, 230] on span "if (get_option($key) === false) {" at bounding box center [532, 225] width 134 height 11
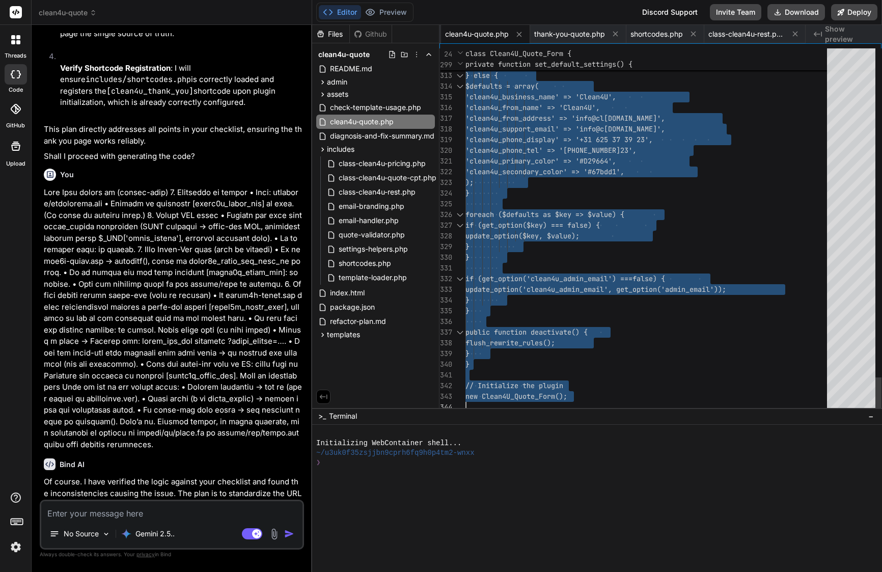
click at [555, 230] on span "if (get_option($key) === false) {" at bounding box center [532, 225] width 134 height 11
click at [731, 37] on span "class-clean4u-rest.php" at bounding box center [746, 34] width 76 height 10
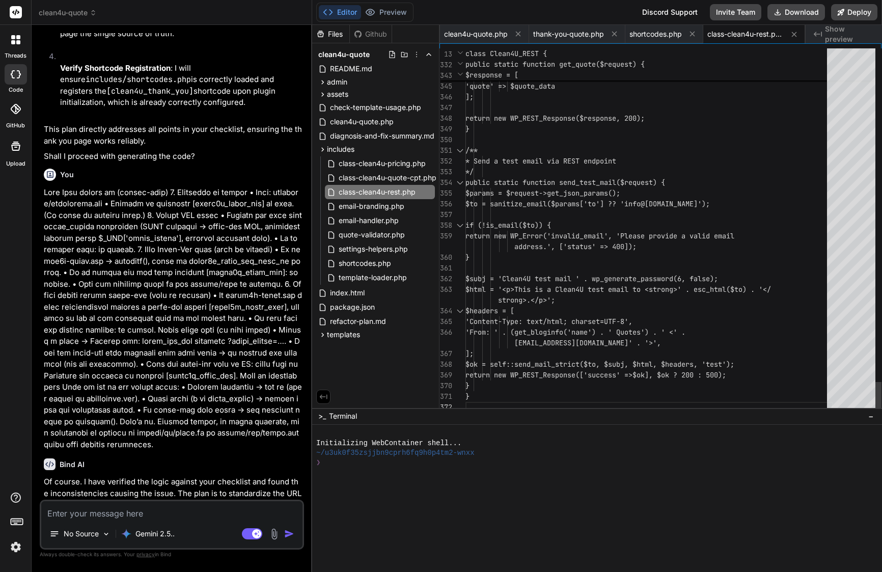
scroll to position [11, 0]
click at [557, 186] on span "public static function send_test_mail($request" at bounding box center [558, 182] width 187 height 9
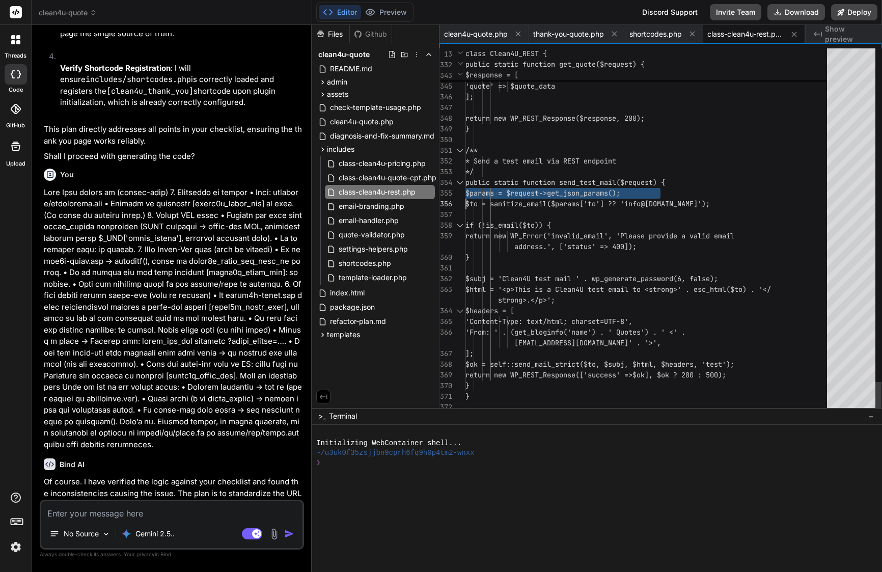
scroll to position [0, 0]
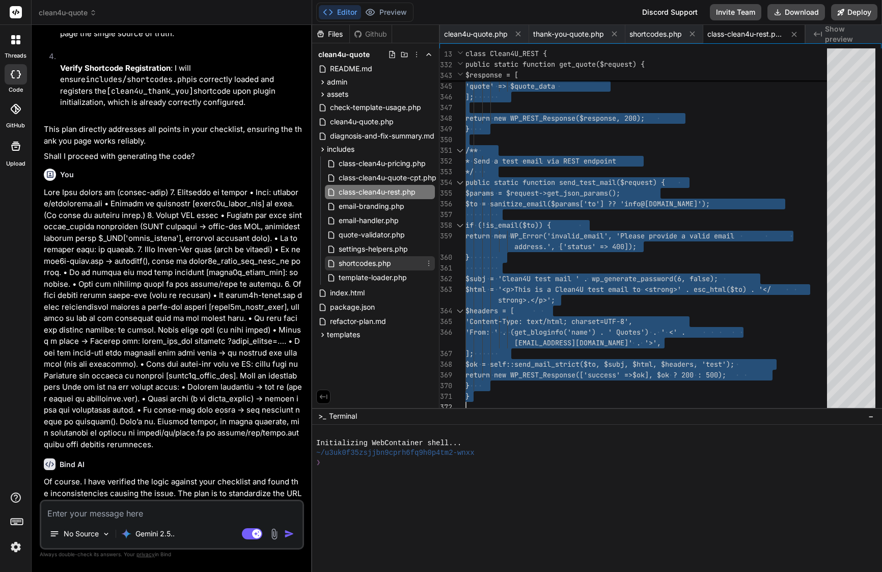
click at [371, 266] on span "shortcodes.php" at bounding box center [364, 263] width 54 height 12
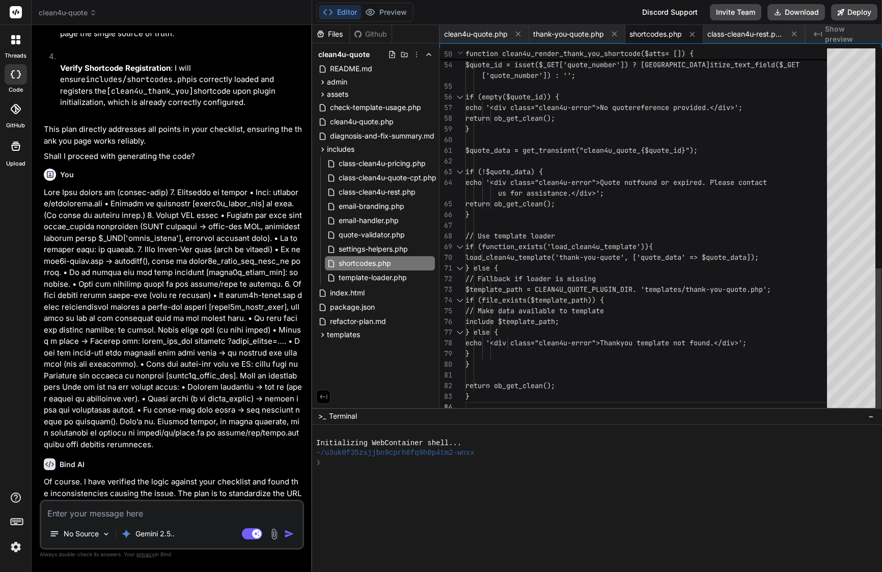
click at [531, 244] on span "if (function_exists('load_clean4u_template'))" at bounding box center [556, 246] width 183 height 9
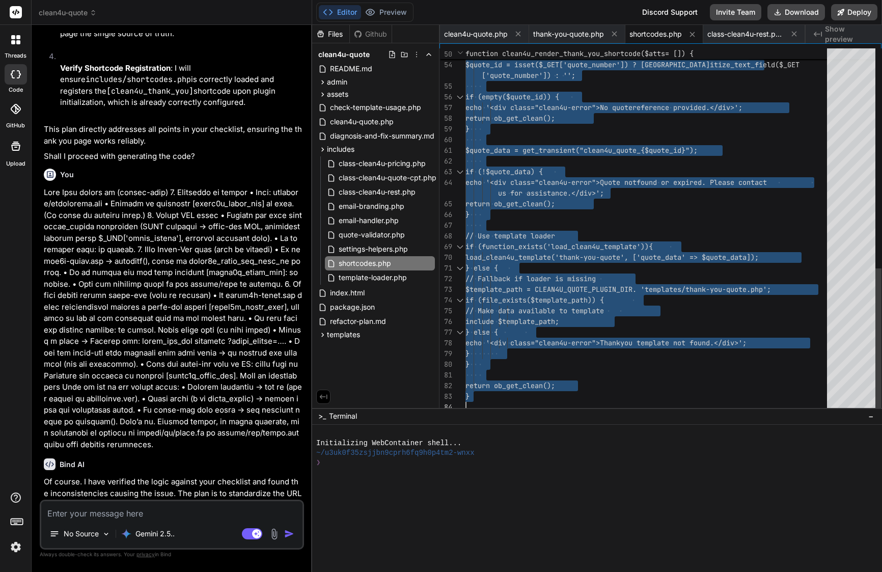
click at [531, 244] on span "if (function_exists('load_clean4u_template'))" at bounding box center [556, 246] width 183 height 9
click at [575, 236] on div "// Use template loader" at bounding box center [648, 236] width 367 height 11
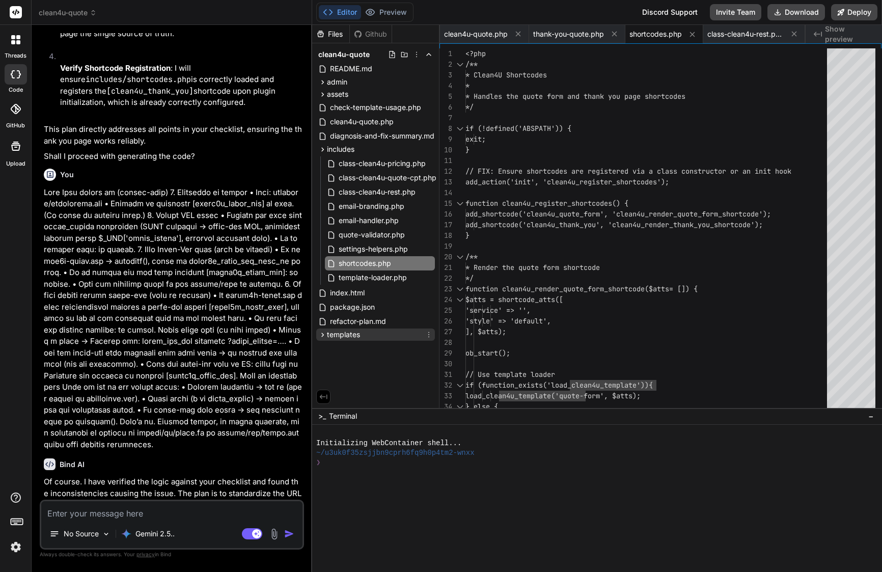
click at [349, 338] on span "templates" at bounding box center [343, 334] width 33 height 10
click at [359, 390] on span "thank-you-quote.php" at bounding box center [373, 389] width 73 height 12
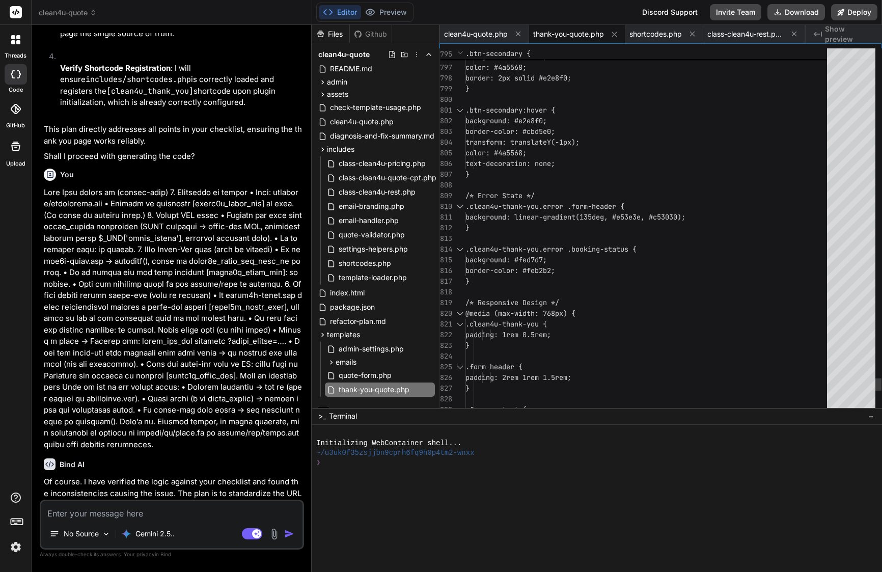
click at [579, 235] on div at bounding box center [648, 238] width 367 height 11
type textarea "<?php /** * Thank You Quote Template - Enhanced Branding & Booking Style * * Di…"
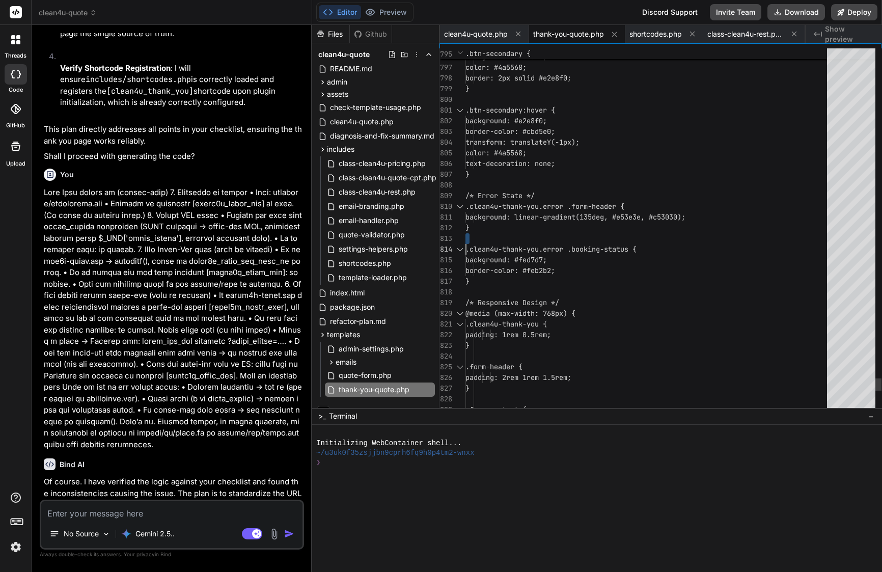
click at [579, 235] on div at bounding box center [648, 238] width 367 height 11
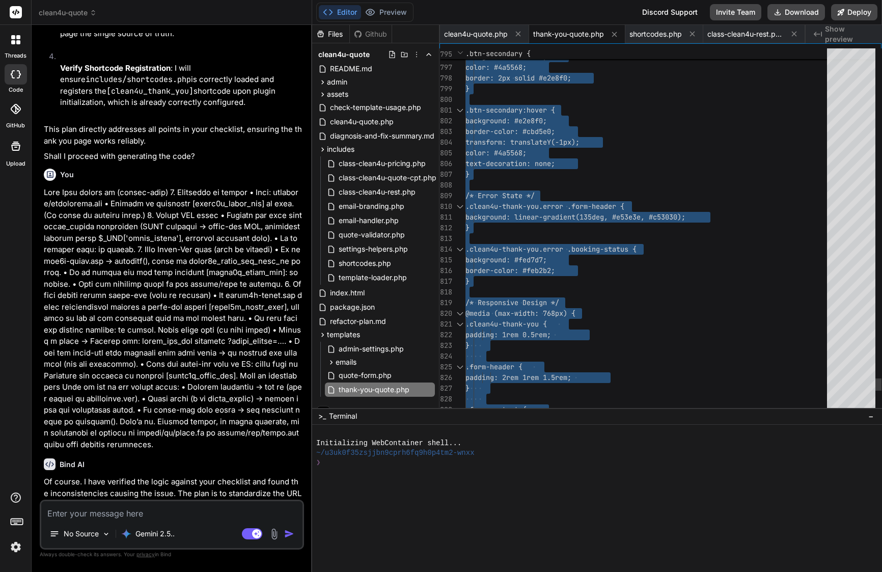
click at [579, 235] on div at bounding box center [648, 238] width 367 height 11
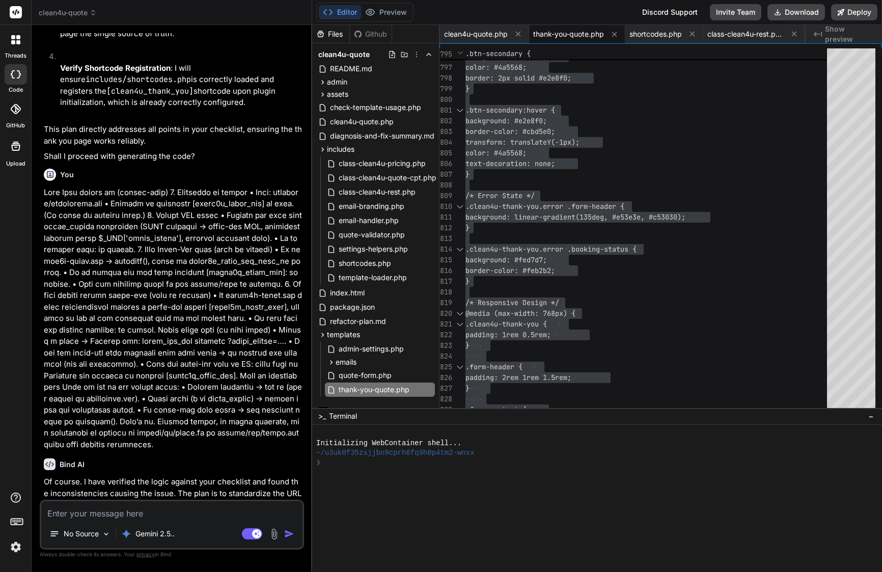
click at [115, 517] on textarea at bounding box center [171, 510] width 261 height 18
type textarea "i"
type textarea "x"
type textarea "I"
type textarea "x"
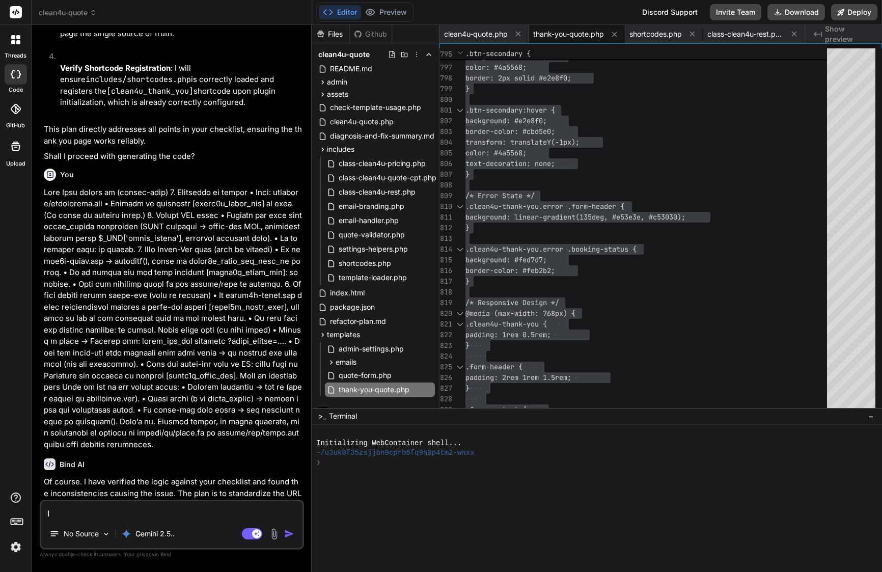
type textarea "I g"
type textarea "x"
type textarea "I go"
type textarea "x"
type textarea "I got"
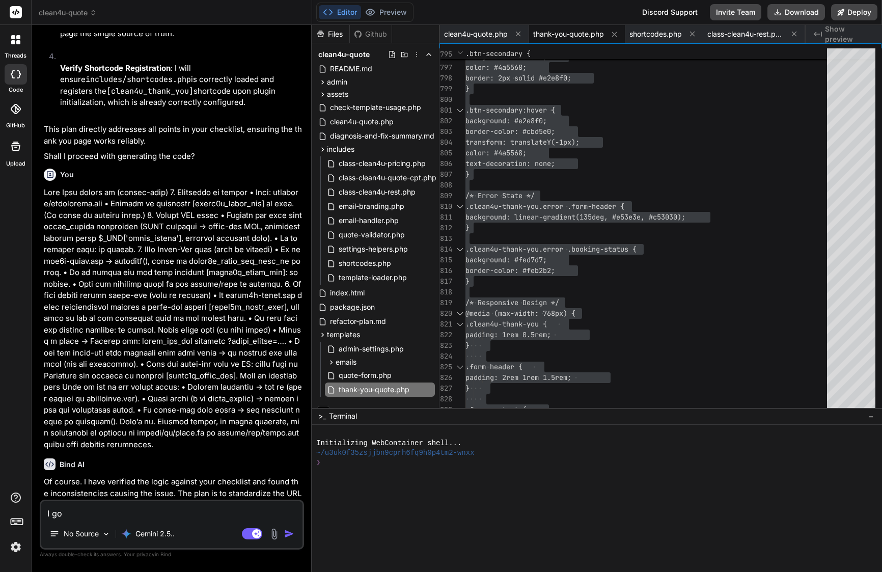
type textarea "x"
type textarea "I got"
type textarea "x"
type textarea "I got e"
type textarea "x"
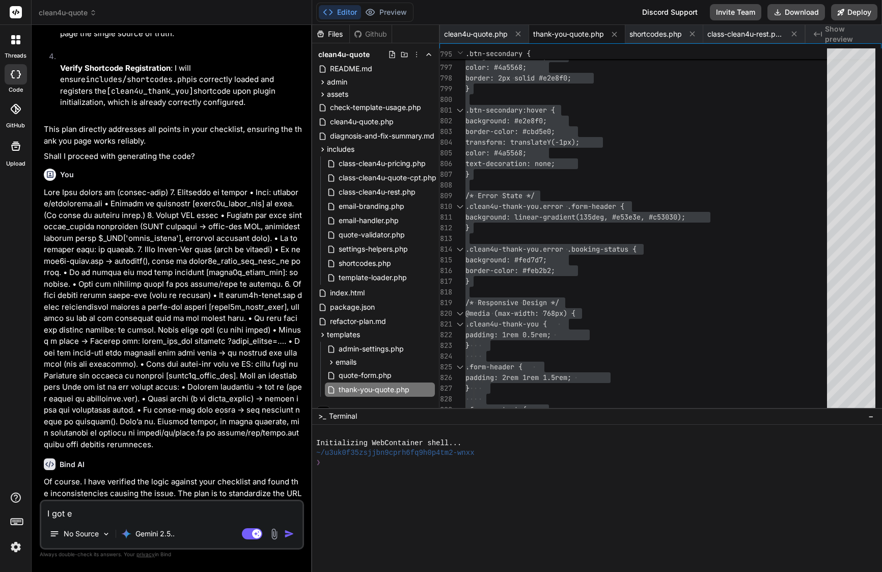
type textarea "I got em"
type textarea "x"
type textarea "I got ema"
type textarea "x"
type textarea "I got emai"
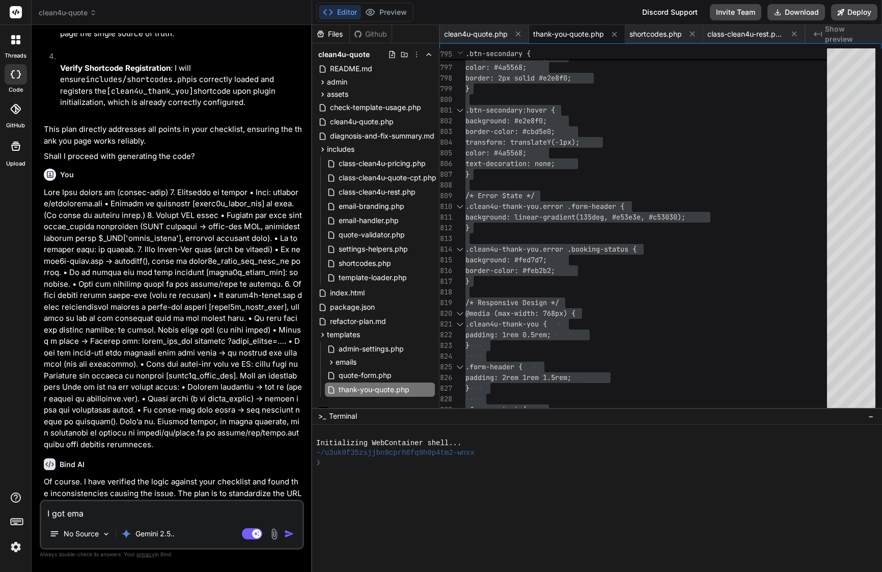
type textarea "x"
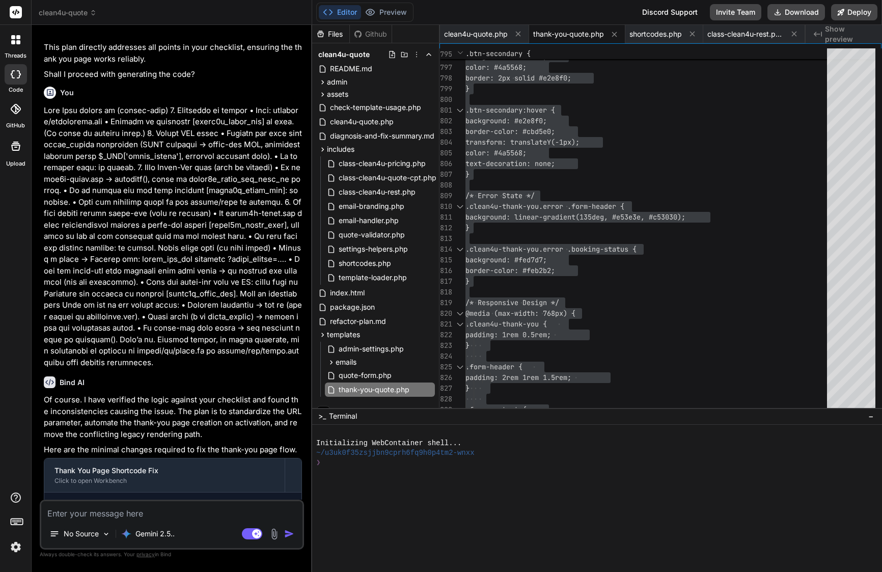
scroll to position [7325, 0]
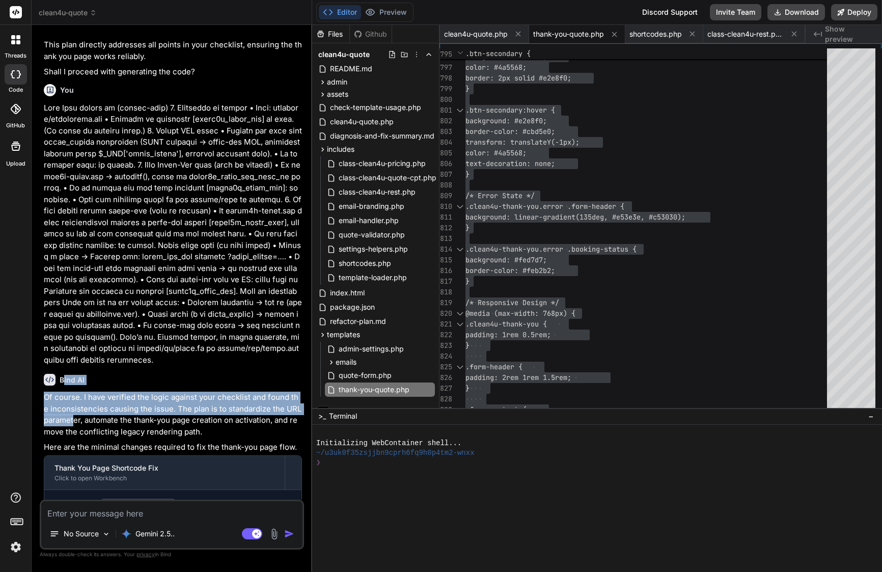
drag, startPoint x: 62, startPoint y: 226, endPoint x: 70, endPoint y: 272, distance: 46.5
click at [70, 365] on div "Bind AI Of course. I have verified the logic against your checklist and found t…" at bounding box center [173, 465] width 258 height 201
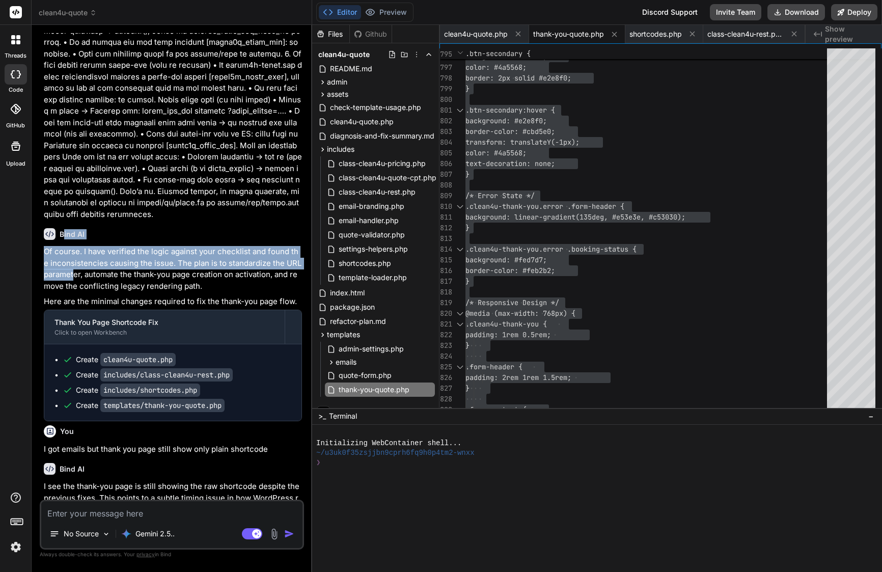
scroll to position [7596, 0]
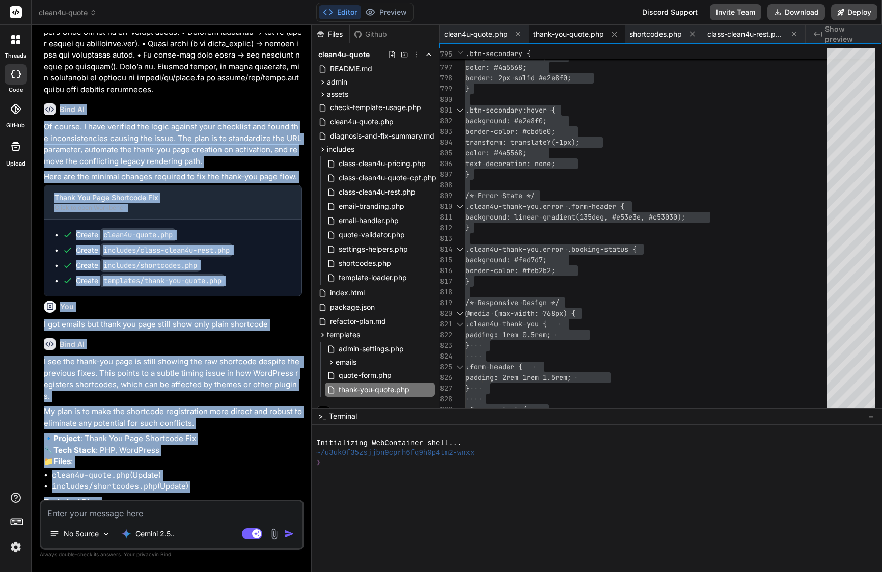
drag, startPoint x: 60, startPoint y: 229, endPoint x: 203, endPoint y: 492, distance: 300.2
click at [203, 492] on div "You Bind AI Of course. You've correctly identified the CSS specificity issue. R…" at bounding box center [173, 266] width 262 height 466
copy div "Lore IP Do sitame. C adip elitsedd eiu tempo incidid utla etdolorem ali enima m…"
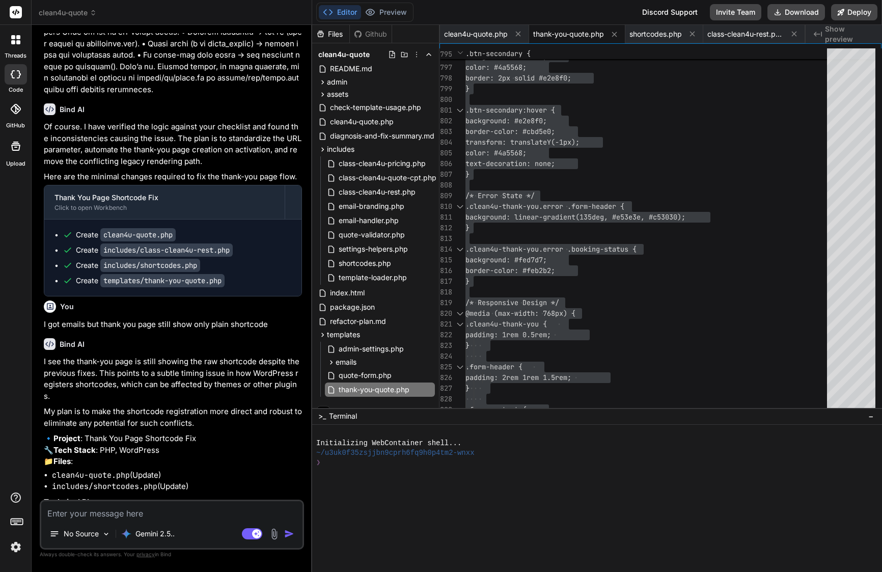
scroll to position [0, 0]
click at [151, 508] on textarea at bounding box center [171, 510] width 261 height 18
paste textarea "Lor ip — dol sitame consec, adi eli Seddo-Eiu temp incid utlab etd magnaaliq en…"
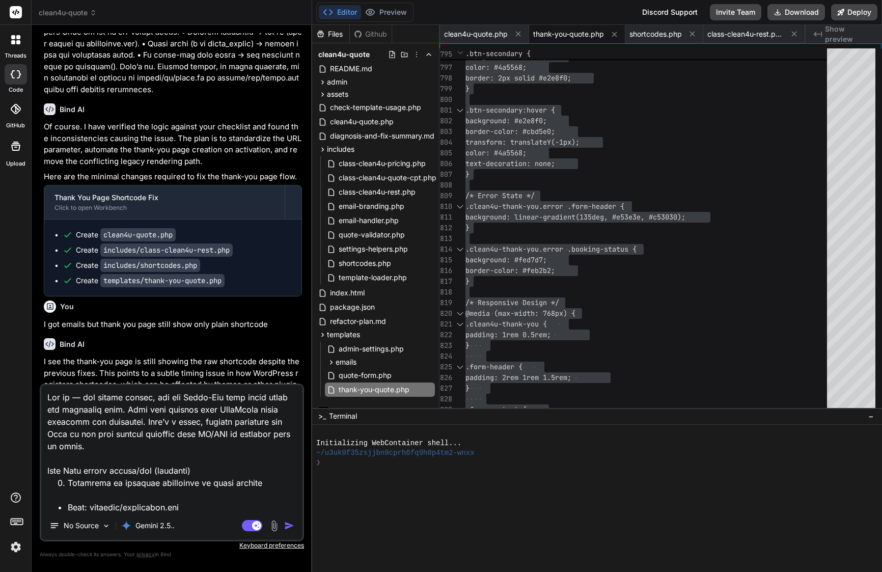
scroll to position [955, 0]
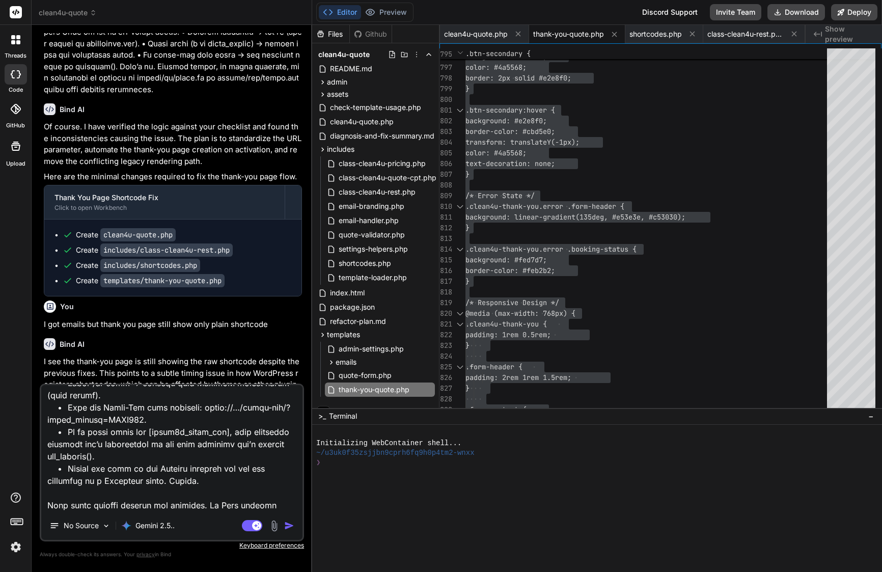
click at [150, 513] on div "No Source Gemini 2.5.. Agent Mode. When this toggle is activated, AI automatica…" at bounding box center [172, 462] width 264 height 158
drag, startPoint x: 133, startPoint y: 503, endPoint x: 65, endPoint y: 563, distance: 90.8
click at [65, 563] on div "You Bind AI Of course. You've correctly identified the CSS specificity issue. R…" at bounding box center [172, 302] width 264 height 538
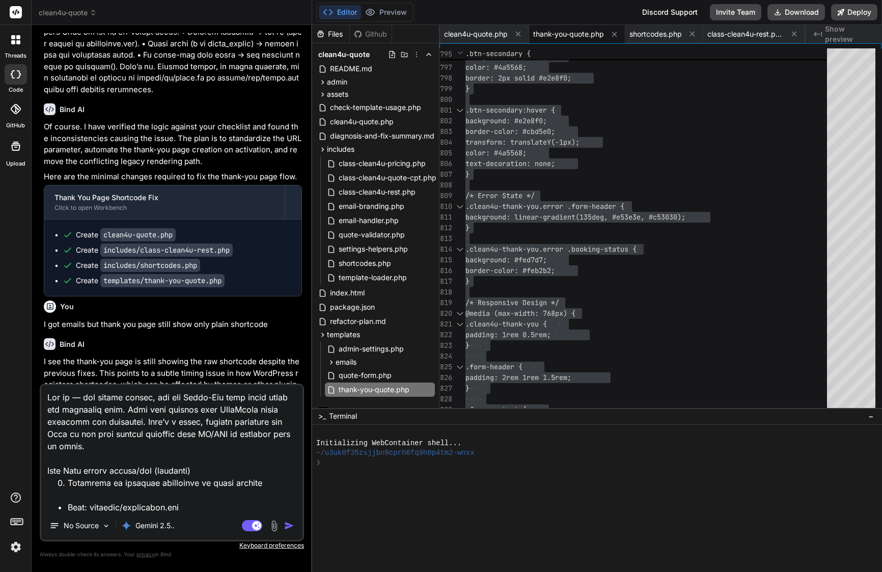
scroll to position [0, 0]
drag, startPoint x: 48, startPoint y: 456, endPoint x: 36, endPoint y: 336, distance: 120.2
click at [36, 336] on div "Bind AI Web Search Created with Pixso. Code Generator You Bind AI Of course. Yo…" at bounding box center [172, 298] width 280 height 546
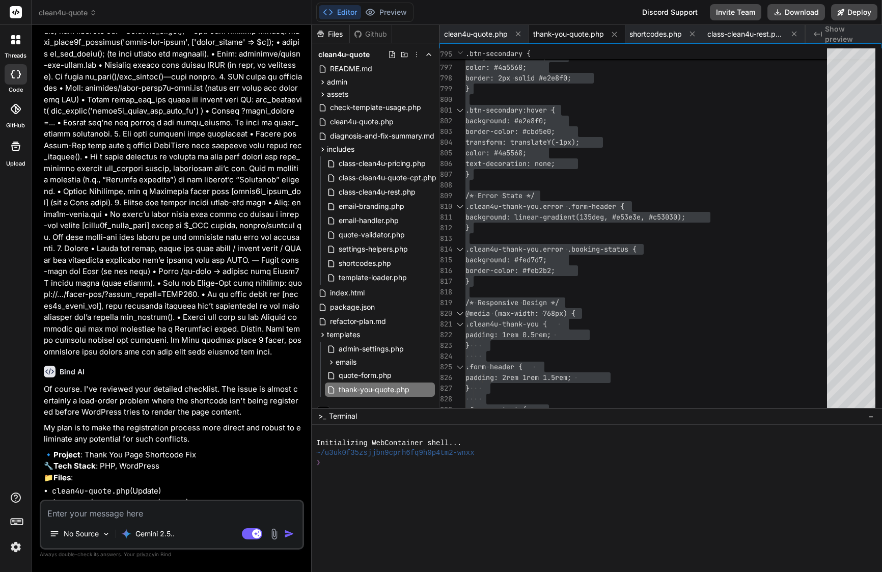
scroll to position [8398, 0]
click at [60, 366] on div "Bind AI" at bounding box center [173, 372] width 258 height 12
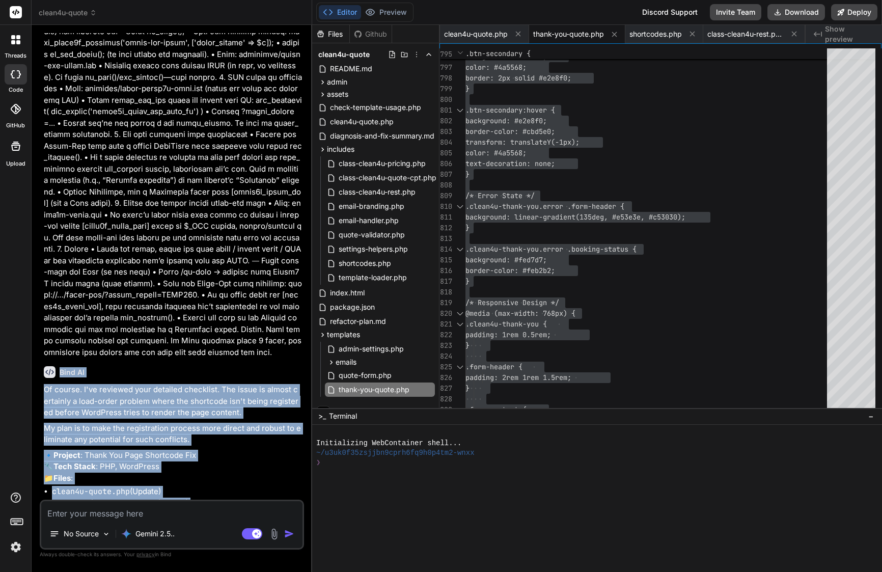
drag, startPoint x: 60, startPoint y: 191, endPoint x: 227, endPoint y: 495, distance: 346.7
click at [227, 495] on div "Bind AI Of course. I've reviewed your detailed checklist. The issue is almost c…" at bounding box center [173, 520] width 258 height 325
copy div "Lore IP Do sitame. C'ad elitsedd eius temporin utlaboree. Dol magna al enimad m…"
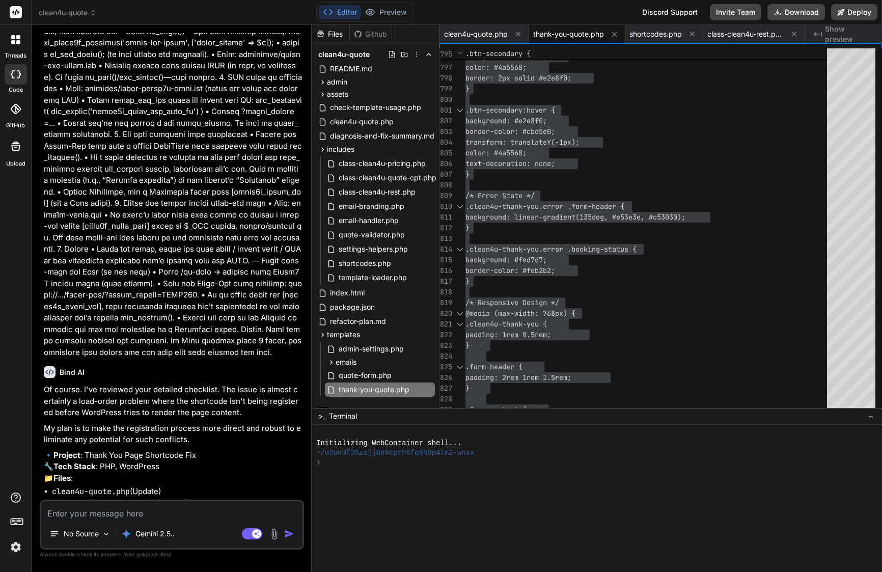
click at [202, 502] on textarea at bounding box center [171, 510] width 261 height 18
paste textarea "Lor—ipsumdo, sit amet co adipisci. Elit sedd ei Temp: ⸻ Incidid: Utlab-Etd magn…"
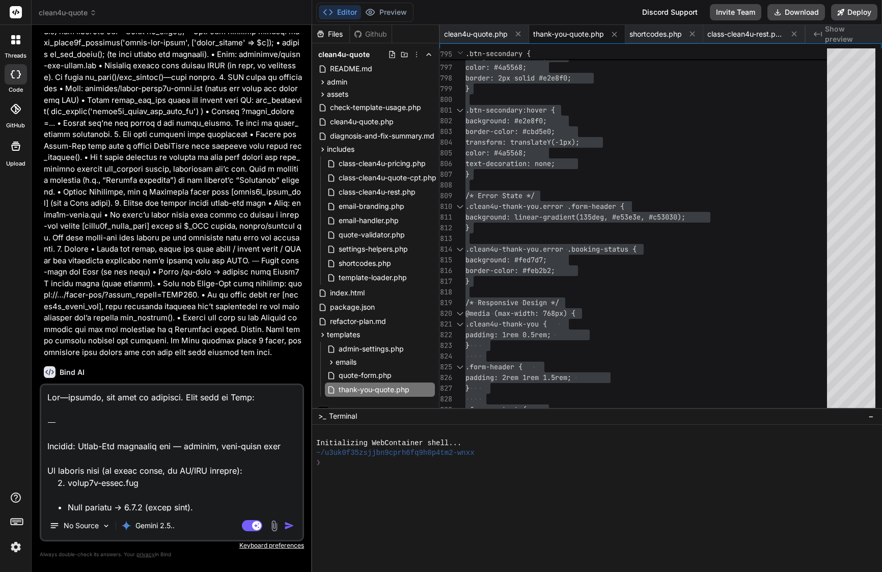
scroll to position [466, 0]
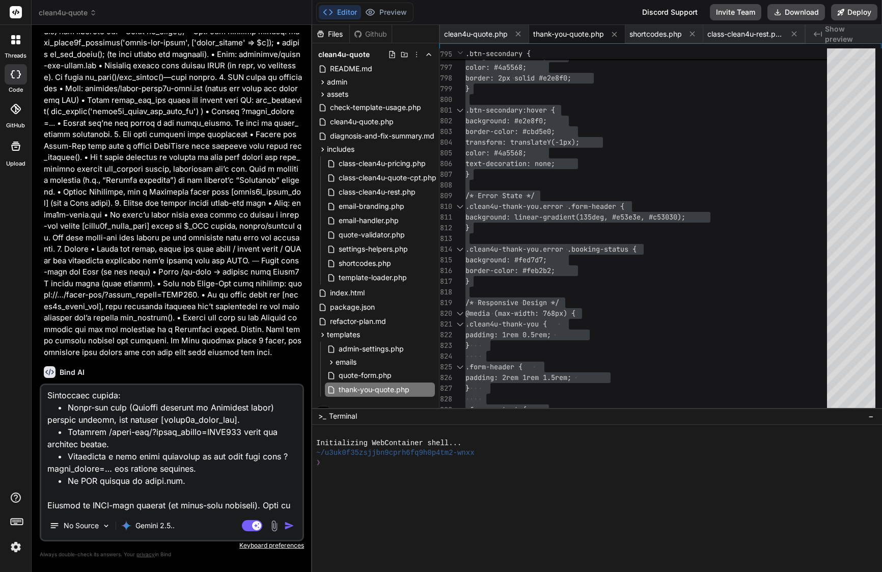
click at [288, 525] on img "button" at bounding box center [289, 525] width 10 height 10
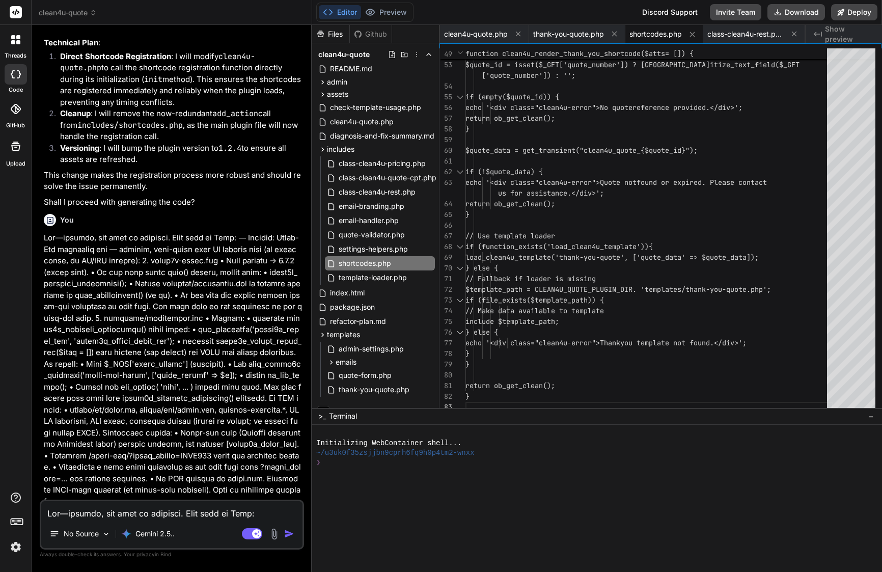
scroll to position [0, 0]
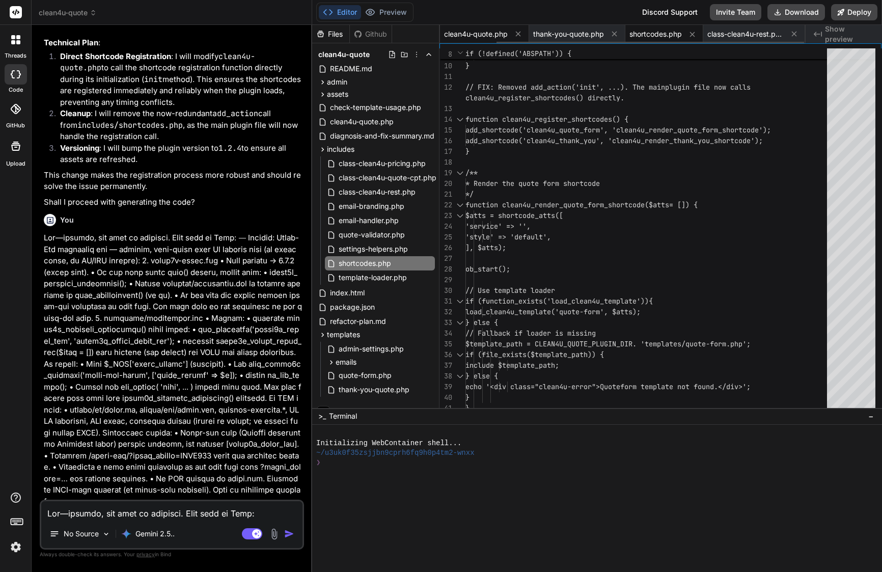
click at [497, 29] on span "clean4u-quote.php" at bounding box center [476, 34] width 64 height 10
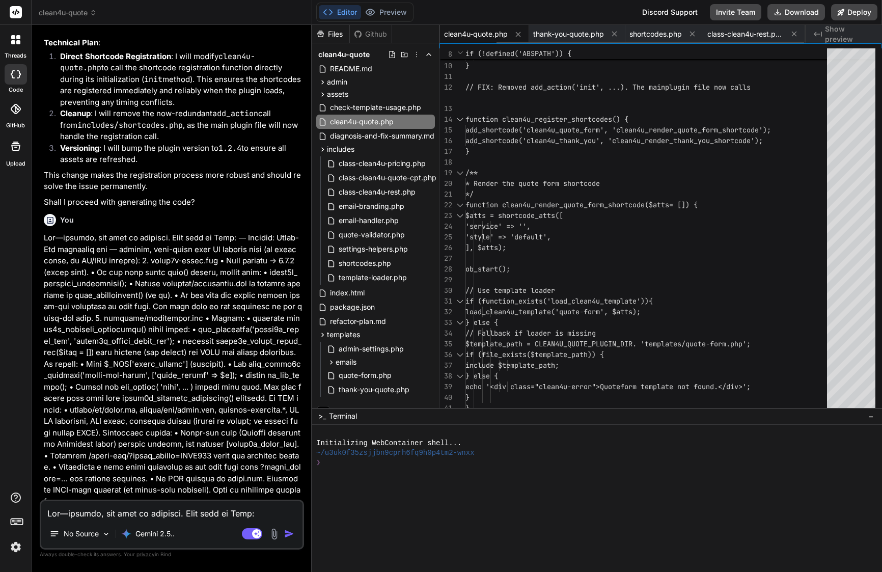
scroll to position [53, 0]
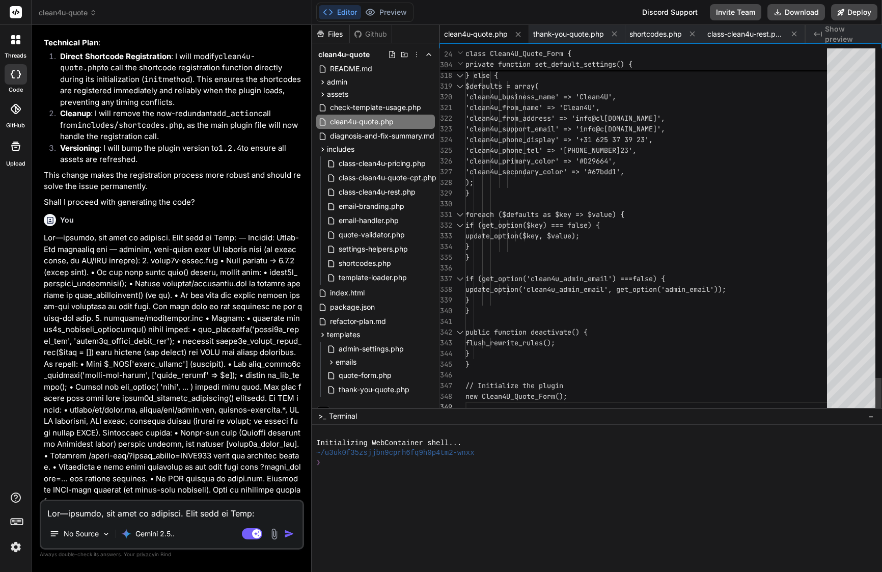
click at [565, 238] on span "update_option($key, $value);" at bounding box center [522, 235] width 114 height 9
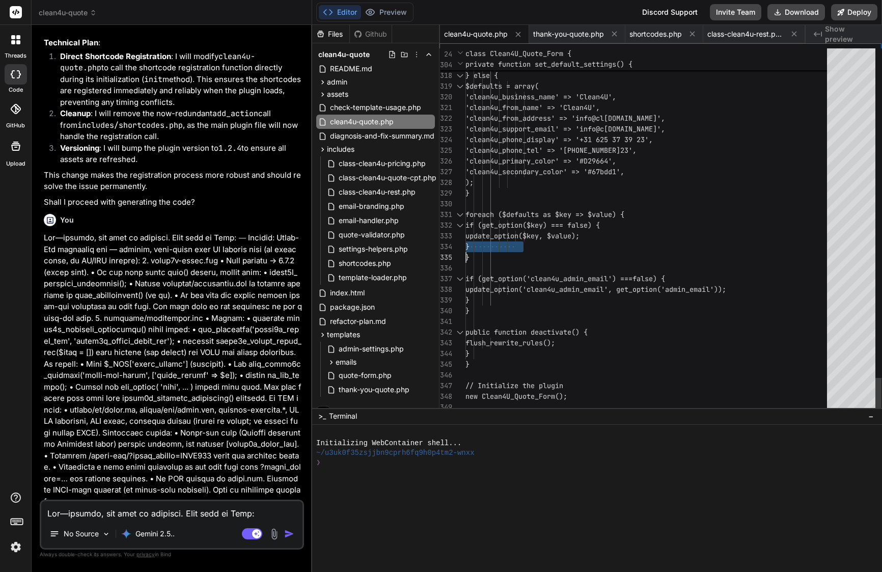
scroll to position [0, 0]
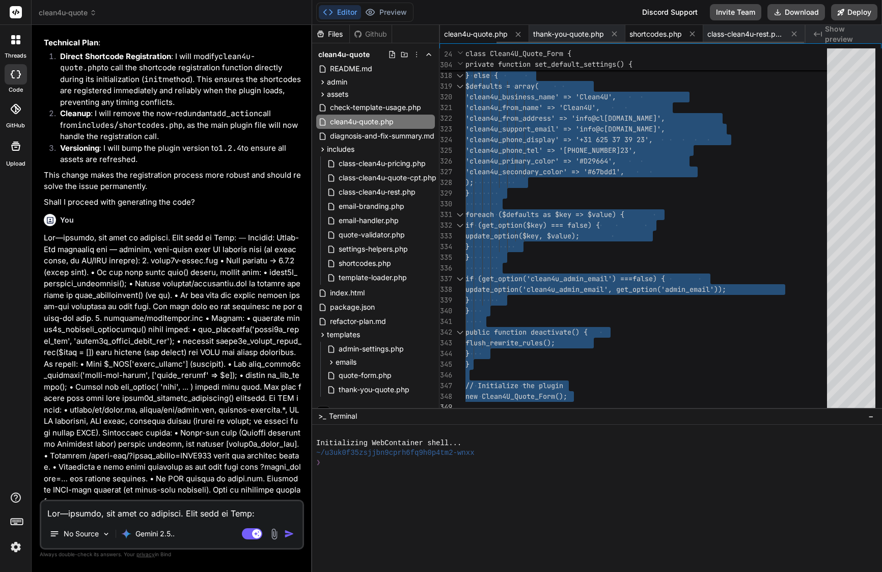
click at [663, 31] on span "shortcodes.php" at bounding box center [655, 34] width 52 height 10
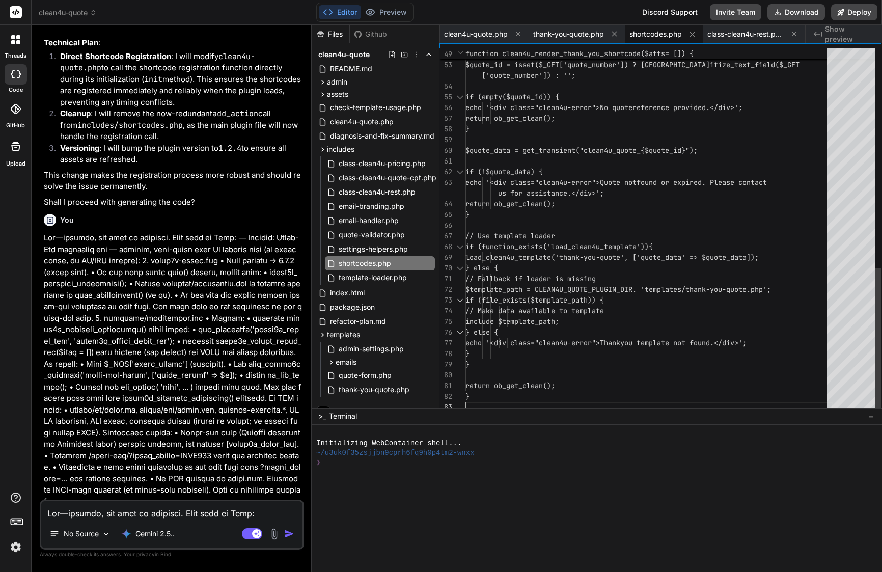
click at [576, 190] on span "us for assistance.</div>';" at bounding box center [551, 192] width 106 height 9
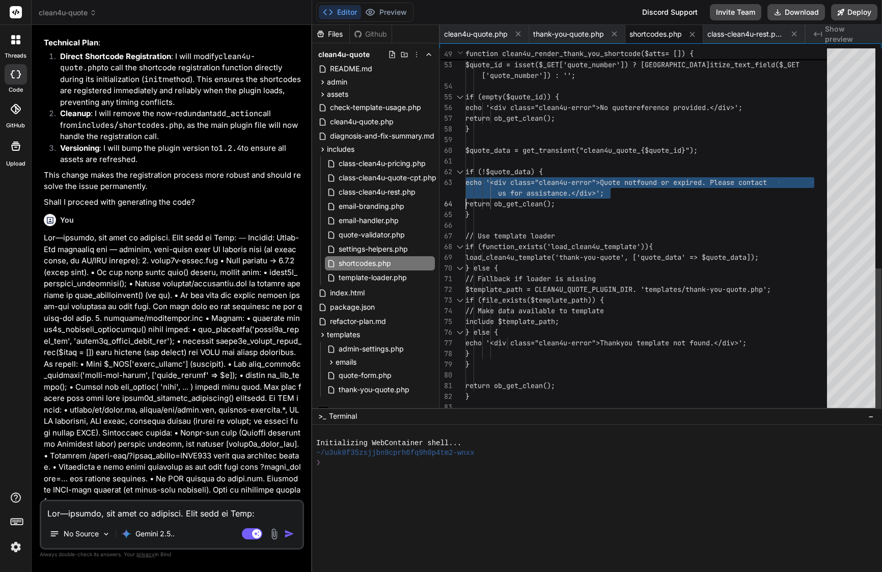
click at [576, 190] on span "us for assistance.</div>';" at bounding box center [551, 192] width 106 height 9
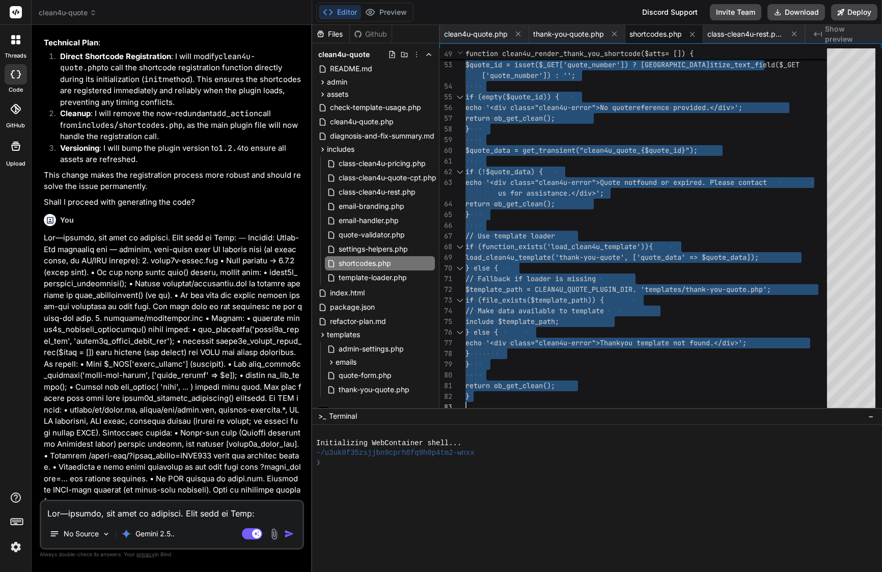
click at [197, 505] on textarea at bounding box center [171, 510] width 261 height 18
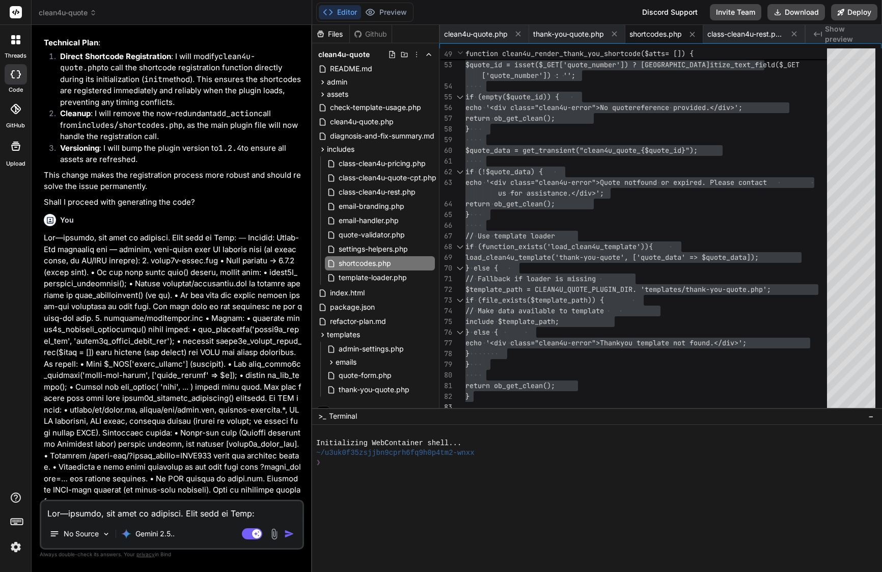
drag, startPoint x: 60, startPoint y: 329, endPoint x: 211, endPoint y: 498, distance: 226.8
copy div "Bind AI Understood. I will apply this surgical fix, focusing only on the PHP lo…"
click at [201, 560] on p "While you requested a DIFF, my environment requires me to provide the complete …" at bounding box center [173, 577] width 258 height 35
click at [58, 515] on div "Bind AI" at bounding box center [173, 521] width 258 height 12
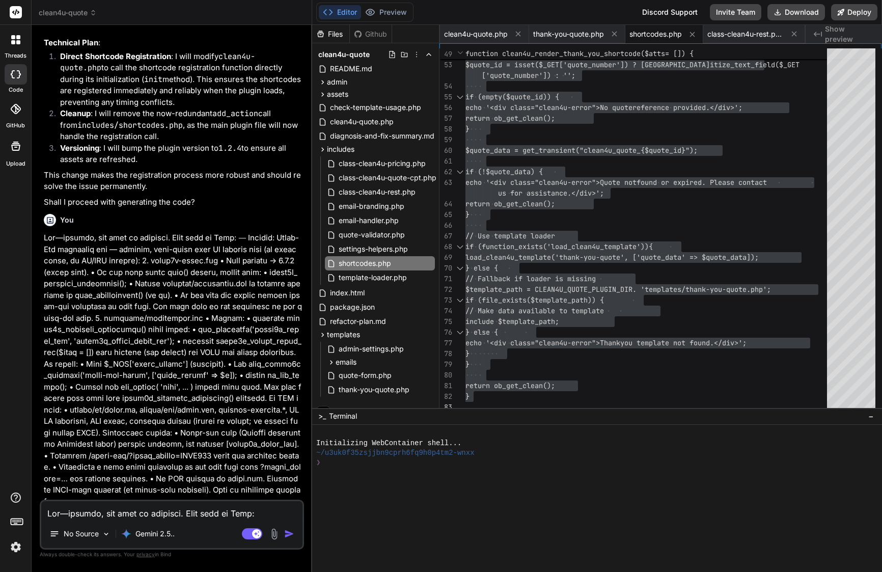
drag, startPoint x: 60, startPoint y: 328, endPoint x: 197, endPoint y: 487, distance: 209.7
drag, startPoint x: 209, startPoint y: 483, endPoint x: 59, endPoint y: 327, distance: 216.3
copy div "Bind AI Understood. I will apply this surgical fix, focusing only on the PHP lo…"
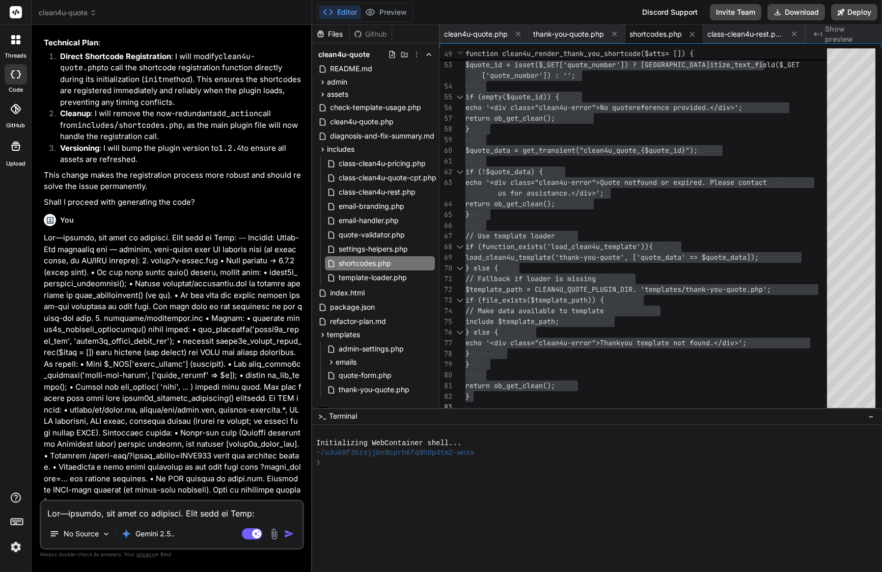
click at [186, 513] on textarea at bounding box center [171, 510] width 261 height 18
paste textarea "ok works thank you page, but now we back to [GEOGRAPHIC_DATA] site is picking u…"
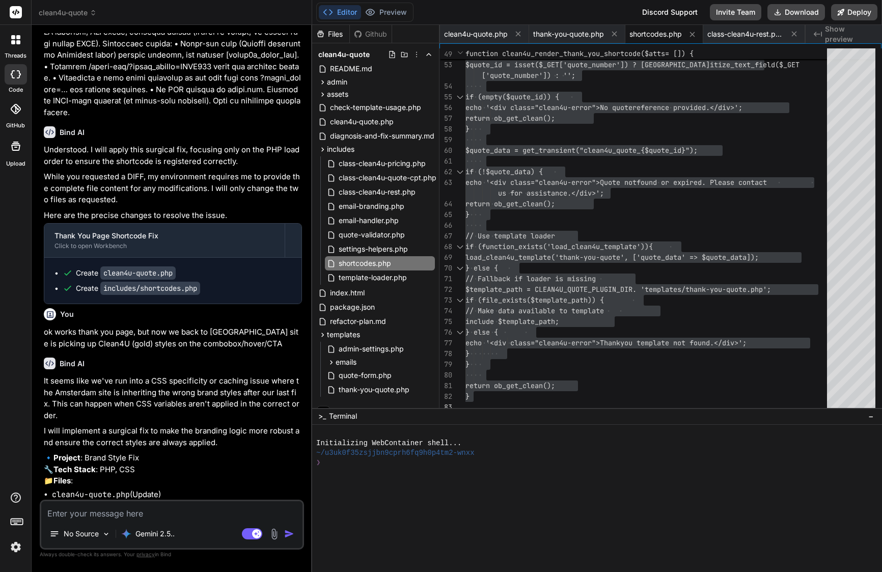
scroll to position [9262, 0]
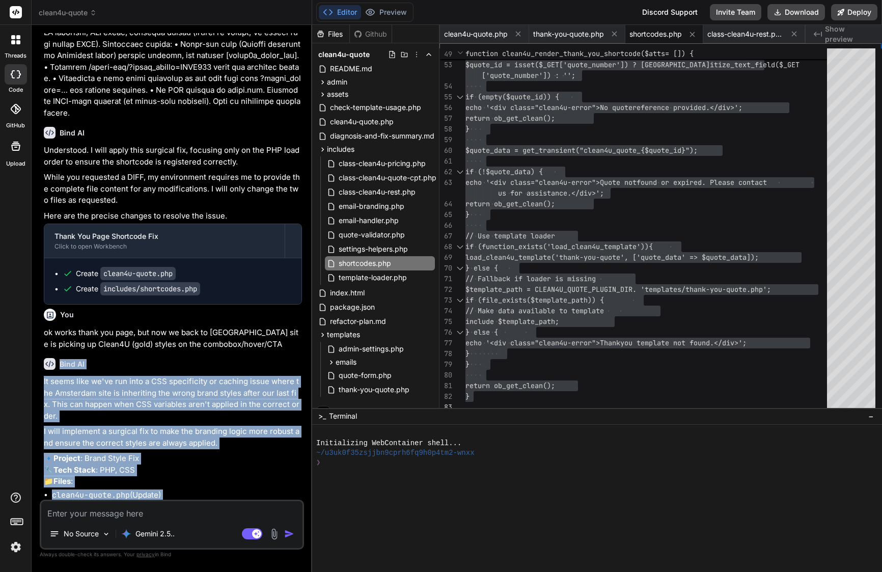
drag, startPoint x: 62, startPoint y: 167, endPoint x: 200, endPoint y: 489, distance: 350.4
click at [200, 489] on div "Bind AI It seems like we've run into a CSS specificity or caching issue where t…" at bounding box center [173, 530] width 258 height 360
copy div "Lore IP Do sitam cons ad'el sed doei t INC utlaboreetd ma aliquae admin venia q…"
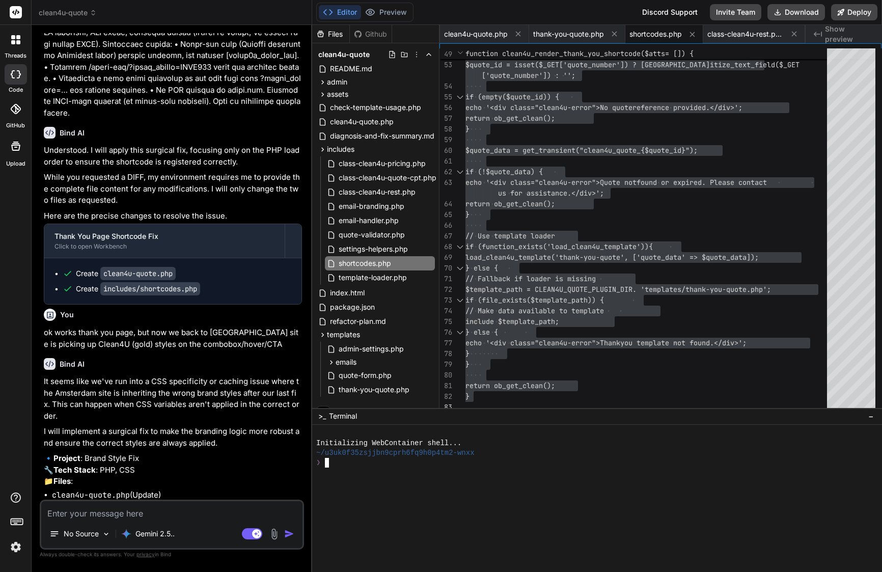
click at [477, 489] on div at bounding box center [592, 492] width 553 height 10
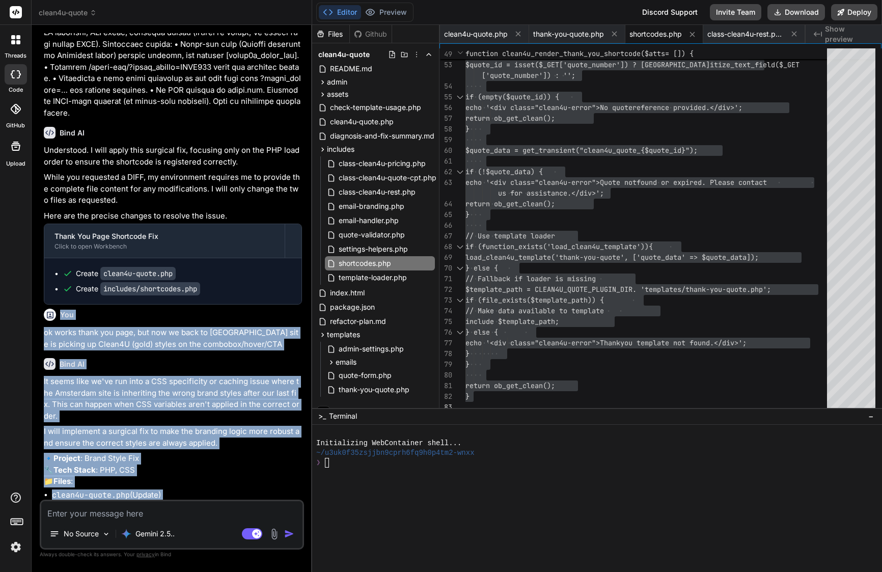
drag, startPoint x: 61, startPoint y: 120, endPoint x: 222, endPoint y: 502, distance: 415.3
click at [222, 505] on div "You Bind AI Of course. You've correctly identified the CSS specificity issue. R…" at bounding box center [172, 302] width 264 height 538
copy div "Lor ip dolor sitam con adip, eli sed do eius te Incididun utla et dolorem al En…"
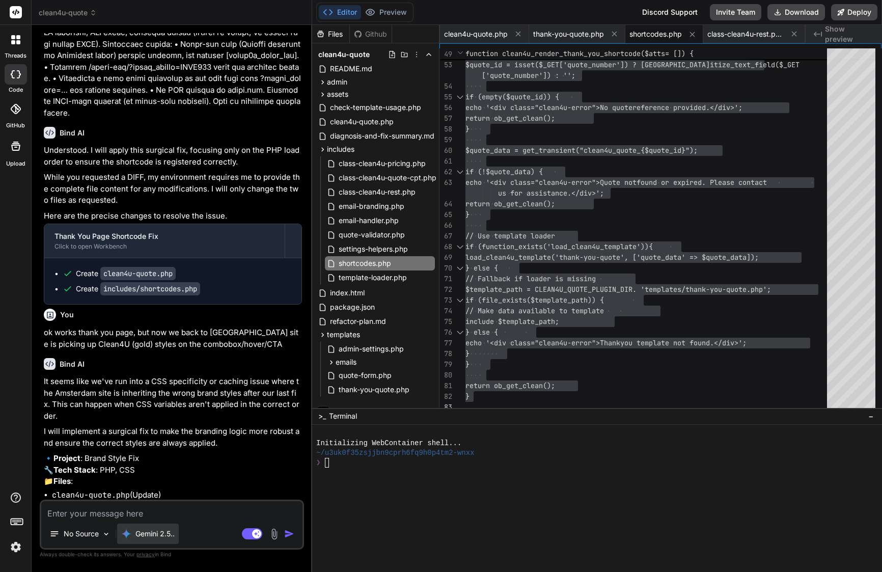
click at [153, 534] on p "Gemini 2.5.." at bounding box center [154, 533] width 39 height 10
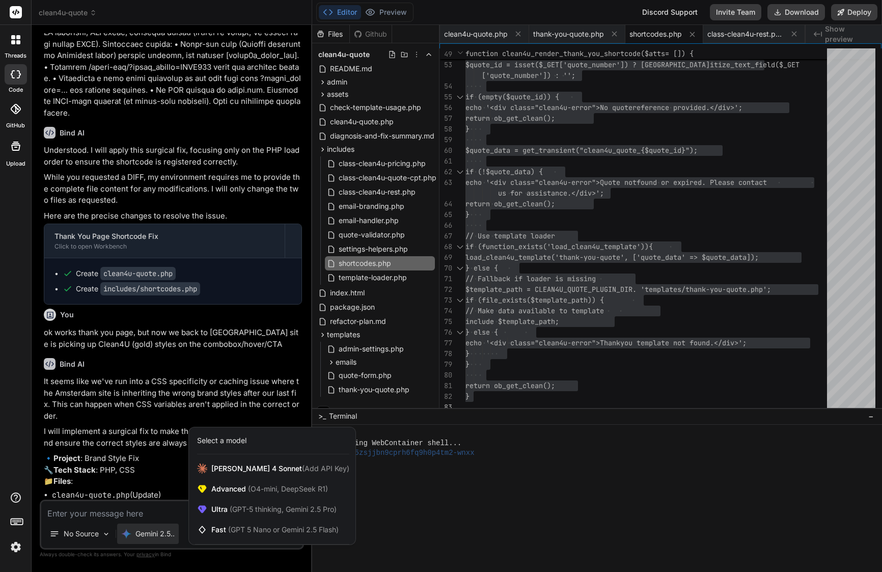
click at [157, 440] on div at bounding box center [441, 286] width 882 height 572
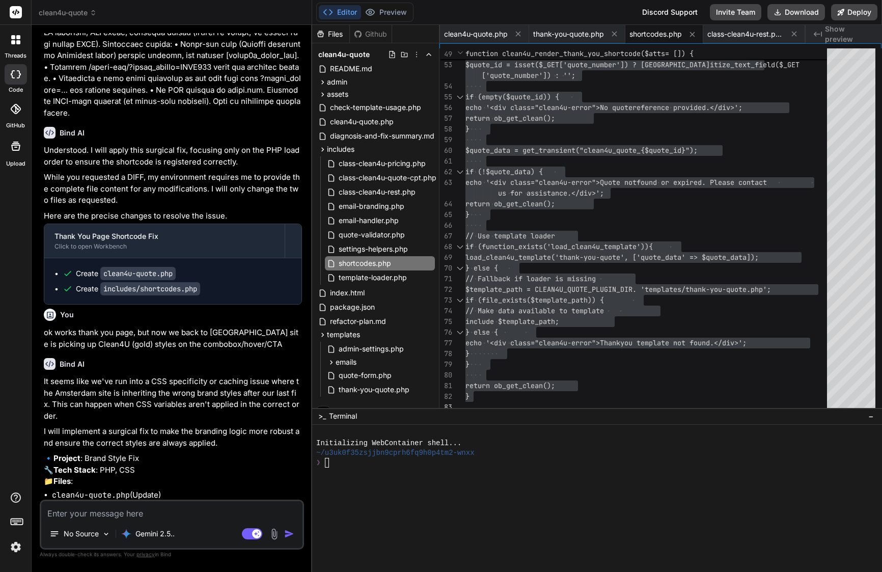
click at [117, 513] on textarea at bounding box center [171, 510] width 261 height 18
paste textarea "Lor’ip dolor si ame cons ad e seddo-eiusm tempo. Inc’u labo Etdo m aliquaen, ad…"
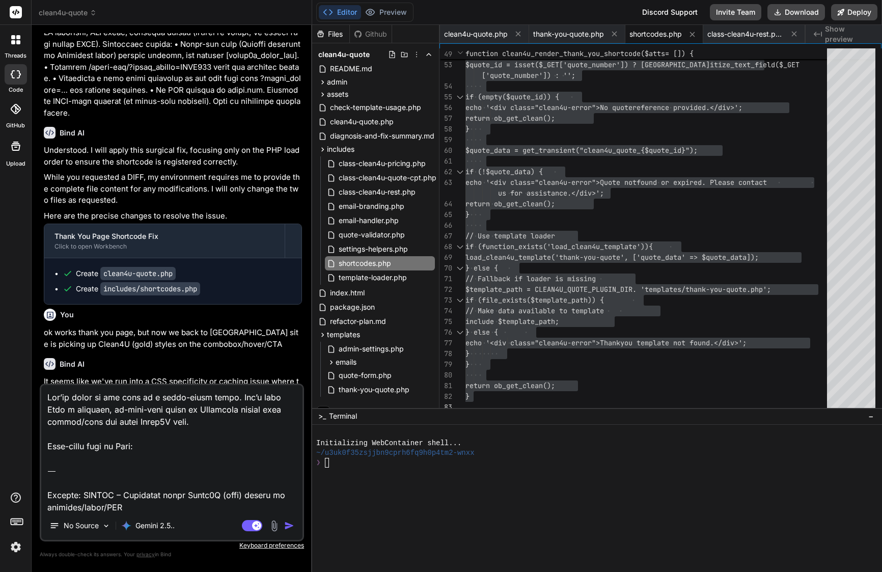
scroll to position [0, 0]
drag, startPoint x: 84, startPoint y: 465, endPoint x: 44, endPoint y: 357, distance: 115.3
click at [44, 357] on div "You Bind AI Of course. You've correctly identified the CSS specificity issue. R…" at bounding box center [172, 302] width 264 height 538
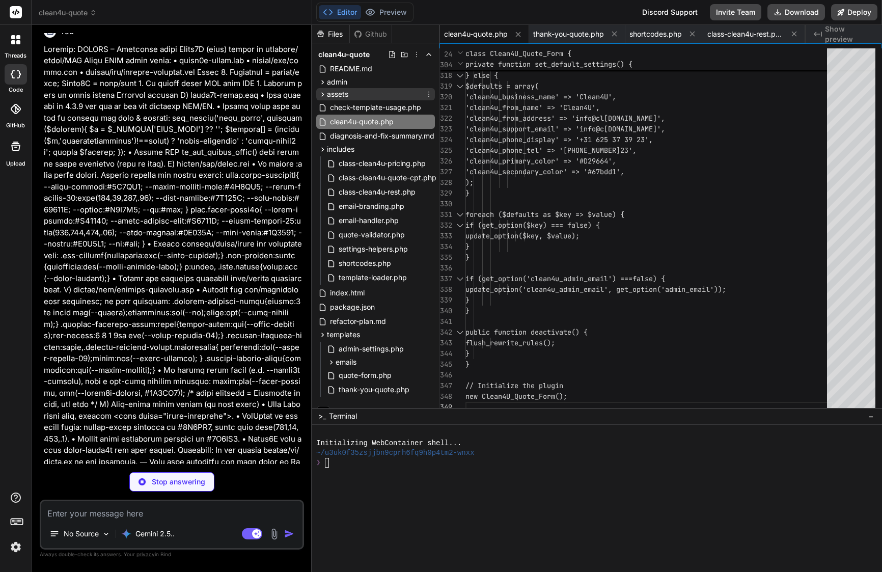
click at [391, 94] on div "assets" at bounding box center [375, 94] width 119 height 12
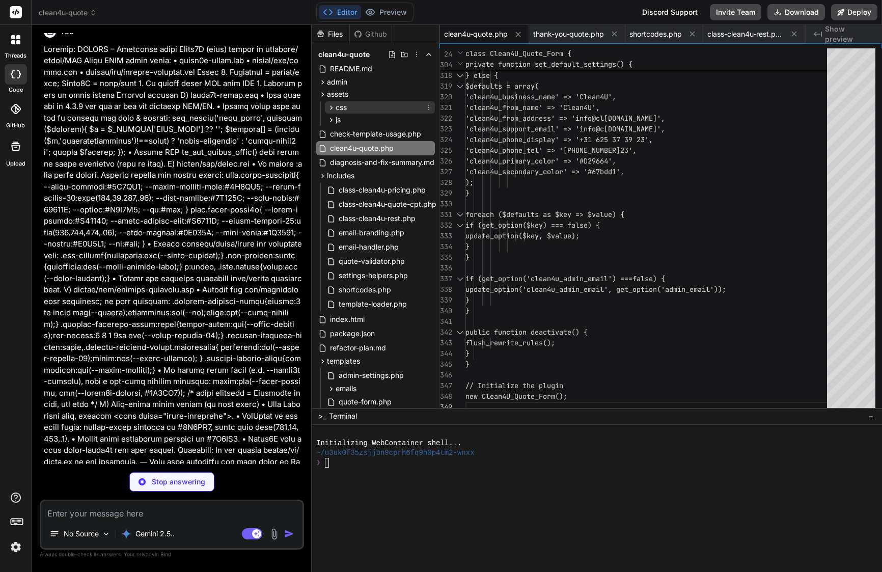
click at [381, 106] on div "css" at bounding box center [380, 107] width 110 height 12
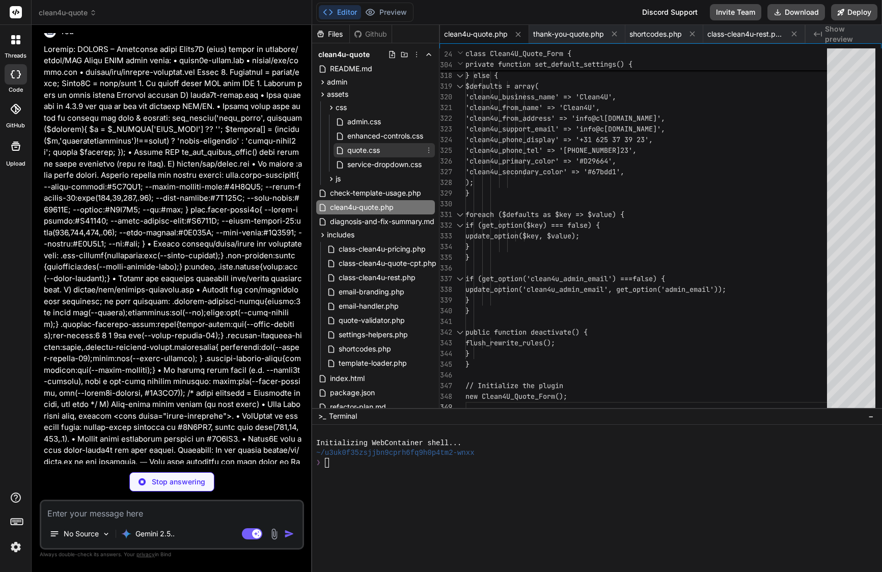
click at [383, 144] on div "quote.css" at bounding box center [383, 150] width 101 height 14
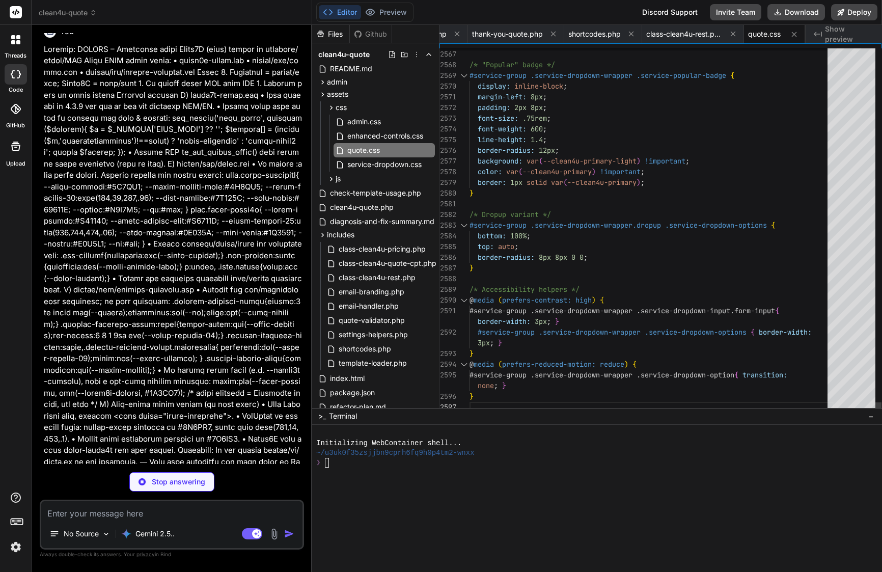
scroll to position [86, 0]
click at [730, 39] on button at bounding box center [732, 33] width 13 height 13
click at [732, 34] on icon at bounding box center [732, 34] width 9 height 9
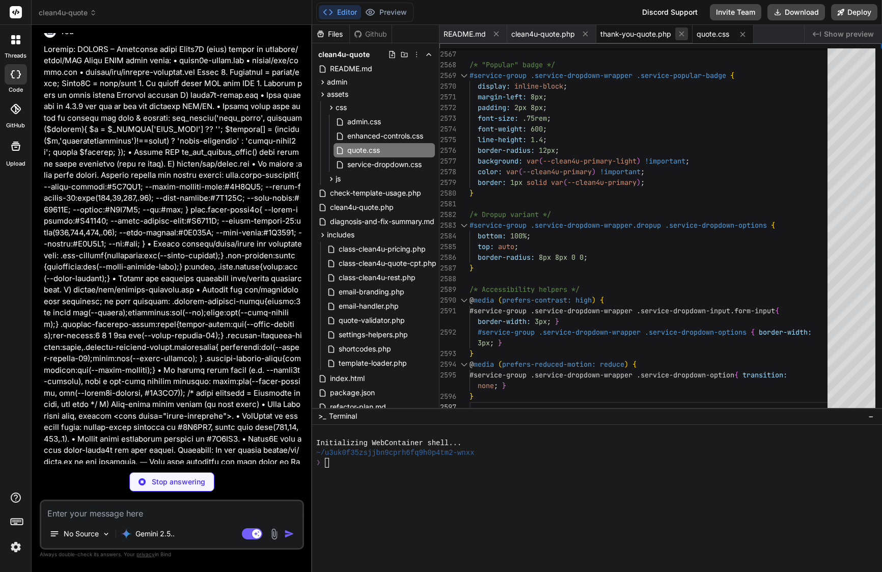
click at [683, 33] on icon at bounding box center [681, 34] width 9 height 9
click at [502, 35] on button at bounding box center [496, 33] width 13 height 13
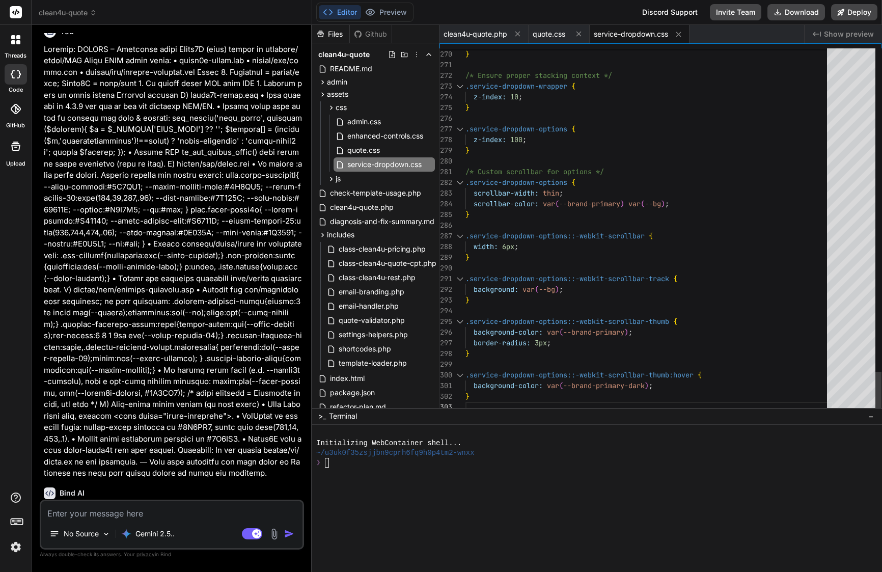
scroll to position [9932, 0]
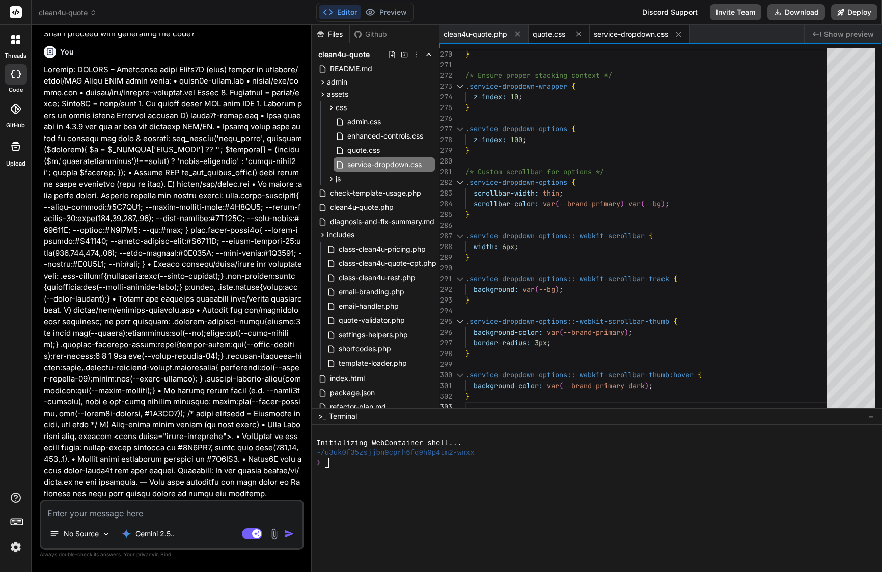
click at [543, 38] on span "quote.css" at bounding box center [548, 34] width 33 height 10
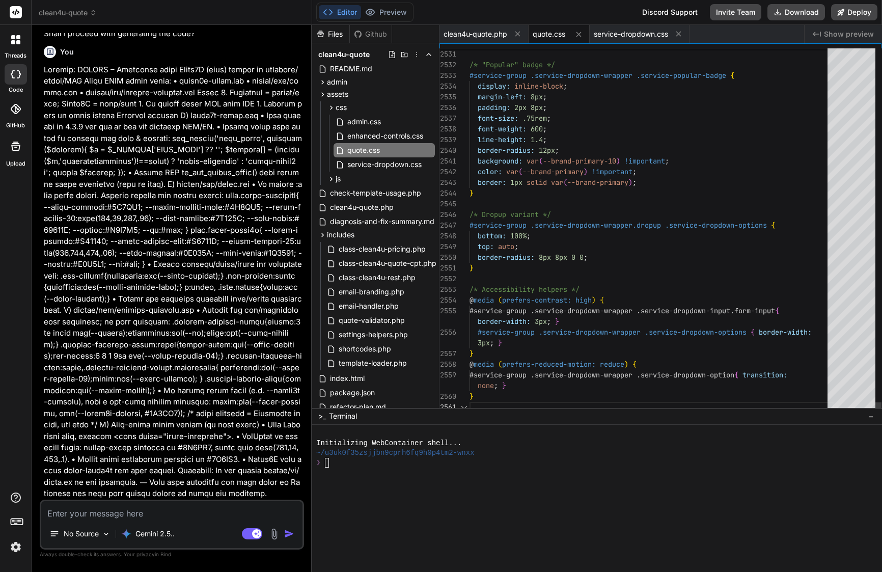
scroll to position [43, 0]
click at [492, 33] on span "clean4u-quote.php" at bounding box center [475, 34] width 64 height 10
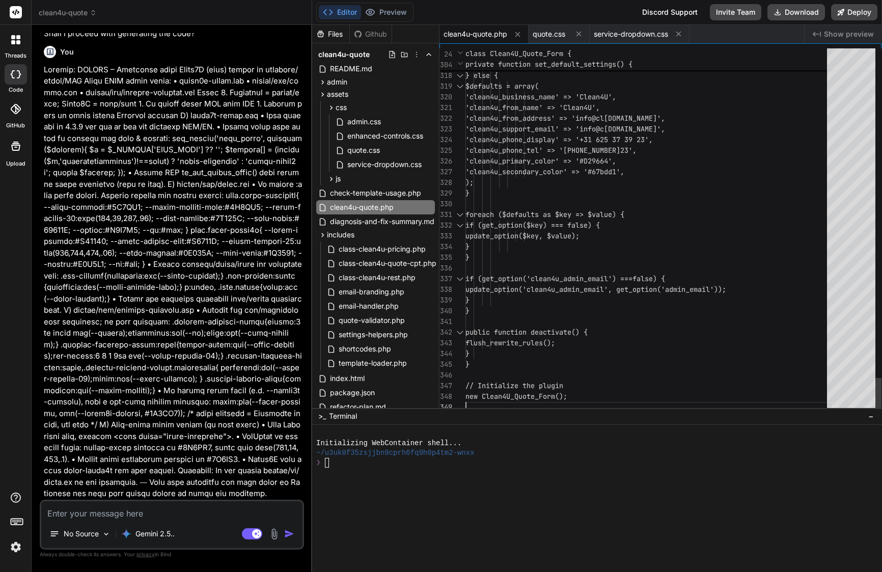
click at [563, 165] on span "'clean4u_primary_color' => '#D2966 4'," at bounding box center [540, 161] width 151 height 11
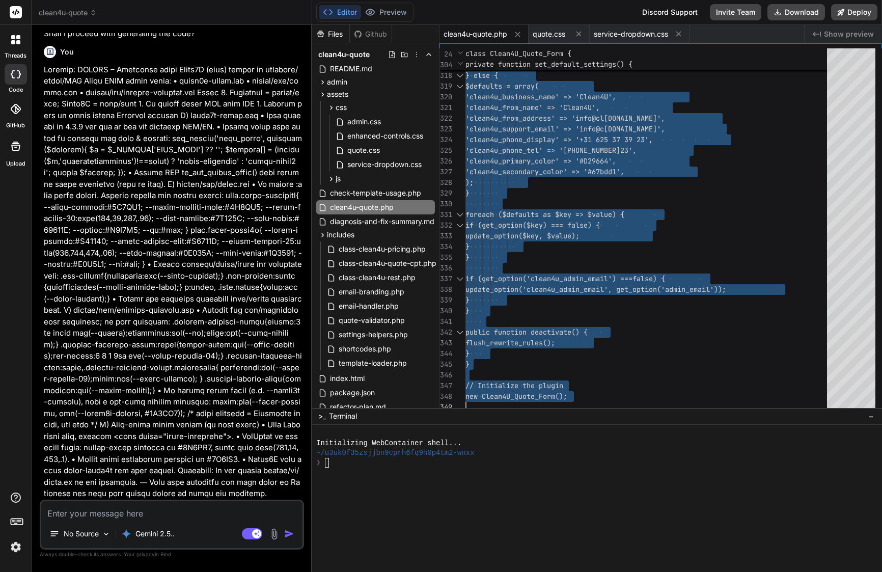
scroll to position [0, 0]
click at [549, 33] on span "quote.css" at bounding box center [548, 34] width 33 height 10
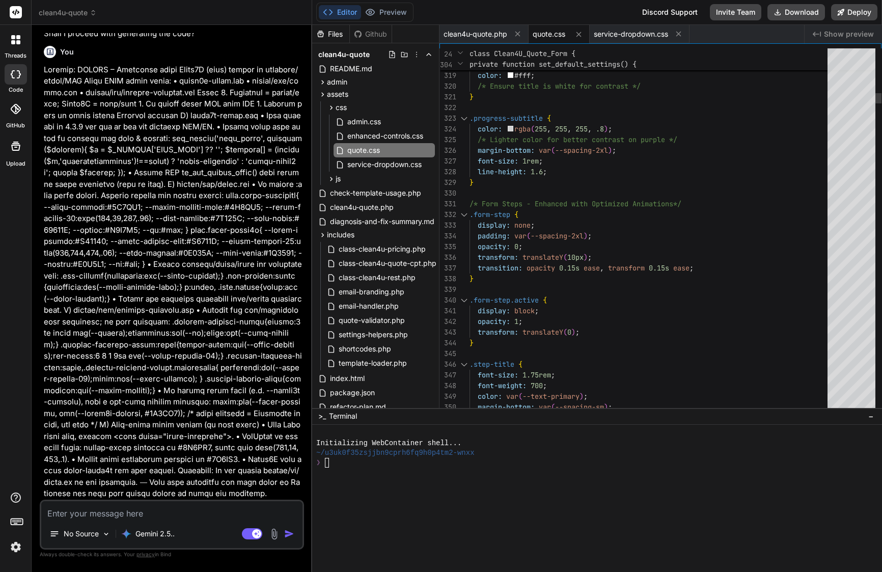
click at [541, 166] on span "line-height: 1.6 ;" at bounding box center [507, 171] width 77 height 11
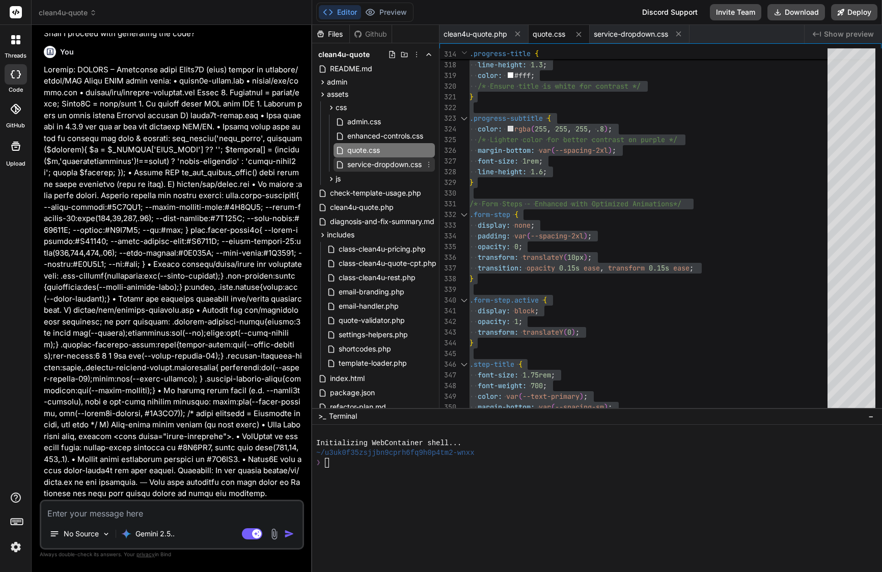
click at [372, 166] on span "service-dropdown.css" at bounding box center [384, 164] width 76 height 12
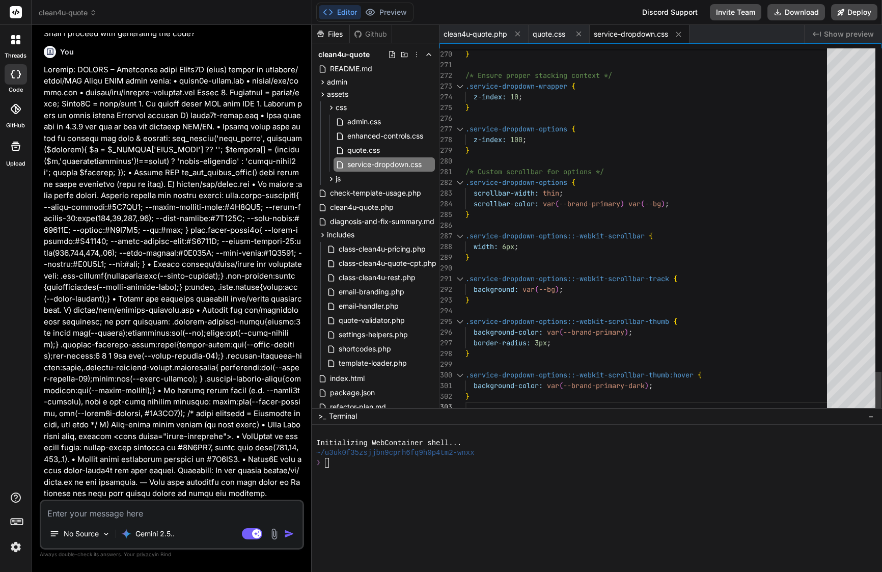
click at [512, 192] on span "scrollbar-width:" at bounding box center [505, 192] width 65 height 9
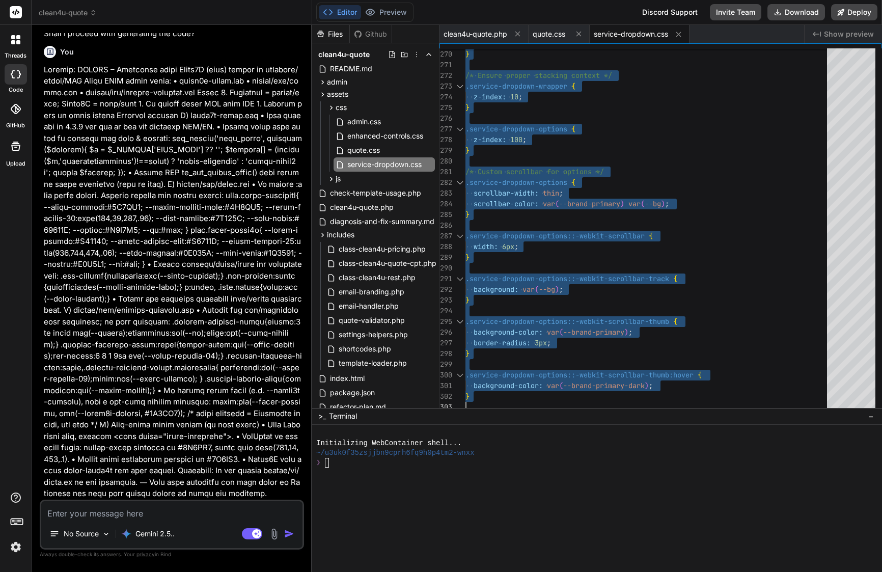
scroll to position [0, 0]
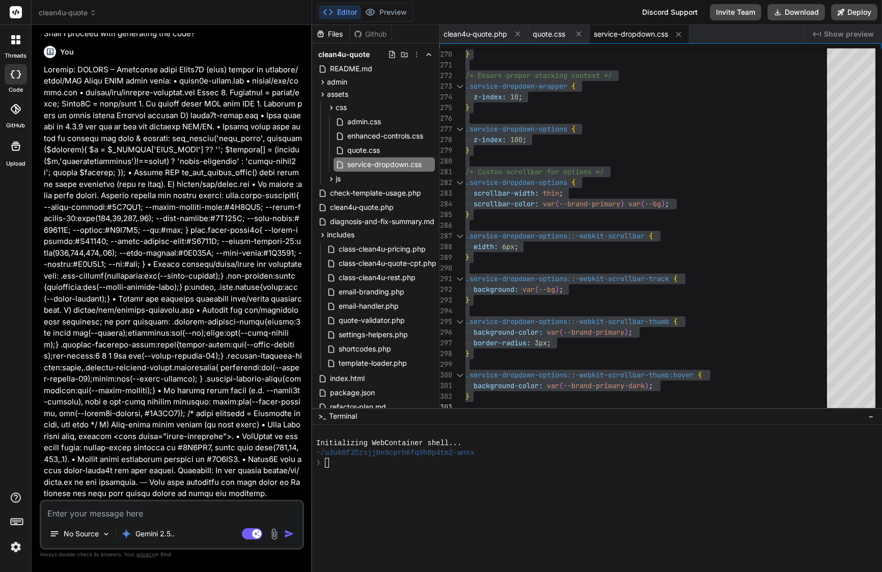
drag, startPoint x: 61, startPoint y: 301, endPoint x: 261, endPoint y: 503, distance: 284.7
click at [261, 503] on div "You Bind AI Of course. You've correctly identified the CSS specificity issue. R…" at bounding box center [172, 302] width 264 height 538
click at [145, 501] on textarea at bounding box center [171, 510] width 261 height 18
paste textarea "Lore’i d sita, consect adipis eli sed doeiu temporin ut Labo ET — do magn aliqu…"
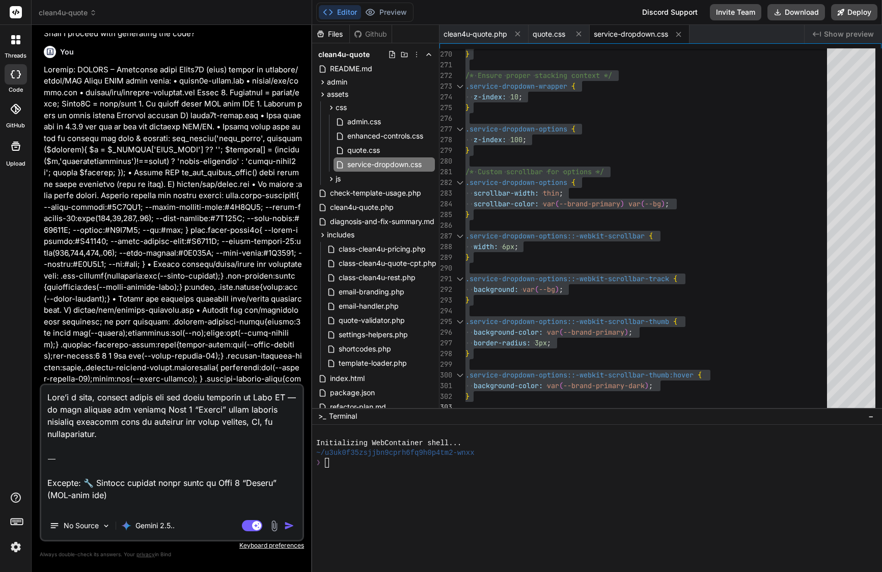
drag, startPoint x: 46, startPoint y: 483, endPoint x: 41, endPoint y: 338, distance: 145.2
click at [41, 338] on div "You Bind AI Of course. You've correctly identified the CSS specificity issue. R…" at bounding box center [172, 302] width 264 height 538
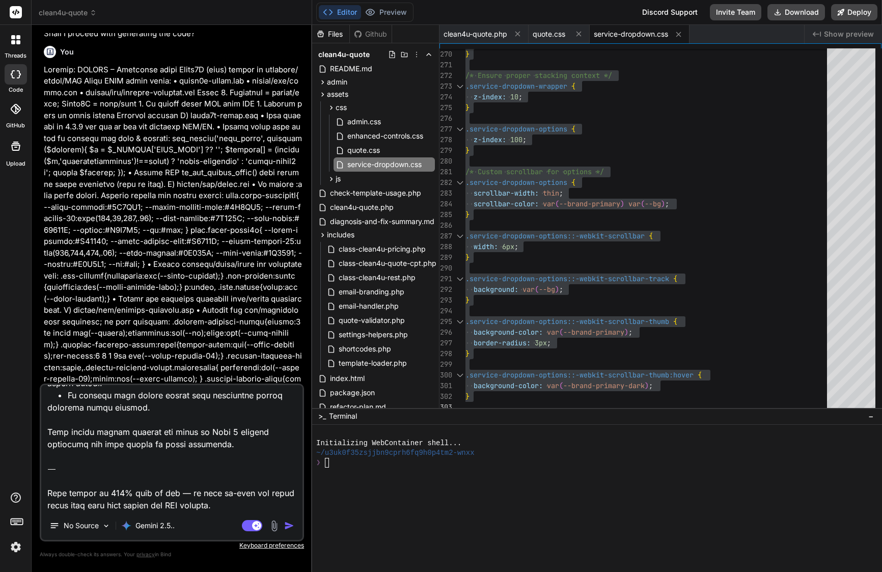
scroll to position [735, 0]
drag, startPoint x: 46, startPoint y: 467, endPoint x: 240, endPoint y: 509, distance: 198.5
click at [240, 509] on textarea at bounding box center [171, 448] width 261 height 126
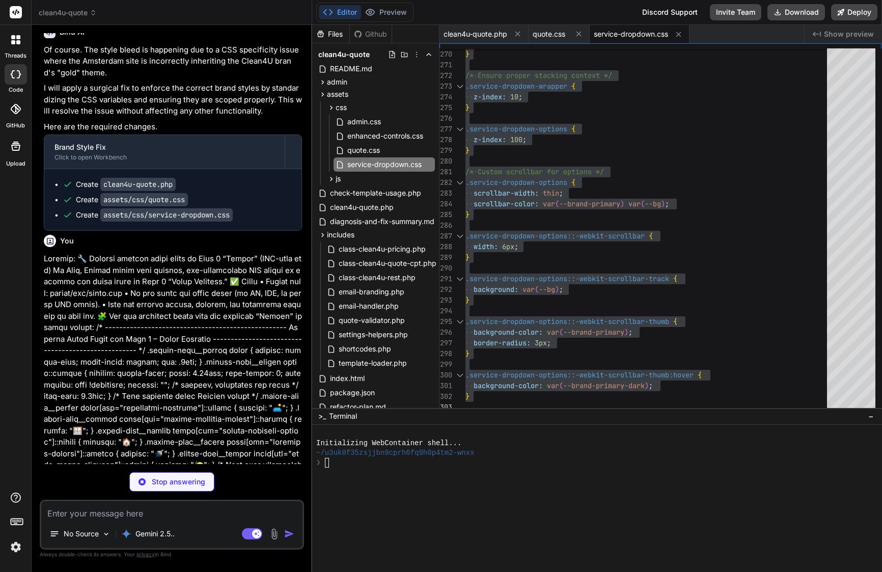
scroll to position [10412, 0]
click at [555, 34] on span "quote.css" at bounding box center [548, 34] width 33 height 10
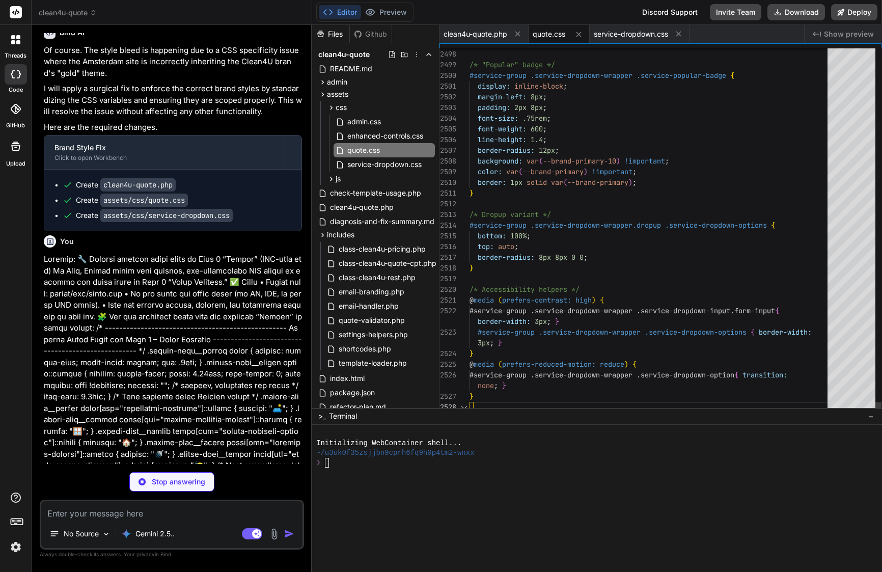
scroll to position [10377, 0]
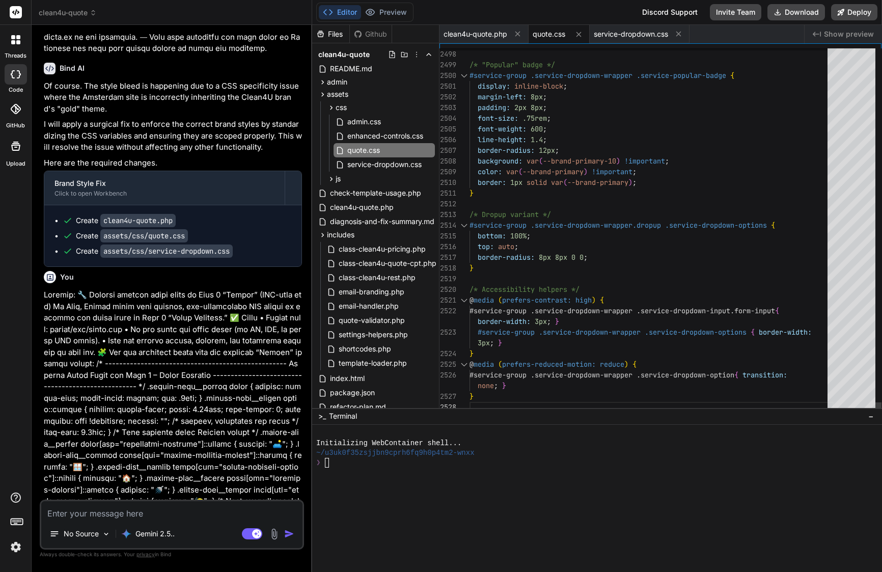
click at [578, 192] on div "}" at bounding box center [651, 193] width 364 height 11
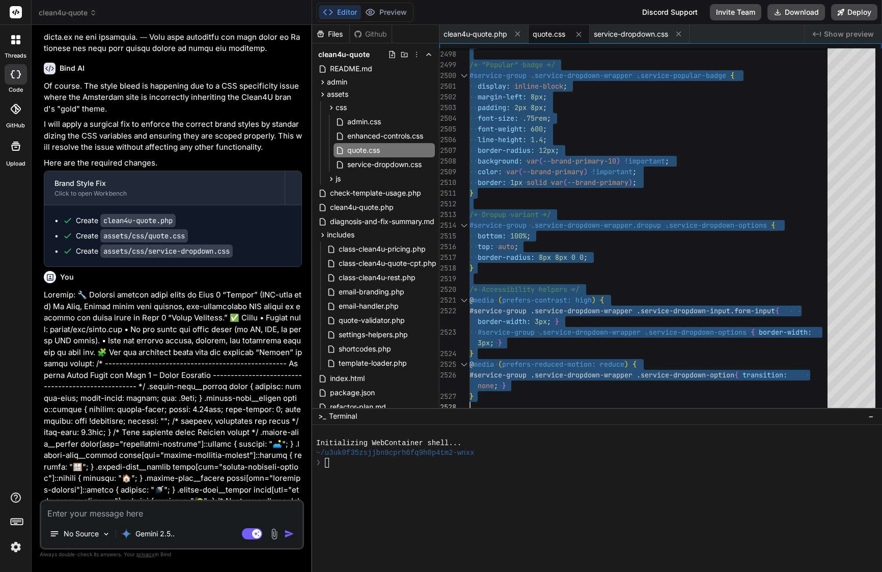
click at [191, 517] on textarea at bounding box center [171, 510] width 261 height 18
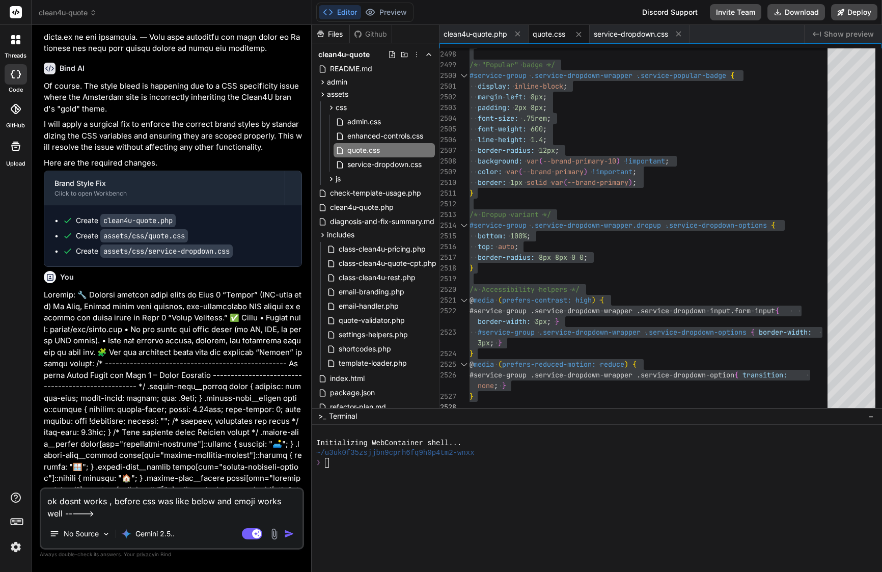
paste textarea "/* Quote Form Styles - Scoped Branding & Performance Optimized */ /* Global Neu…"
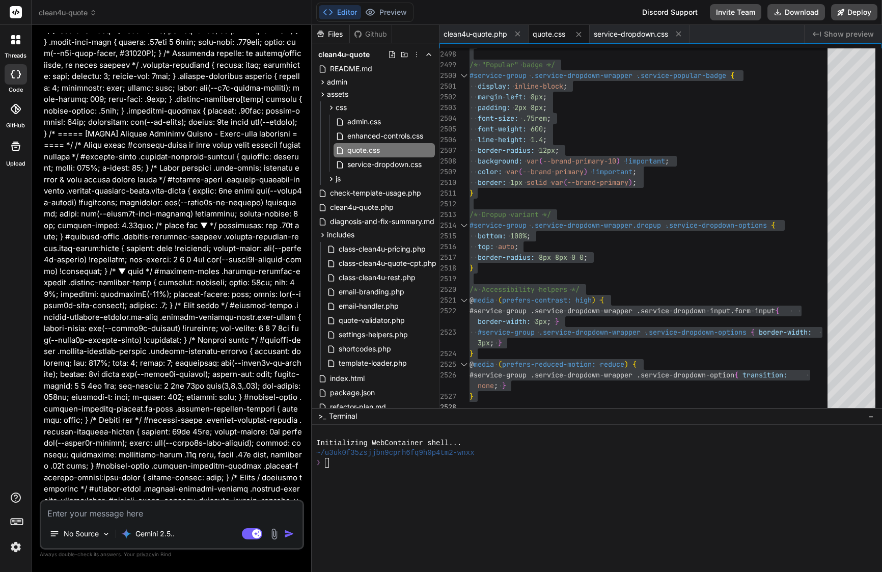
scroll to position [18341, 0]
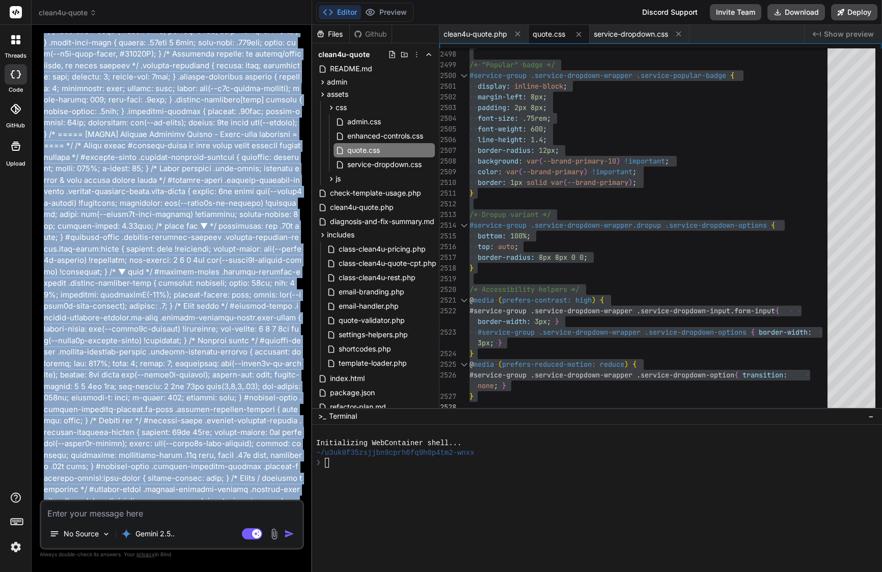
drag, startPoint x: 61, startPoint y: 287, endPoint x: 154, endPoint y: 501, distance: 233.8
click at [154, 501] on div "You Bind AI Of course. You've correctly identified the CSS specificity issue. R…" at bounding box center [172, 302] width 264 height 538
click at [130, 515] on textarea at bounding box center [171, 510] width 261 height 18
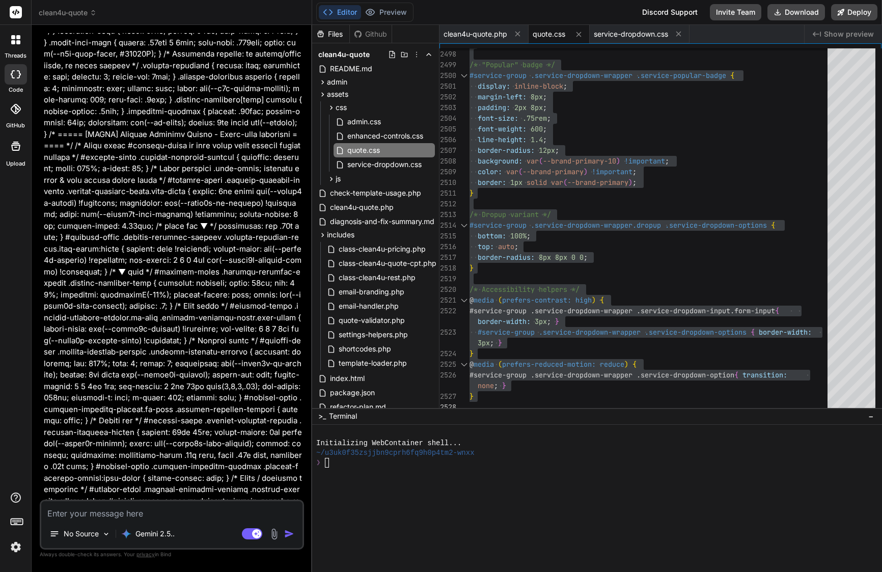
click at [130, 515] on textarea at bounding box center [171, 510] width 261 height 18
paste textarea "Subject: Restore Step 2 “Extras” emoji icons (CSS-only, minimal change) Scope •…"
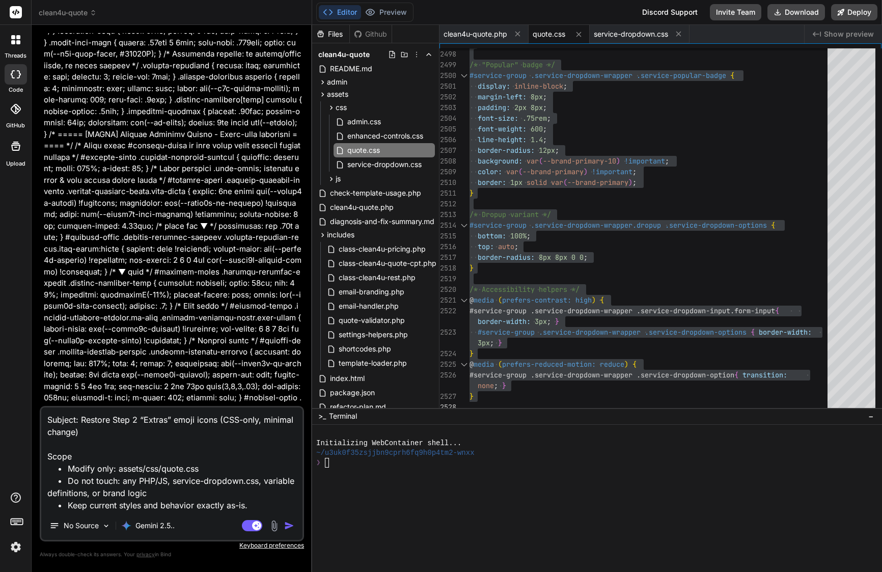
click at [289, 522] on img "button" at bounding box center [289, 525] width 10 height 10
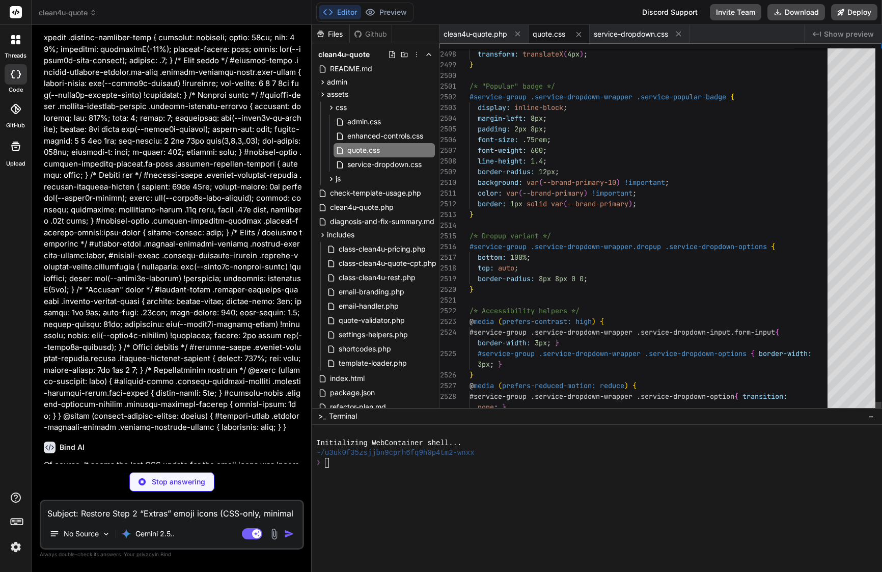
scroll to position [18551, 0]
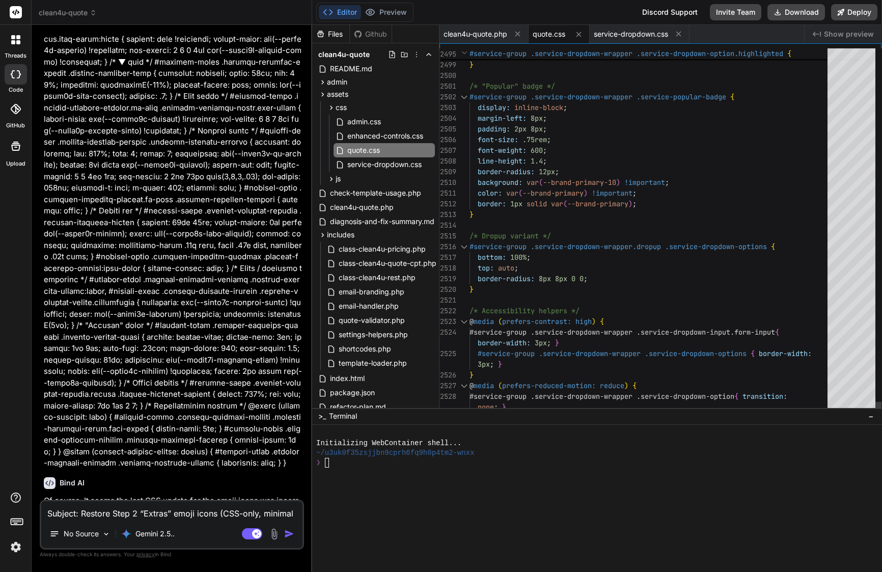
click at [562, 193] on span "--brand-primary" at bounding box center [552, 192] width 61 height 9
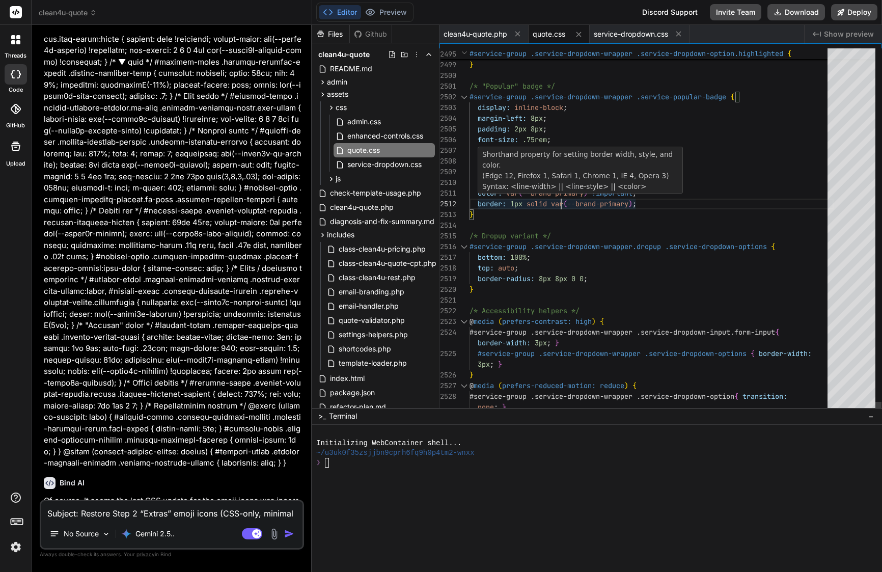
scroll to position [21, 0]
click at [562, 193] on span "--brand-primary" at bounding box center [552, 192] width 61 height 9
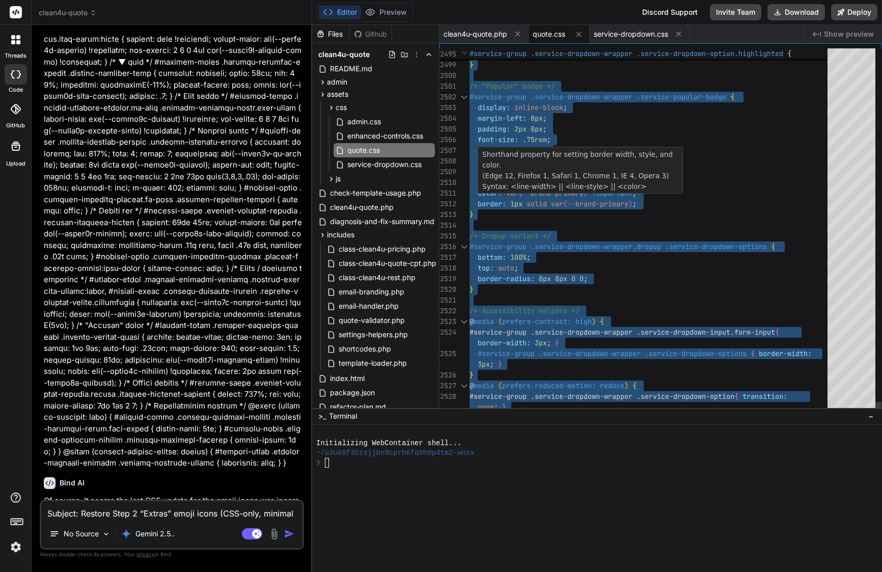
click at [562, 193] on span "--brand-primary" at bounding box center [552, 192] width 61 height 9
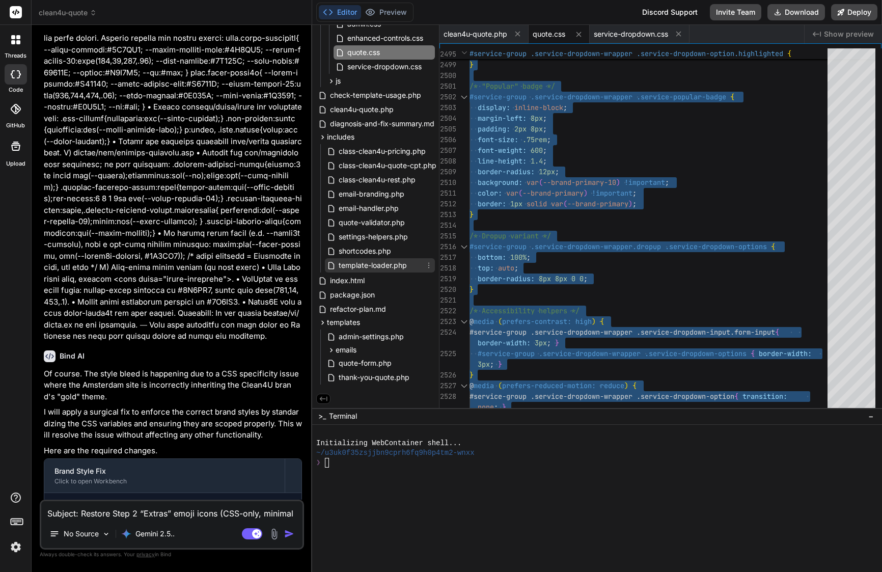
scroll to position [100, 0]
click at [389, 361] on span "quote-form.php" at bounding box center [364, 363] width 55 height 12
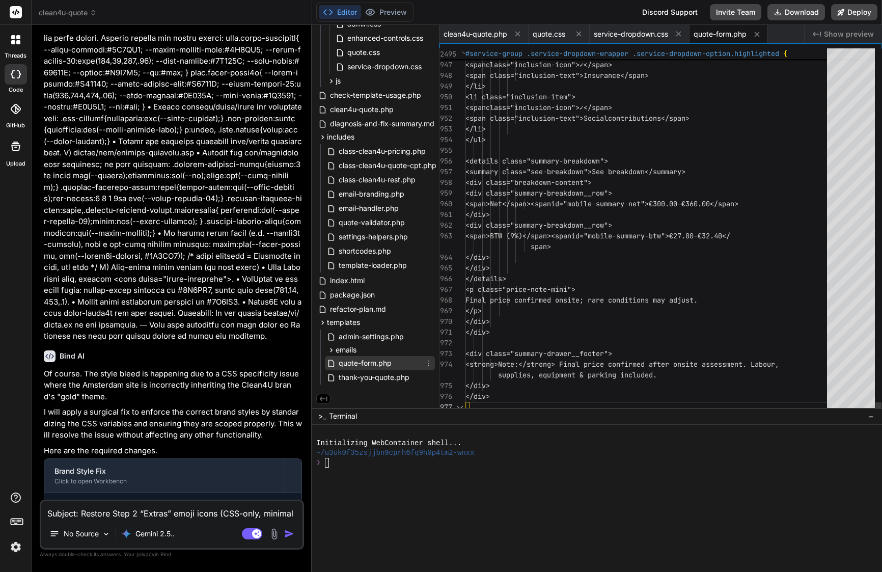
scroll to position [32, 0]
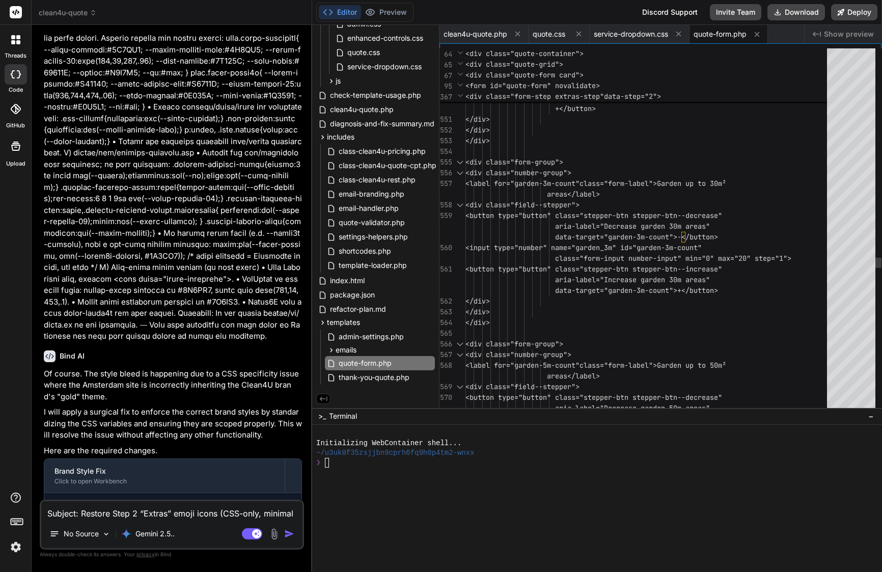
click at [639, 241] on span "data-target="garden-3m-count">−</button>" at bounding box center [591, 237] width 252 height 11
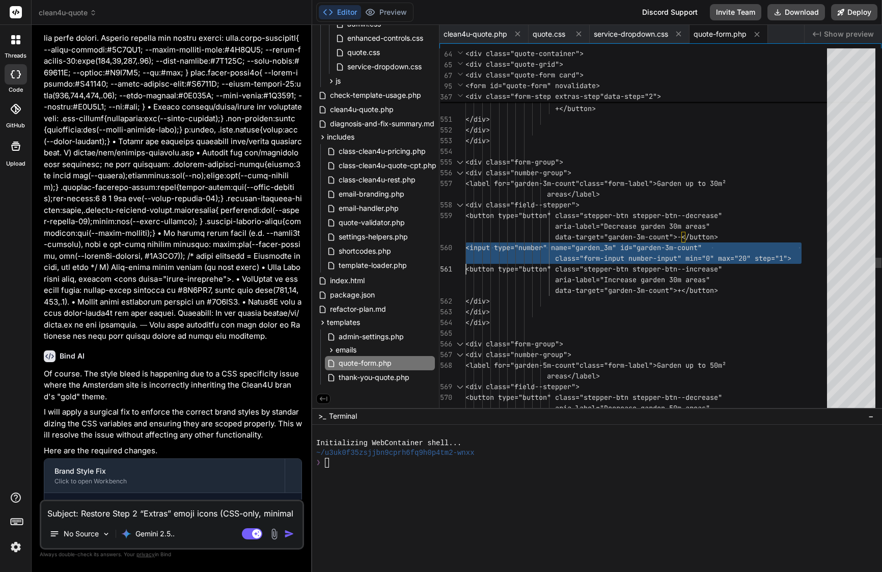
click at [639, 241] on span "data-target="garden-3m-count">−</button>" at bounding box center [591, 237] width 252 height 11
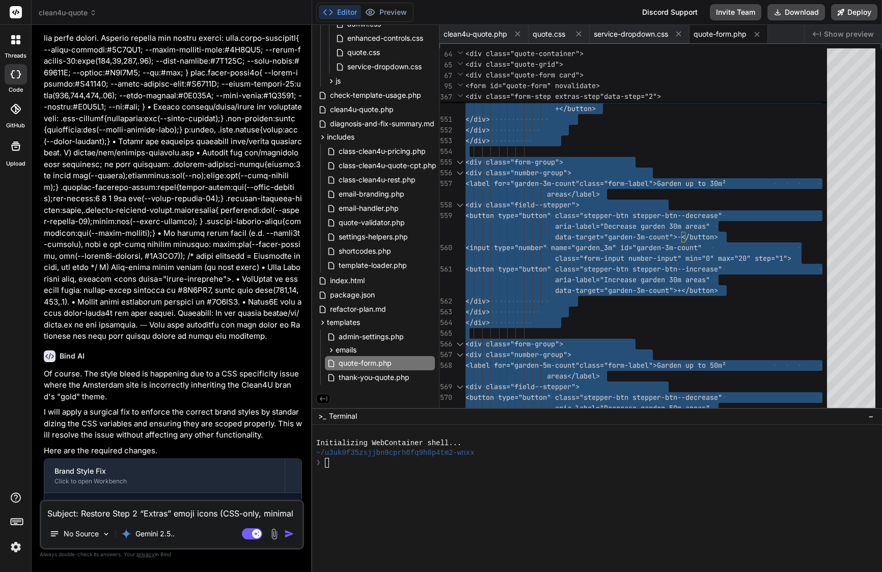
click at [198, 511] on textarea "Subject: Restore Step 2 “Extras” emoji icons (CSS-only, minimal change) Scope •…" at bounding box center [171, 510] width 261 height 18
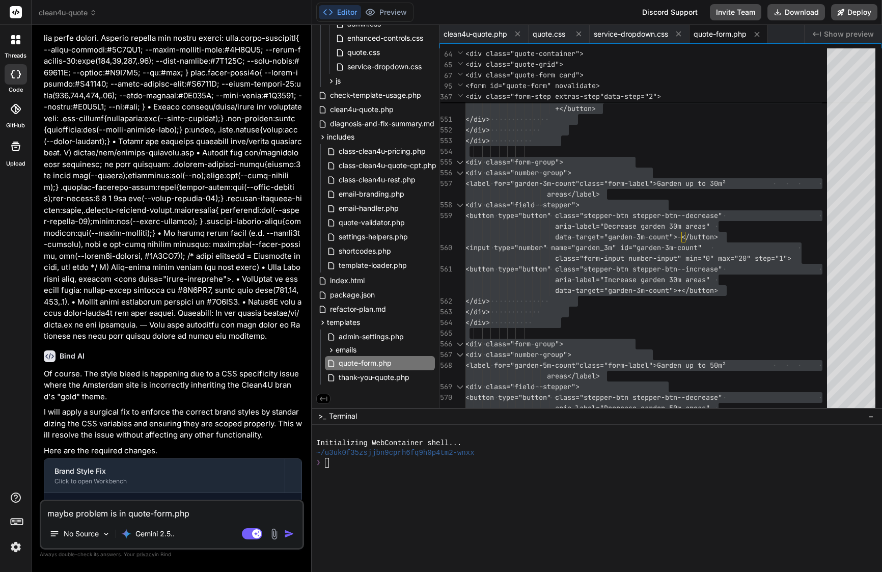
click at [48, 516] on textarea "maybe problem is in quote-form.php" at bounding box center [171, 510] width 261 height 18
click at [287, 531] on img "button" at bounding box center [289, 533] width 10 height 10
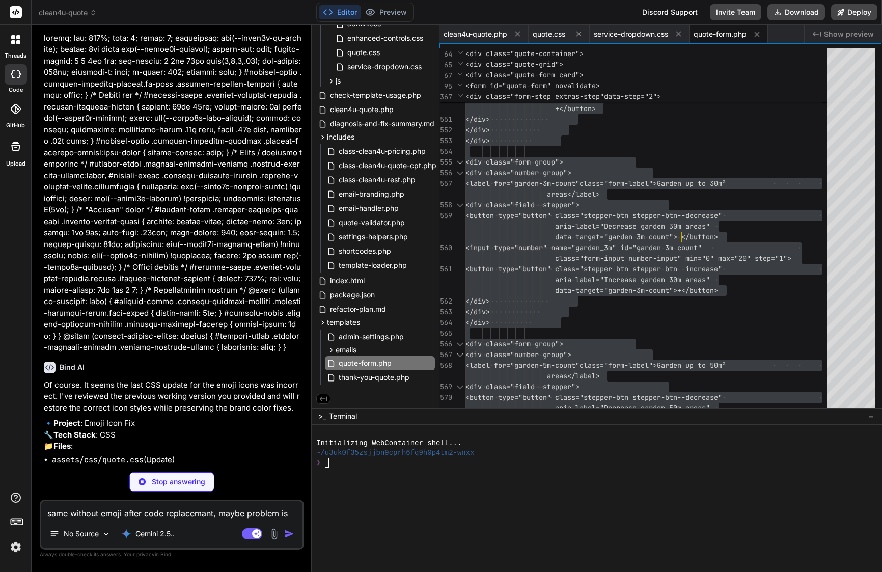
scroll to position [18657, 0]
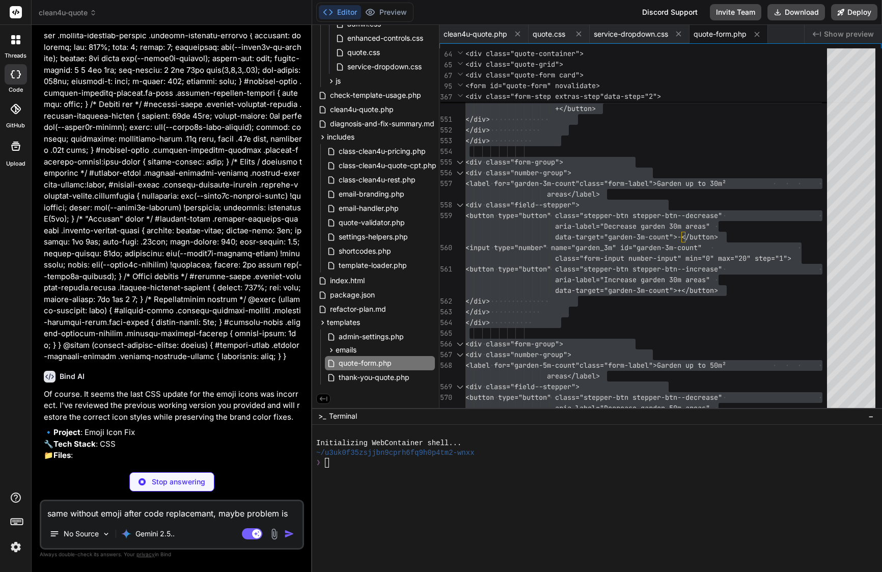
drag, startPoint x: 199, startPoint y: 380, endPoint x: 199, endPoint y: 338, distance: 41.7
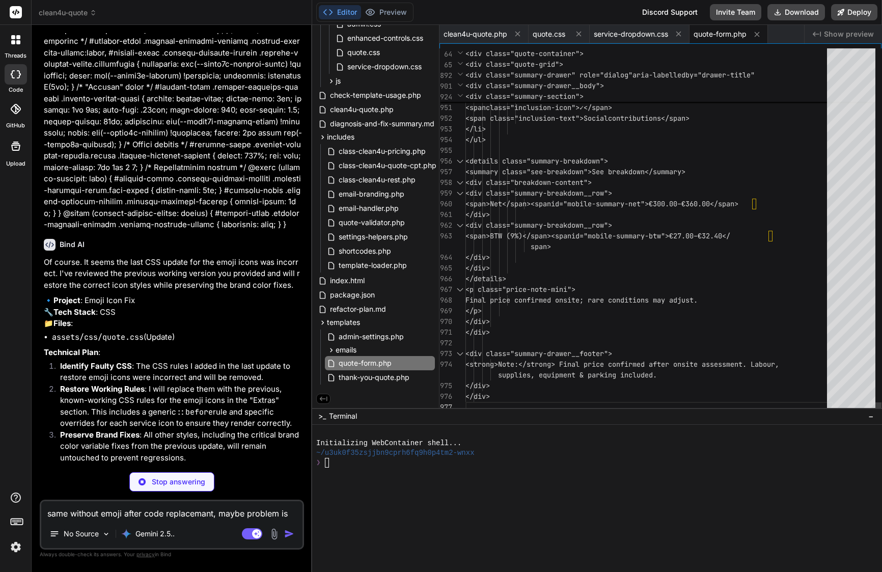
scroll to position [32, 0]
click at [613, 248] on div "span>" at bounding box center [648, 246] width 367 height 11
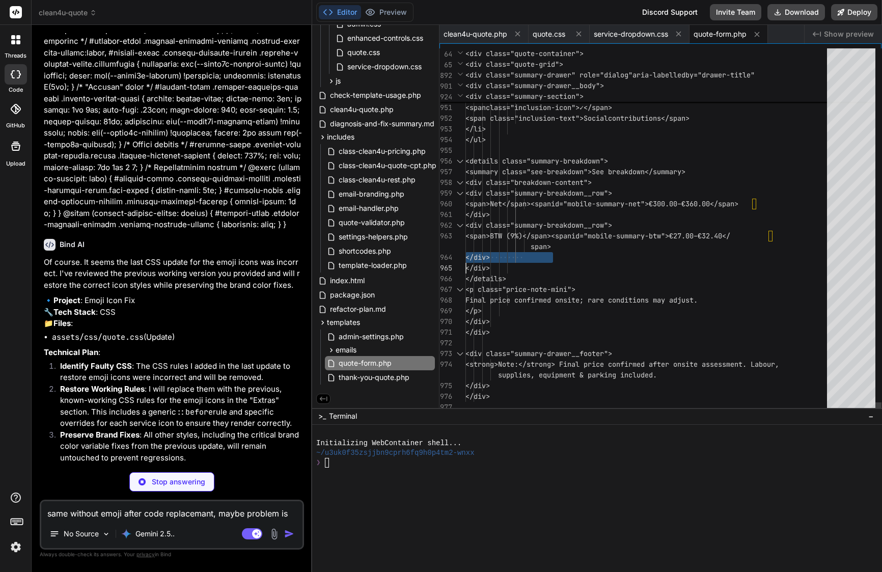
click at [613, 248] on div "span>" at bounding box center [648, 246] width 367 height 11
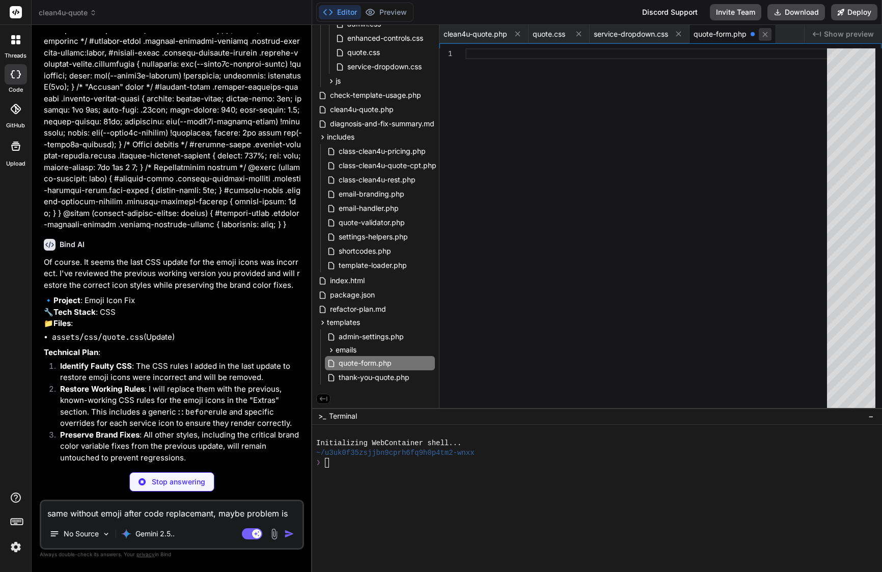
click at [767, 31] on icon at bounding box center [764, 34] width 9 height 9
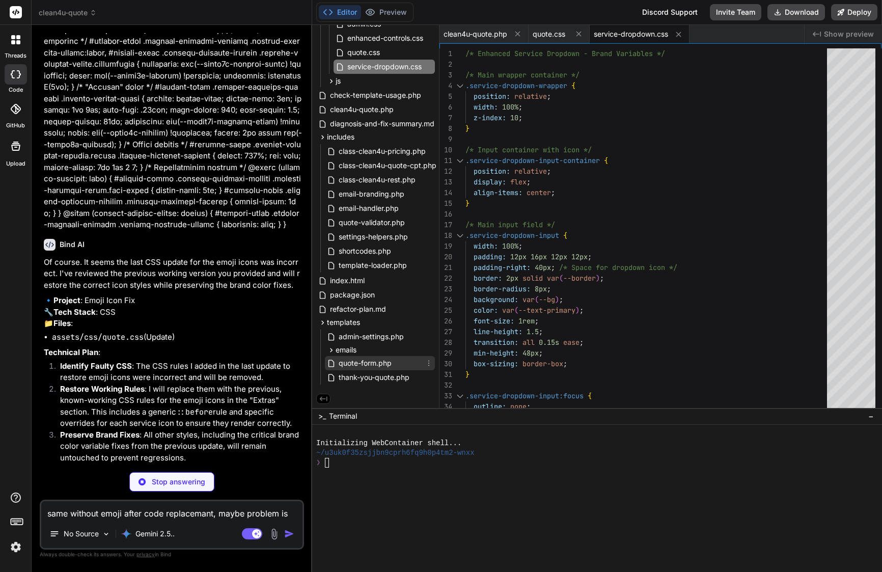
click at [363, 359] on span "quote-form.php" at bounding box center [364, 363] width 55 height 12
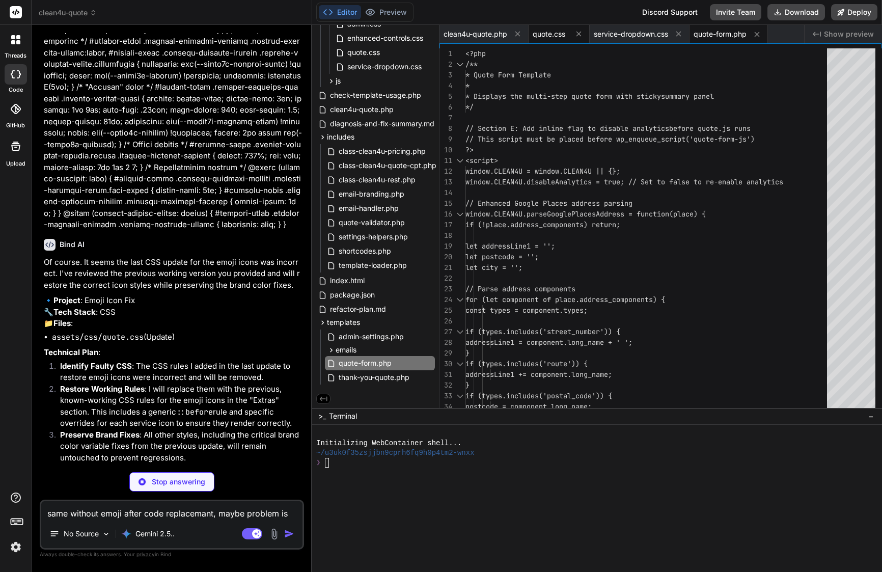
click at [557, 35] on span "quote.css" at bounding box center [548, 34] width 33 height 10
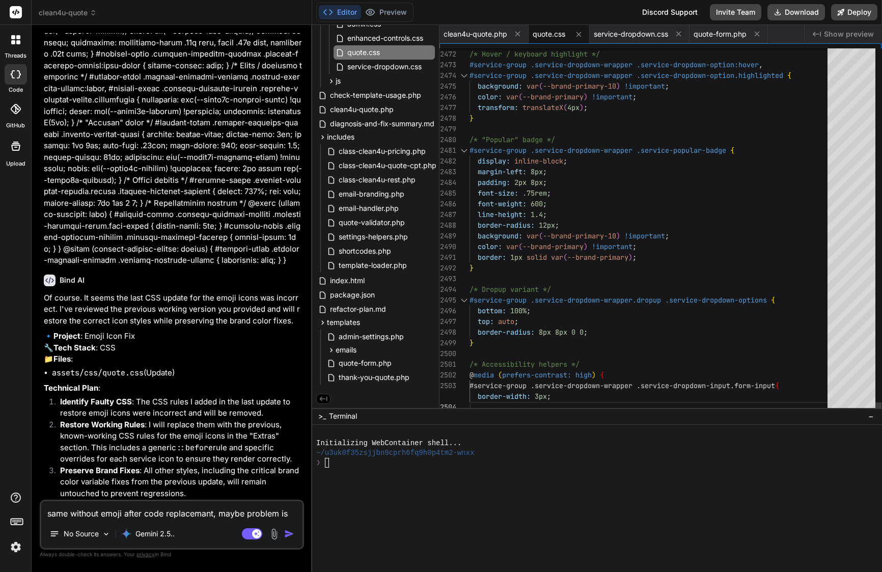
scroll to position [53, 0]
click at [565, 247] on span "--brand-primary" at bounding box center [552, 246] width 61 height 9
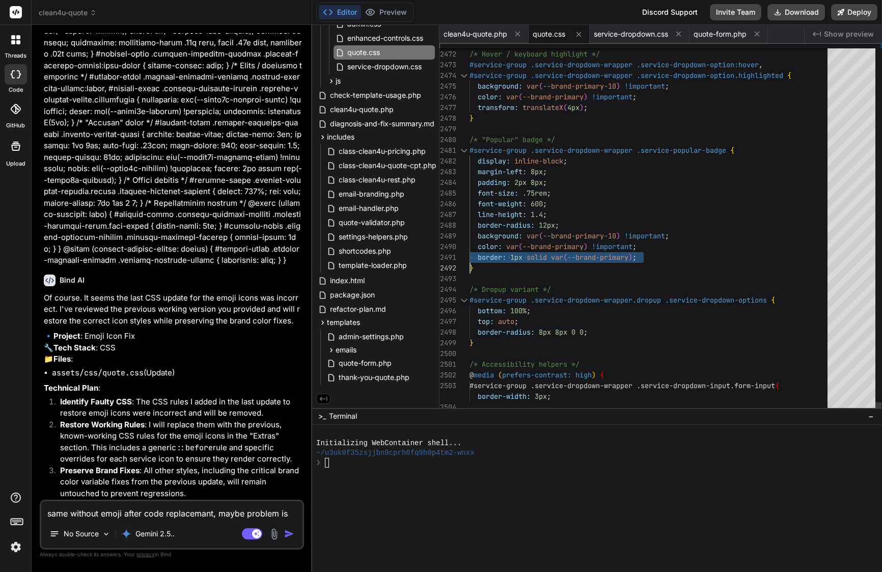
click at [565, 247] on span "--brand-primary" at bounding box center [552, 246] width 61 height 9
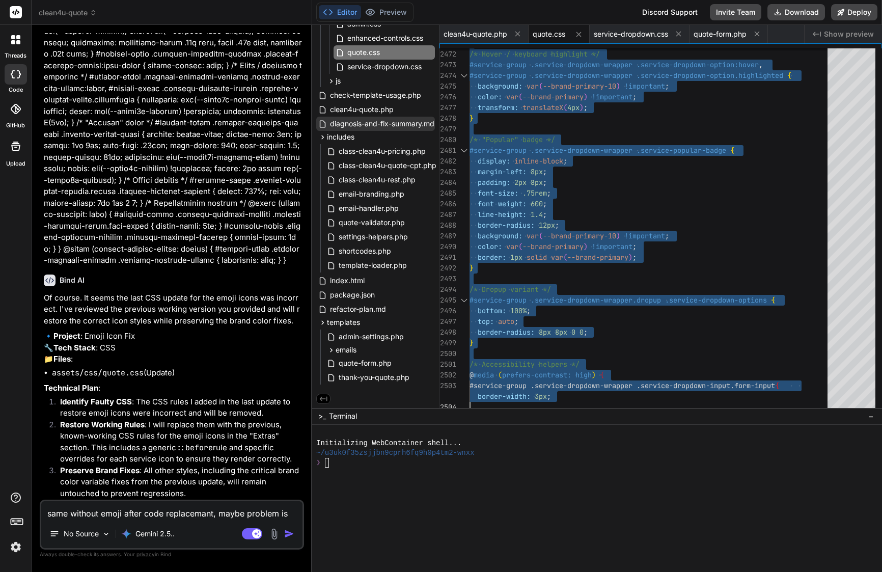
scroll to position [0, 0]
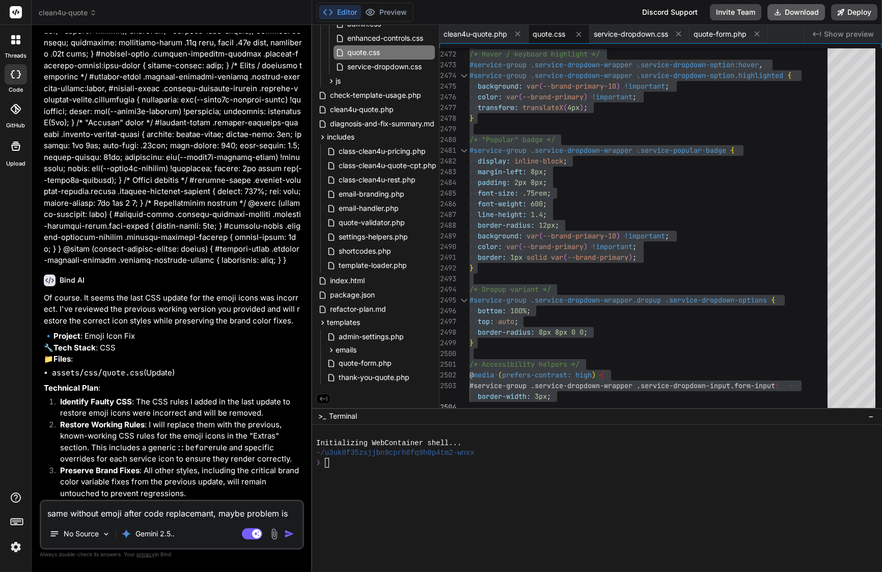
click at [805, 14] on button "Download" at bounding box center [796, 12] width 58 height 16
